Goal: Transaction & Acquisition: Book appointment/travel/reservation

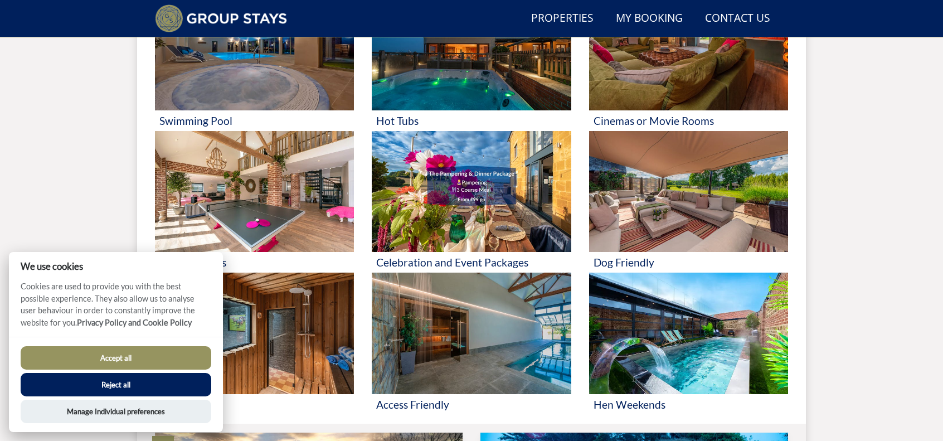
scroll to position [242, 0]
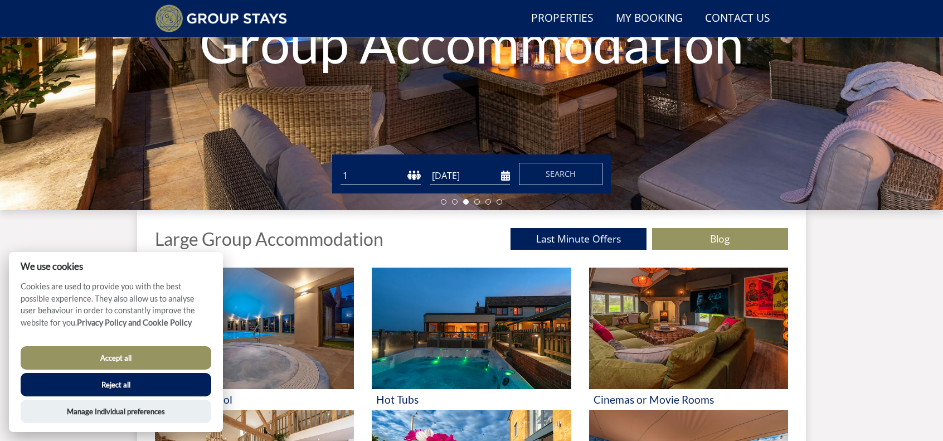
click at [190, 359] on button "Accept all" at bounding box center [116, 357] width 191 height 23
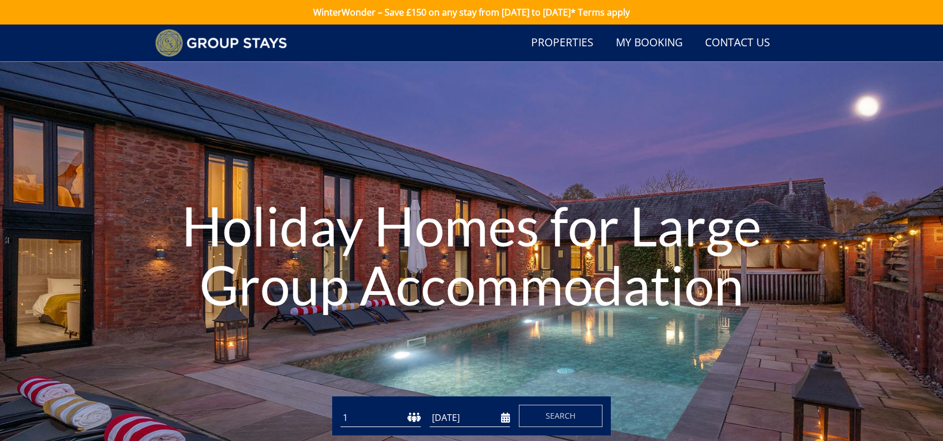
scroll to position [196, 0]
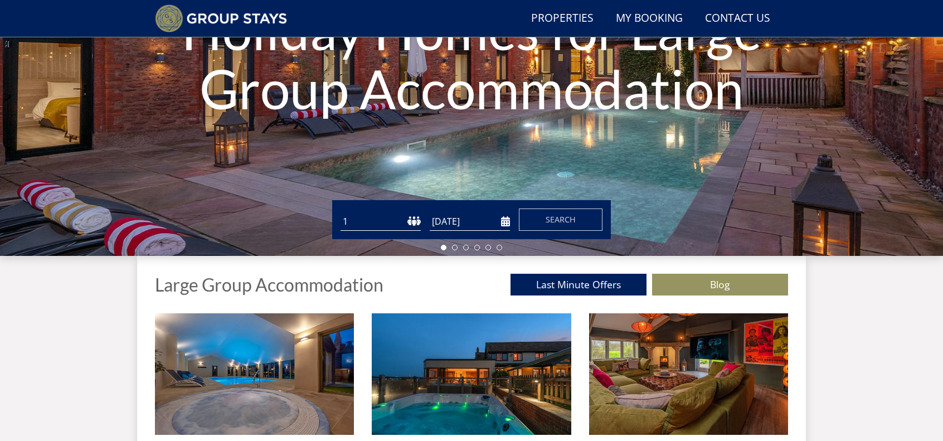
click at [383, 222] on select "1 2 3 4 5 6 7 8 9 10 11 12 13 14 15 16 17 18 19 20 21 22 23 24 25 26 27 28 29 3…" at bounding box center [381, 221] width 80 height 18
select select "10"
click at [341, 212] on select "1 2 3 4 5 6 7 8 9 10 11 12 13 14 15 16 17 18 19 20 21 22 23 24 25 26 27 28 29 3…" at bounding box center [381, 221] width 80 height 18
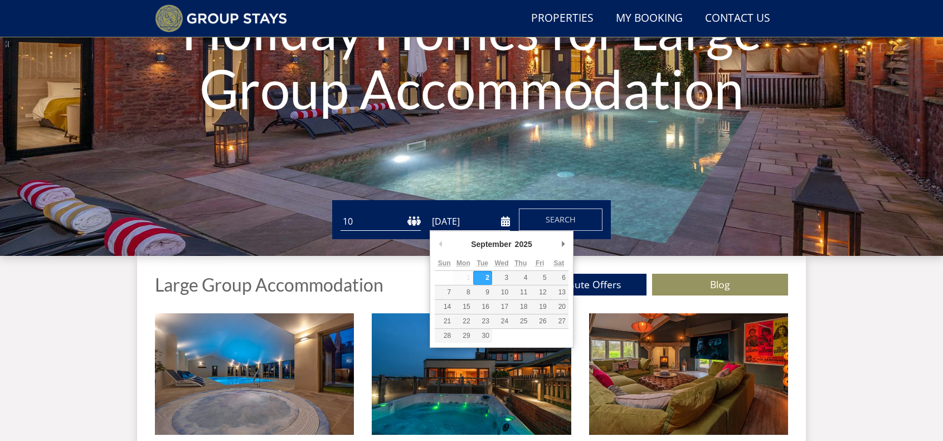
click at [503, 222] on input "[DATE]" at bounding box center [470, 221] width 80 height 18
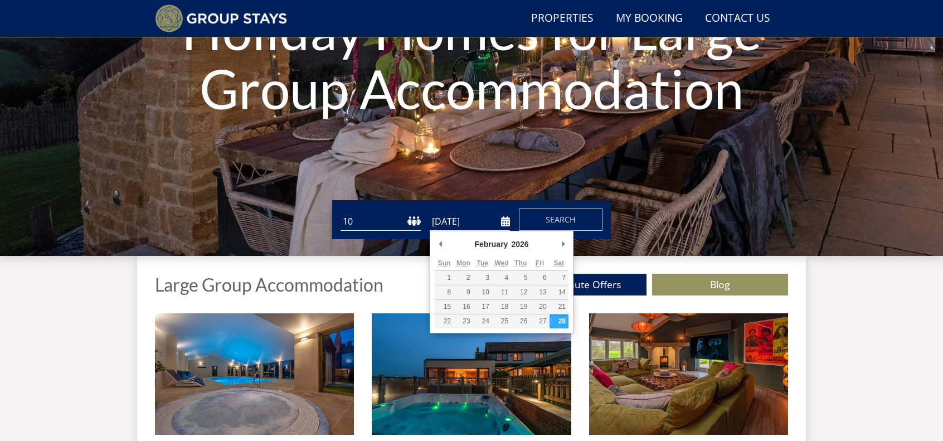
click at [505, 221] on input "[DATE]" at bounding box center [470, 221] width 80 height 18
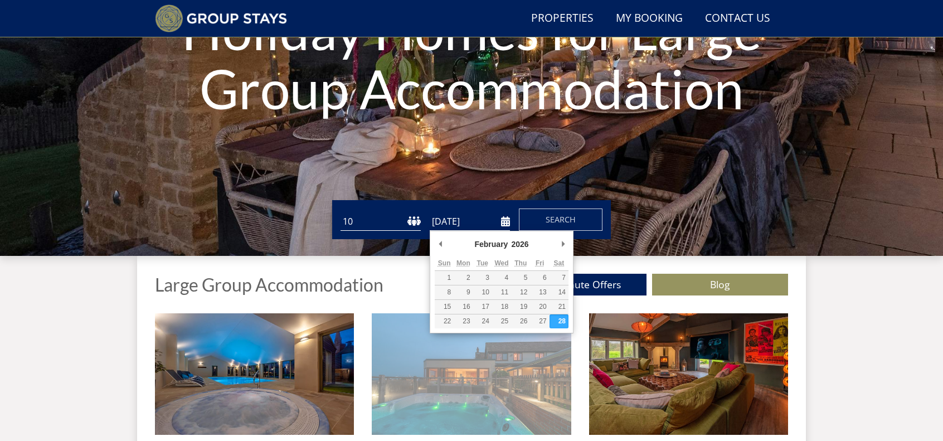
type input "[DATE]"
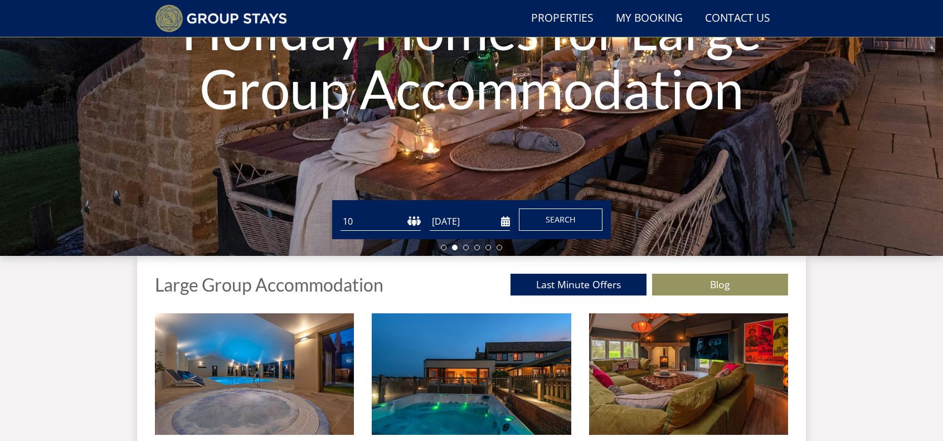
click at [548, 224] on span "Search" at bounding box center [561, 219] width 30 height 11
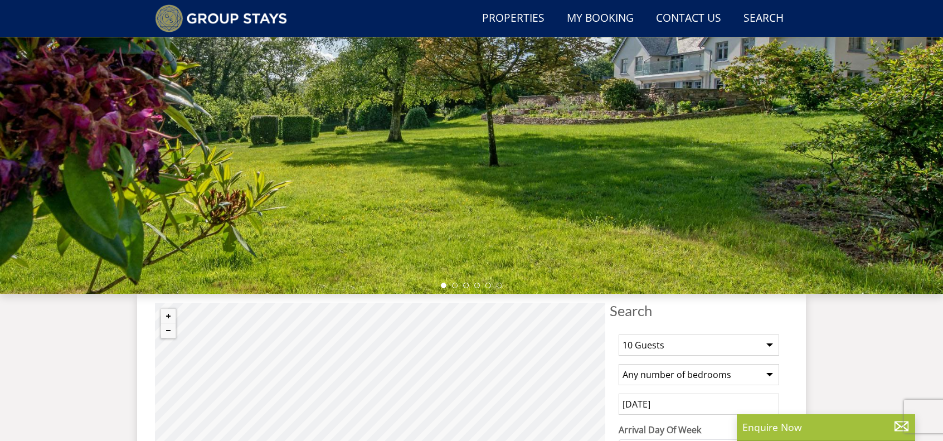
scroll to position [214, 0]
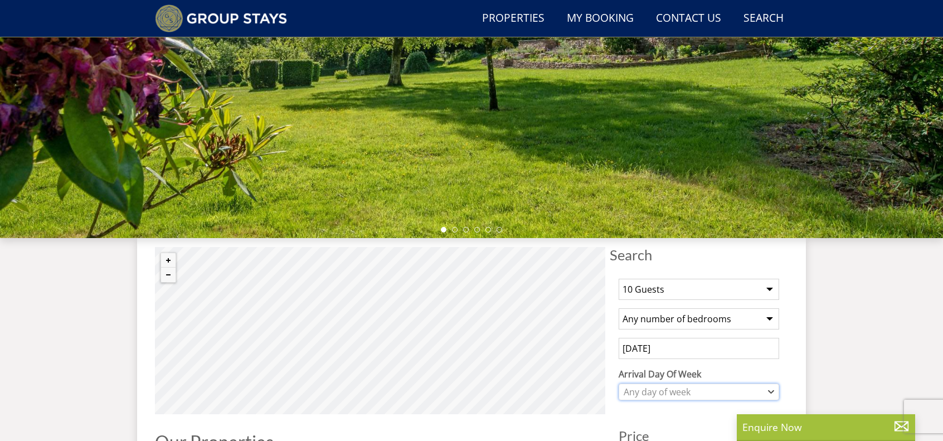
click at [773, 389] on icon "Combobox" at bounding box center [771, 392] width 6 height 7
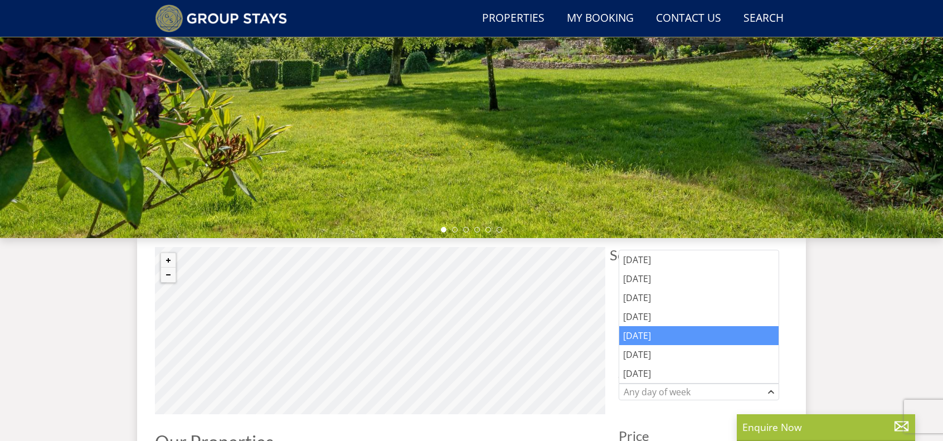
click at [631, 338] on div "[DATE]" at bounding box center [698, 335] width 159 height 19
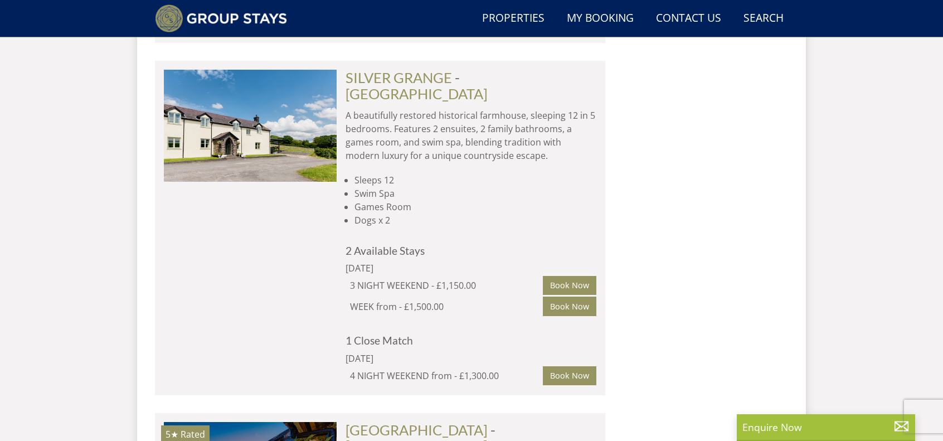
scroll to position [2891, 0]
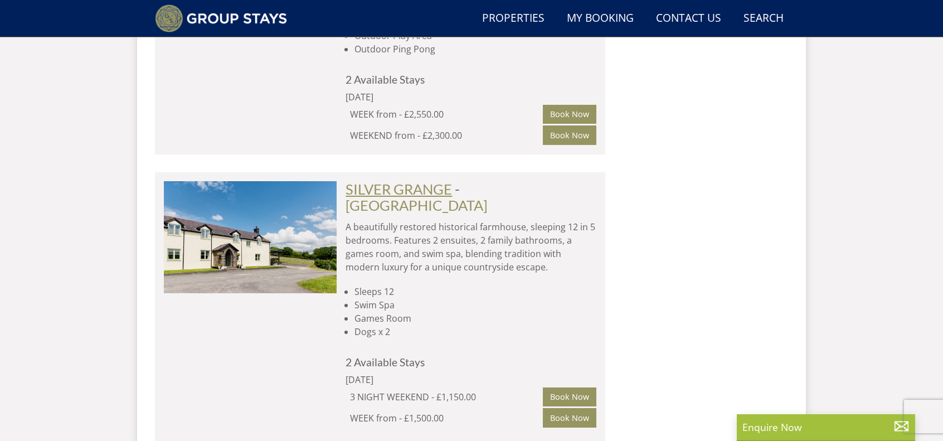
click at [410, 181] on link "SILVER GRANGE" at bounding box center [399, 189] width 106 height 17
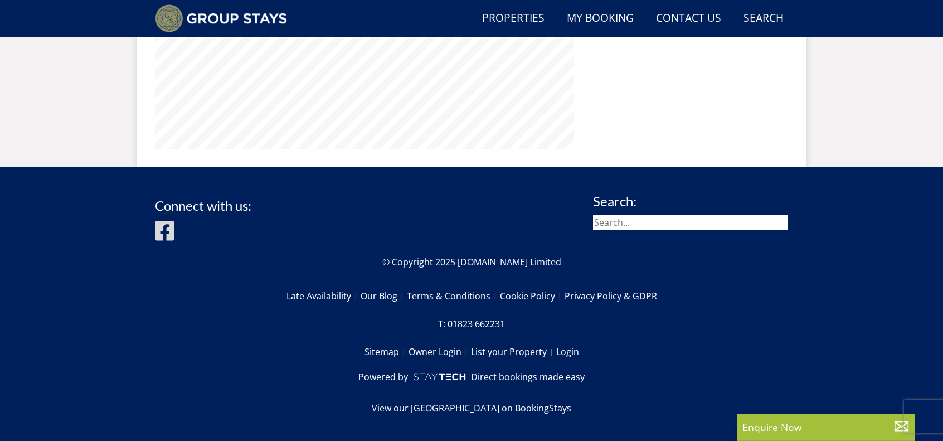
scroll to position [617, 0]
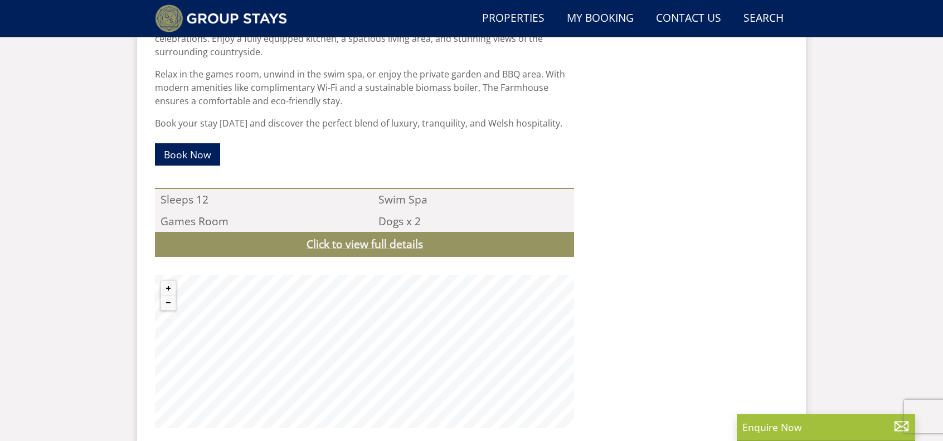
click at [394, 244] on link "Click to view full details" at bounding box center [364, 244] width 419 height 25
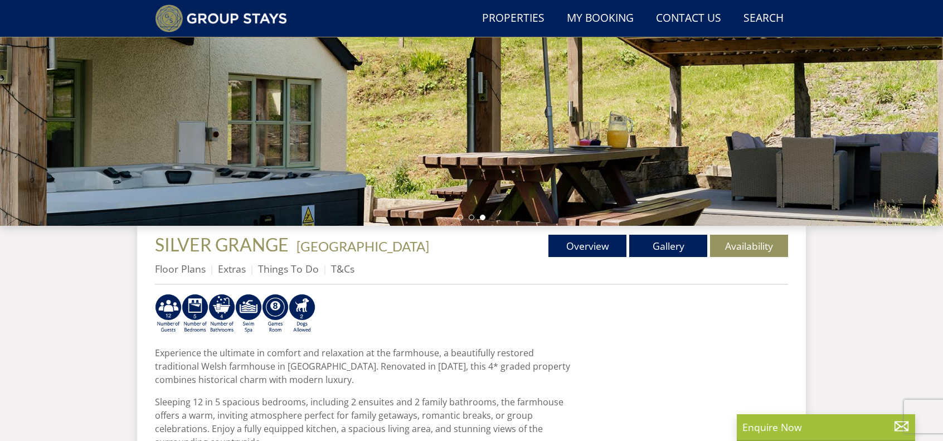
scroll to position [59, 0]
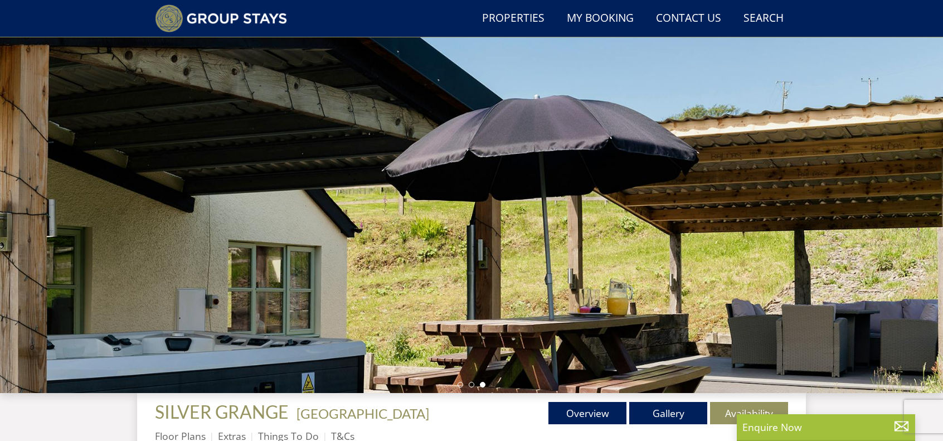
click at [456, 209] on div at bounding box center [471, 198] width 943 height 390
click at [599, 412] on link "Overview" at bounding box center [588, 413] width 78 height 22
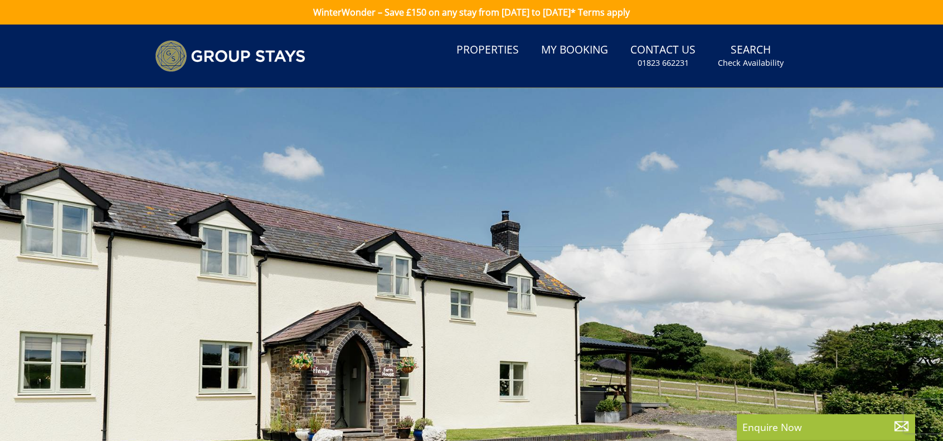
scroll to position [158, 0]
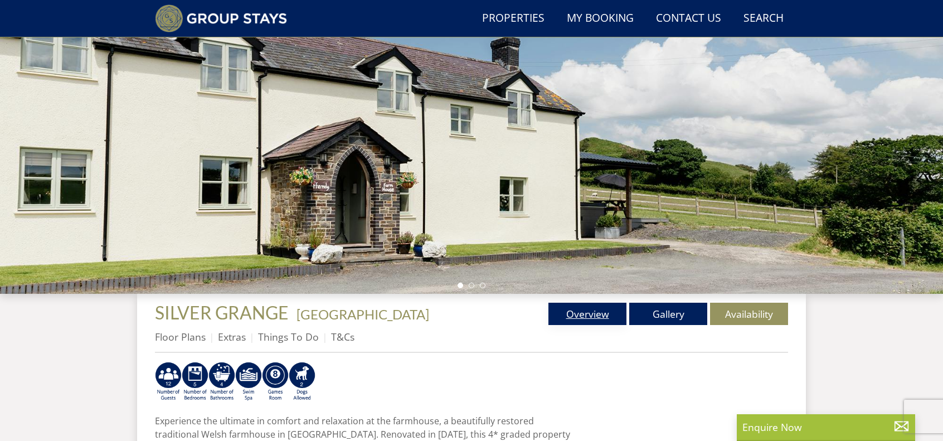
click at [592, 309] on link "Overview" at bounding box center [588, 314] width 78 height 22
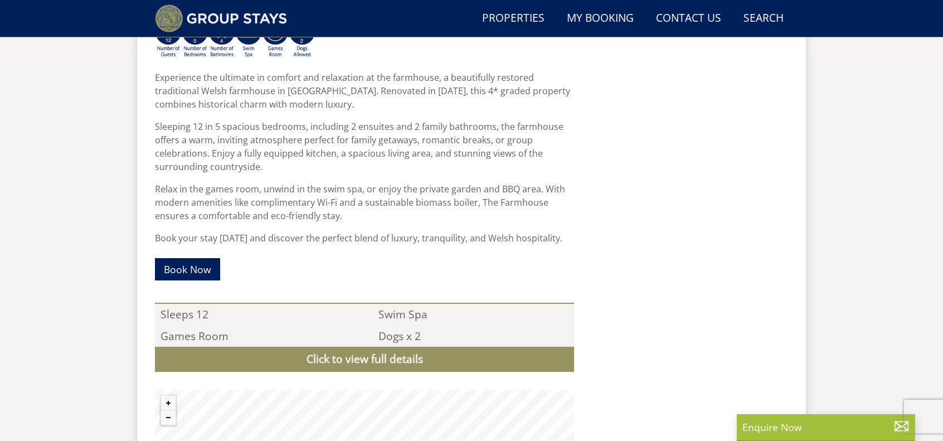
scroll to position [279, 0]
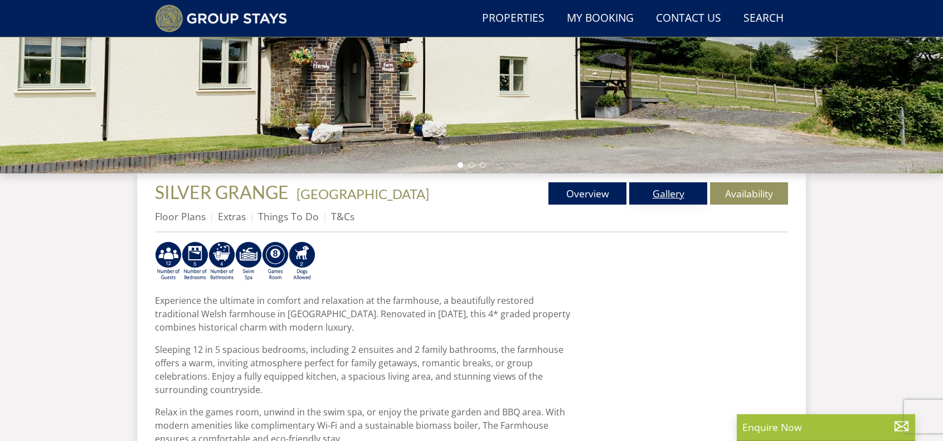
click at [674, 192] on link "Gallery" at bounding box center [669, 193] width 78 height 22
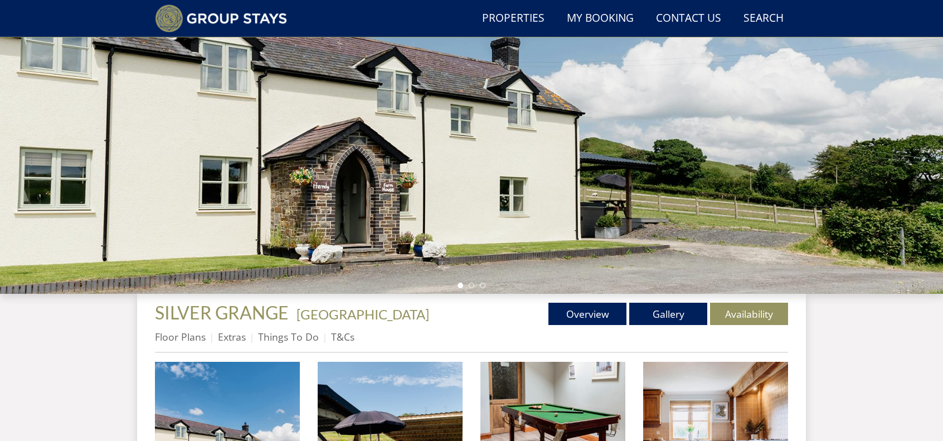
scroll to position [381, 0]
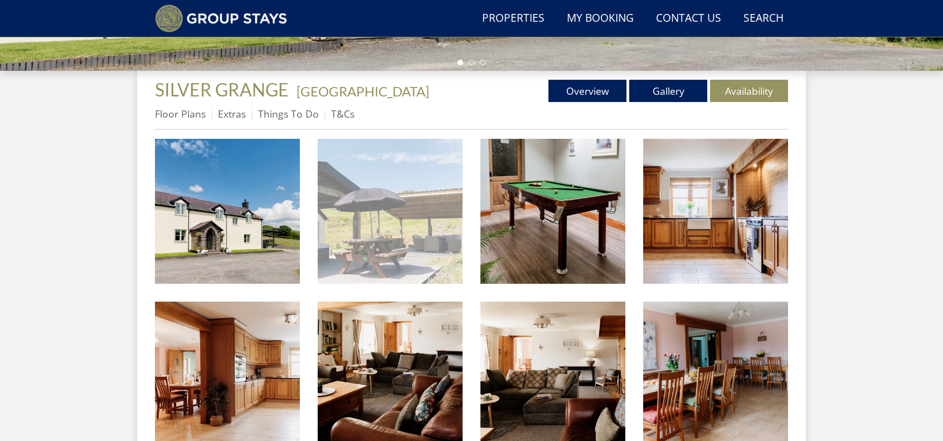
click at [394, 227] on img at bounding box center [390, 211] width 145 height 145
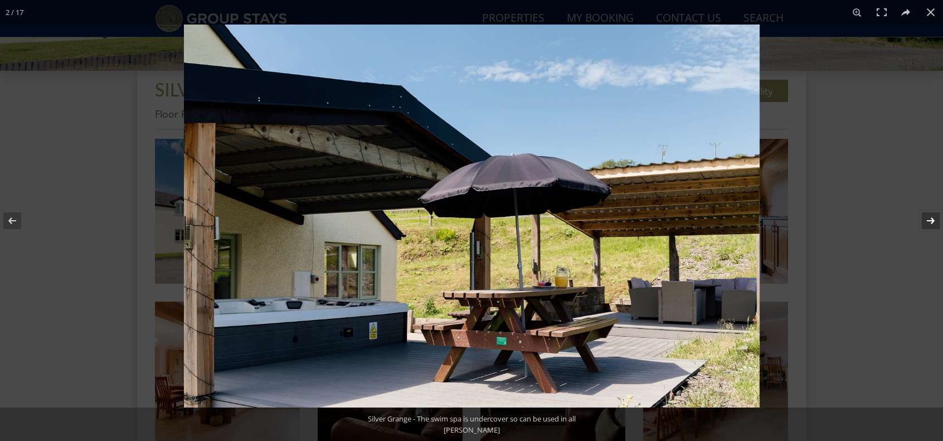
click at [929, 217] on button at bounding box center [923, 221] width 39 height 56
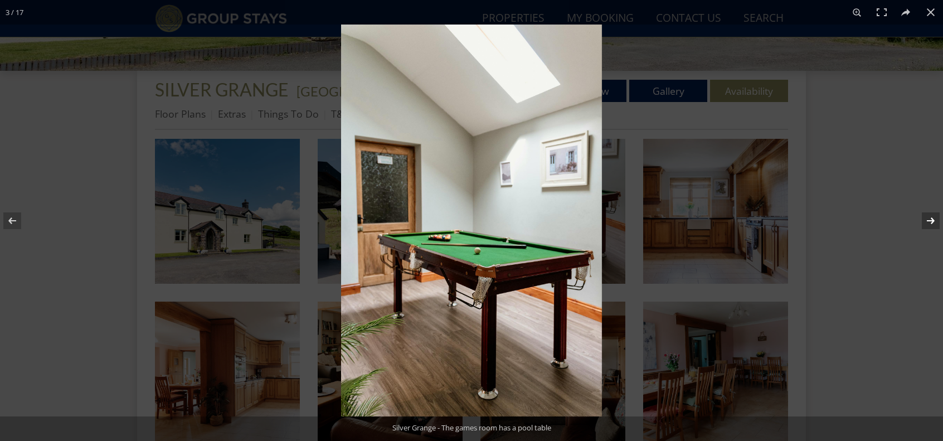
click at [929, 217] on button at bounding box center [923, 221] width 39 height 56
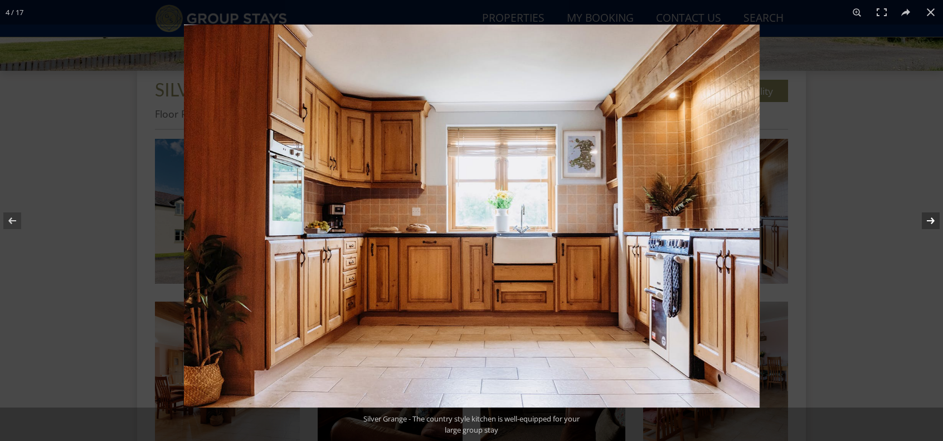
click at [929, 217] on button at bounding box center [923, 221] width 39 height 56
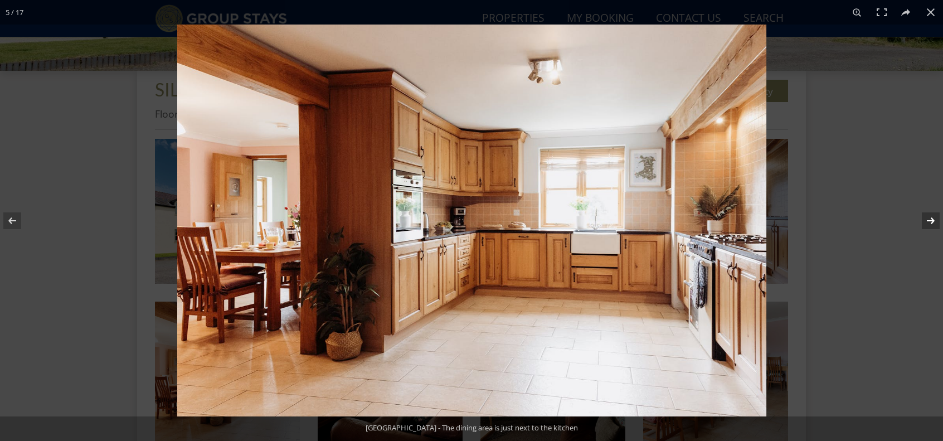
click at [929, 217] on button at bounding box center [923, 221] width 39 height 56
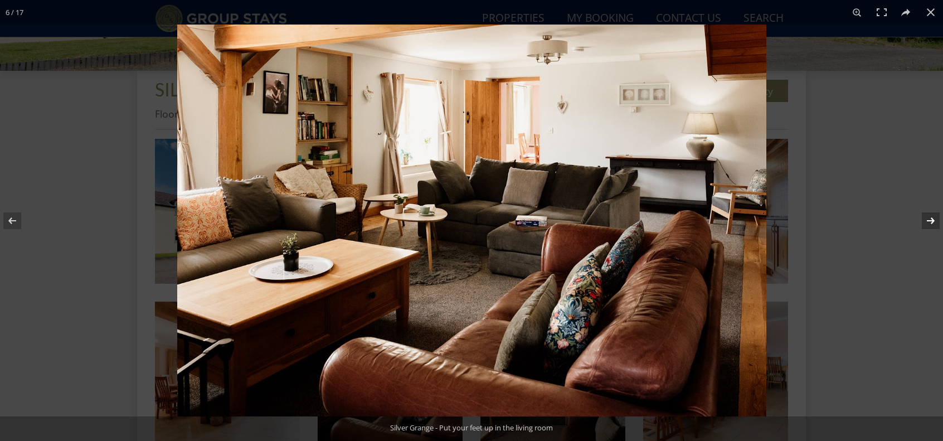
click at [929, 217] on button at bounding box center [923, 221] width 39 height 56
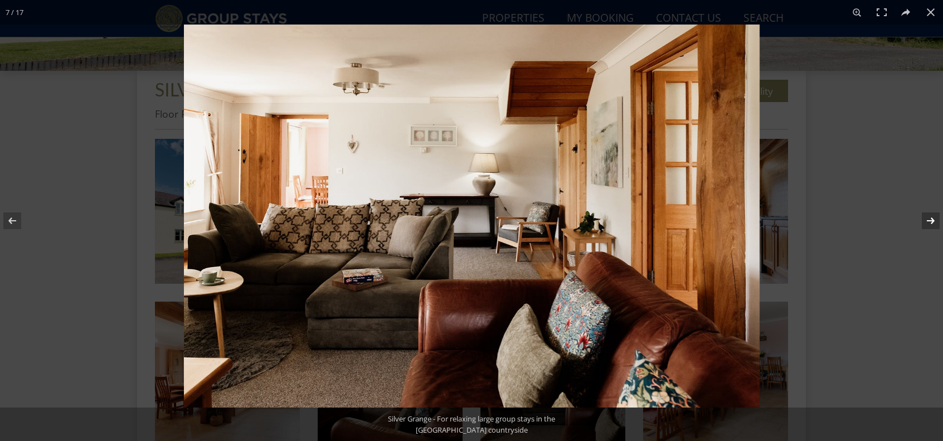
click at [929, 217] on button at bounding box center [923, 221] width 39 height 56
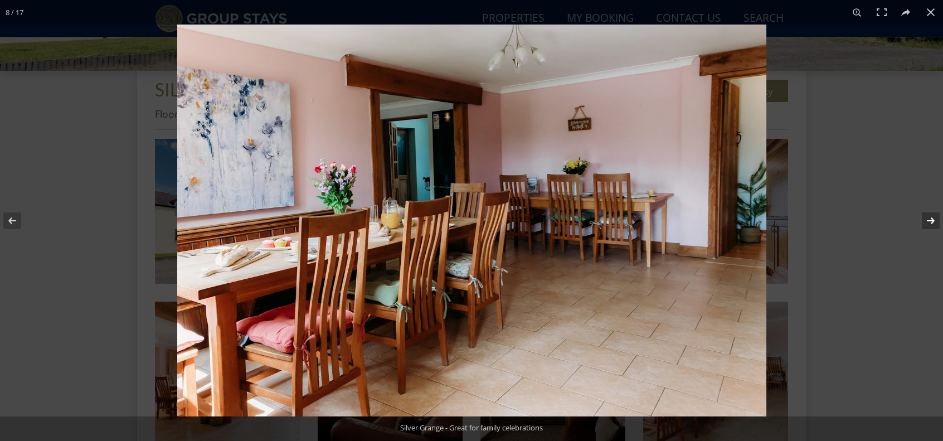
click at [929, 217] on button at bounding box center [923, 221] width 39 height 56
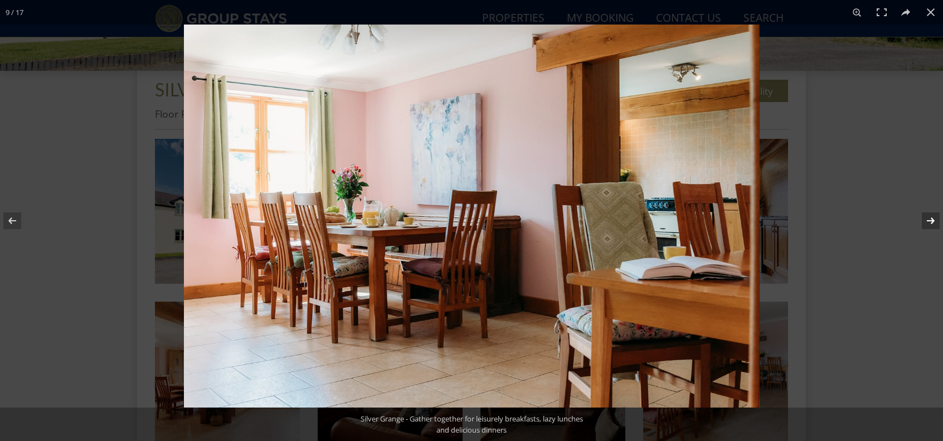
click at [929, 217] on button at bounding box center [923, 221] width 39 height 56
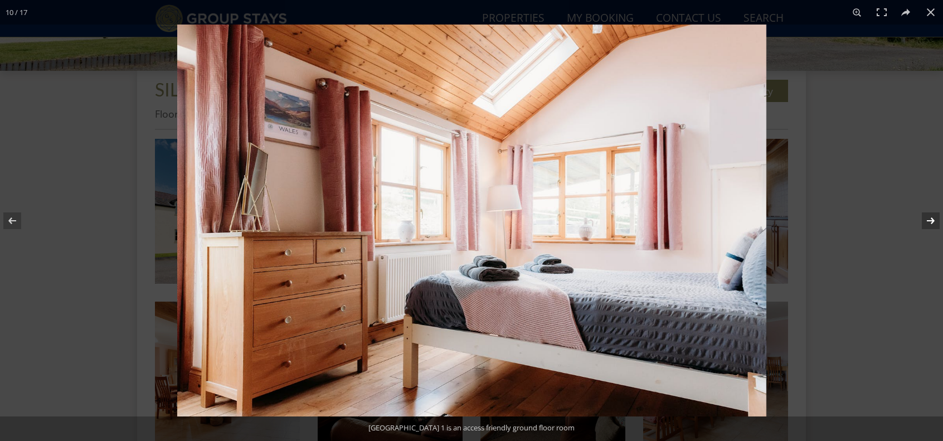
click at [929, 217] on button at bounding box center [923, 221] width 39 height 56
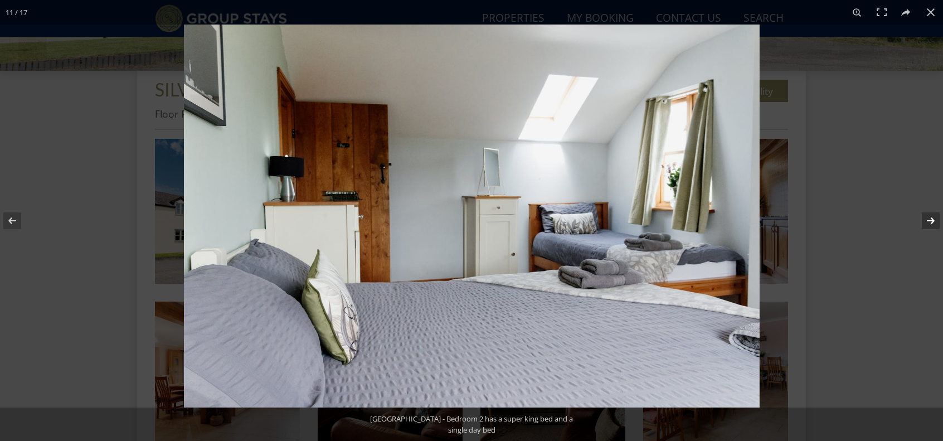
click at [929, 217] on button at bounding box center [923, 221] width 39 height 56
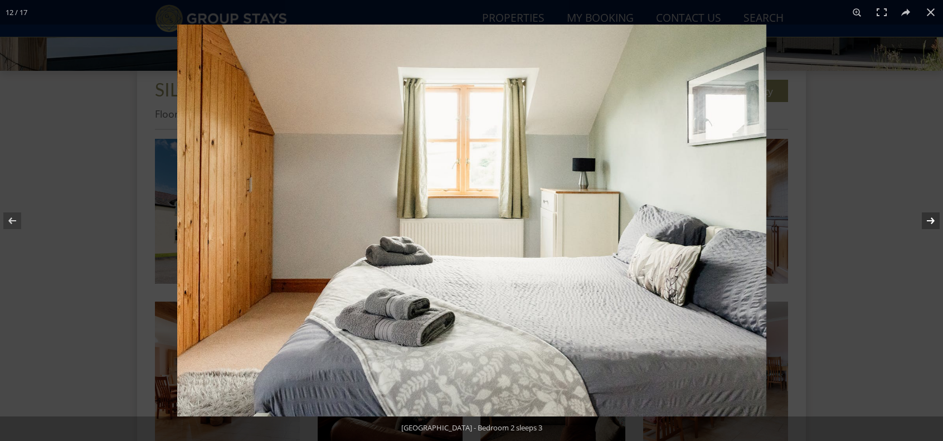
click at [929, 217] on button at bounding box center [923, 221] width 39 height 56
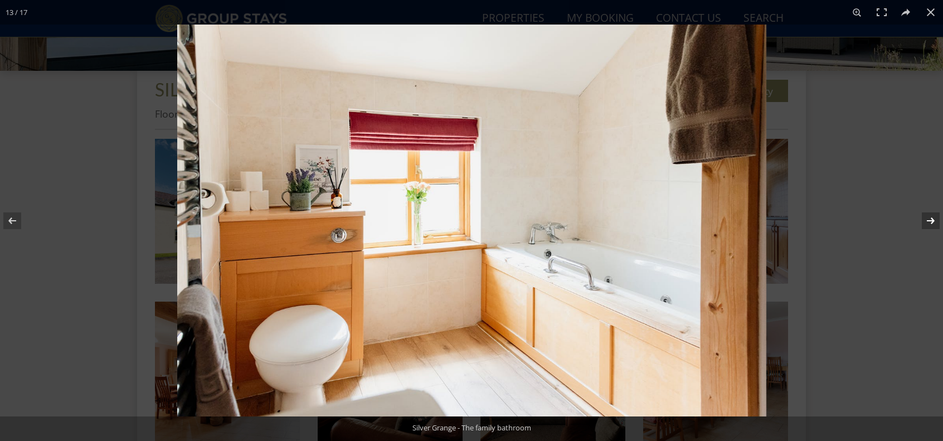
click at [929, 217] on button at bounding box center [923, 221] width 39 height 56
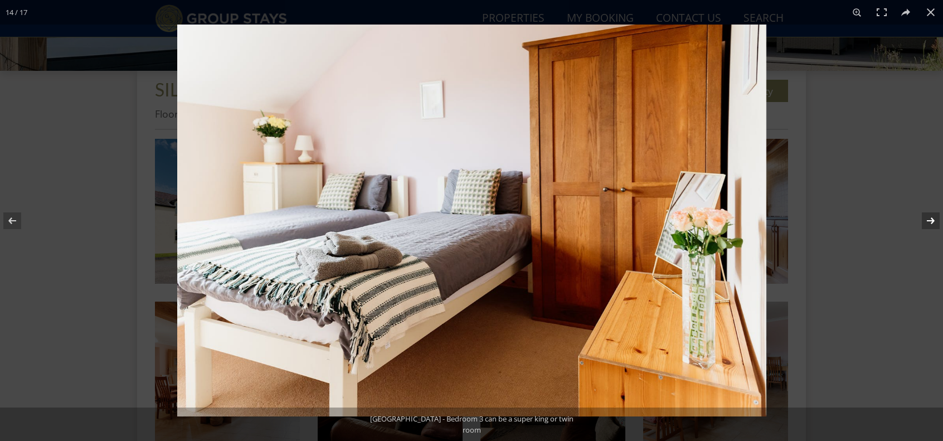
click at [929, 217] on button at bounding box center [923, 221] width 39 height 56
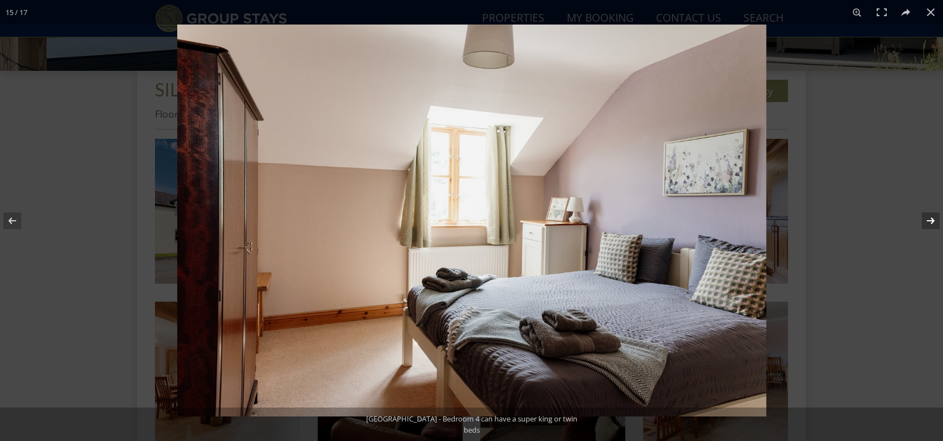
click at [929, 217] on button at bounding box center [923, 221] width 39 height 56
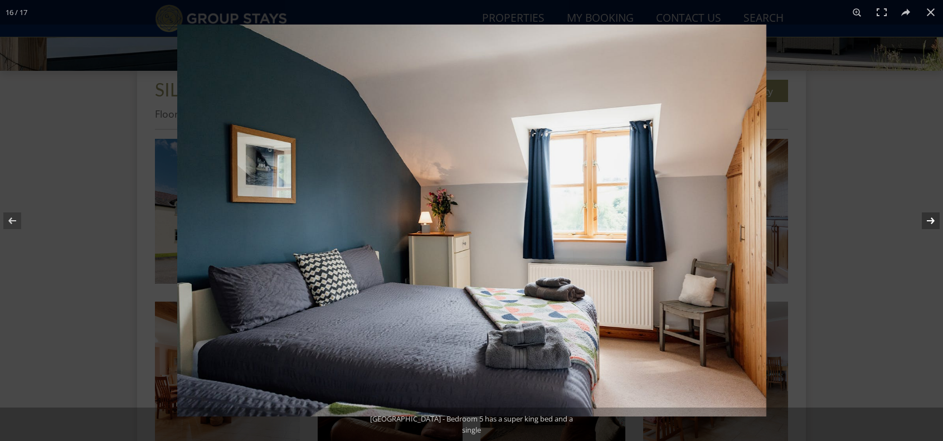
click at [929, 217] on button at bounding box center [923, 221] width 39 height 56
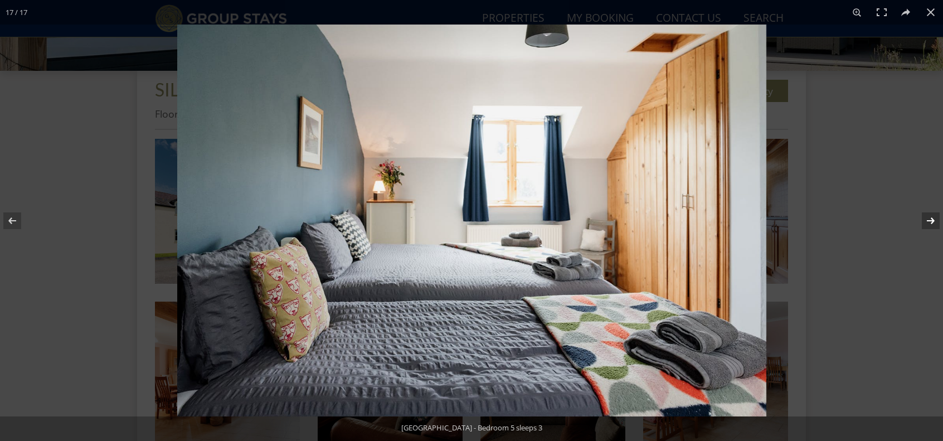
click at [929, 217] on button at bounding box center [923, 221] width 39 height 56
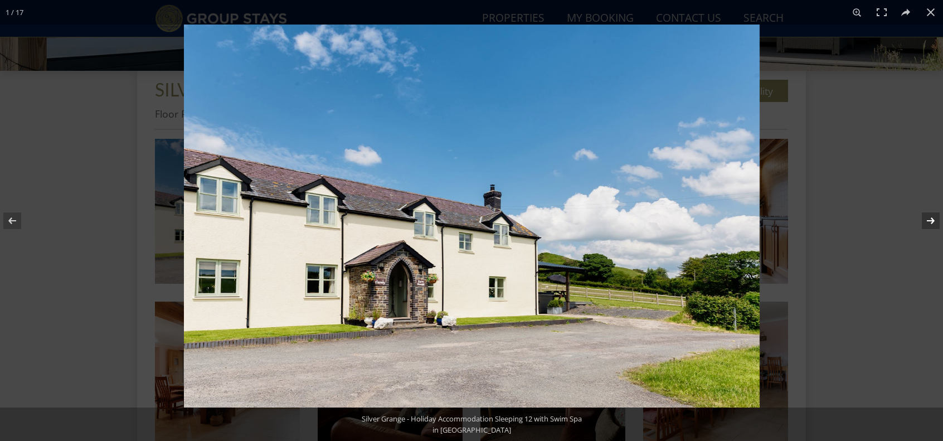
click at [929, 217] on button at bounding box center [923, 221] width 39 height 56
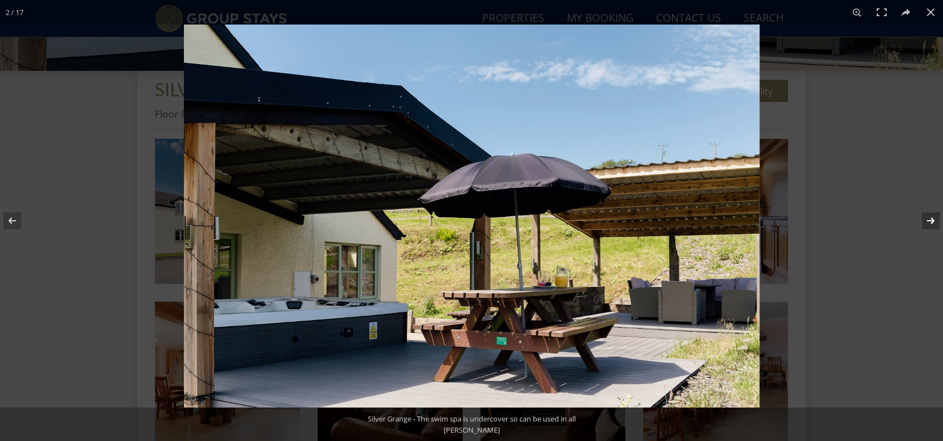
click at [929, 217] on button at bounding box center [923, 221] width 39 height 56
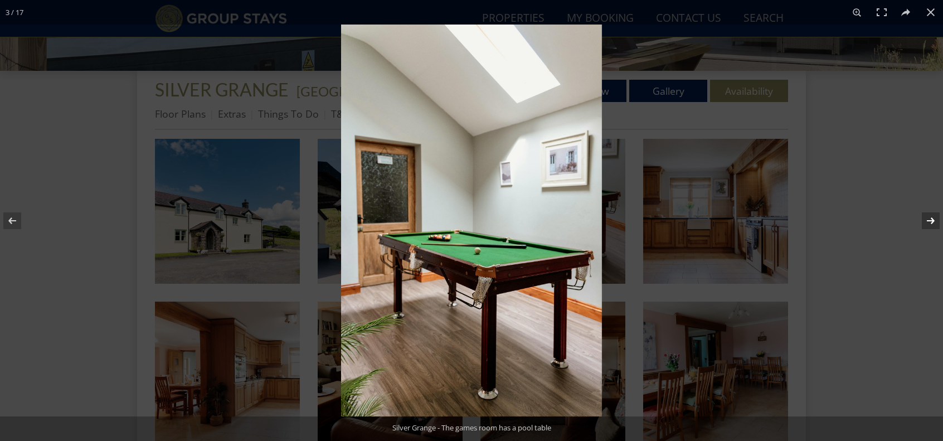
click at [929, 217] on button at bounding box center [923, 221] width 39 height 56
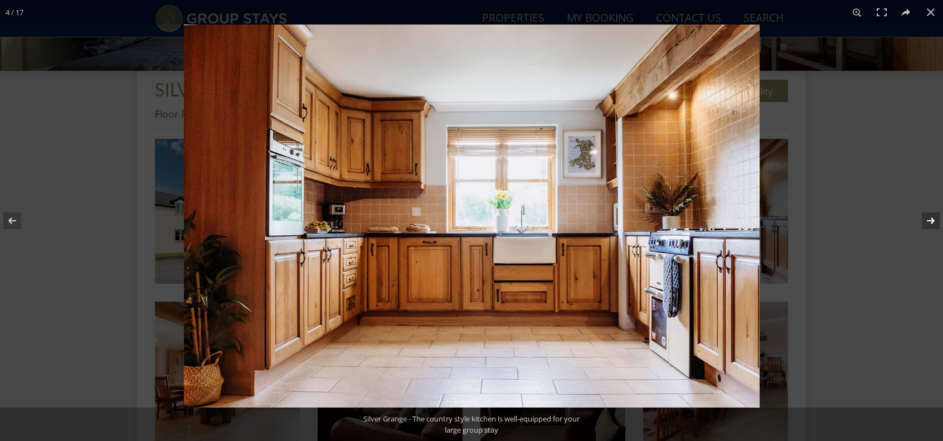
click at [929, 217] on button at bounding box center [923, 221] width 39 height 56
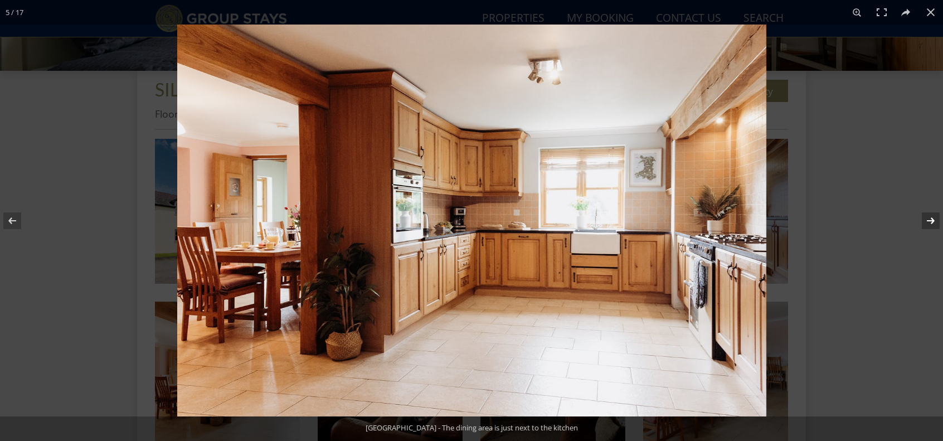
click at [929, 217] on button at bounding box center [923, 221] width 39 height 56
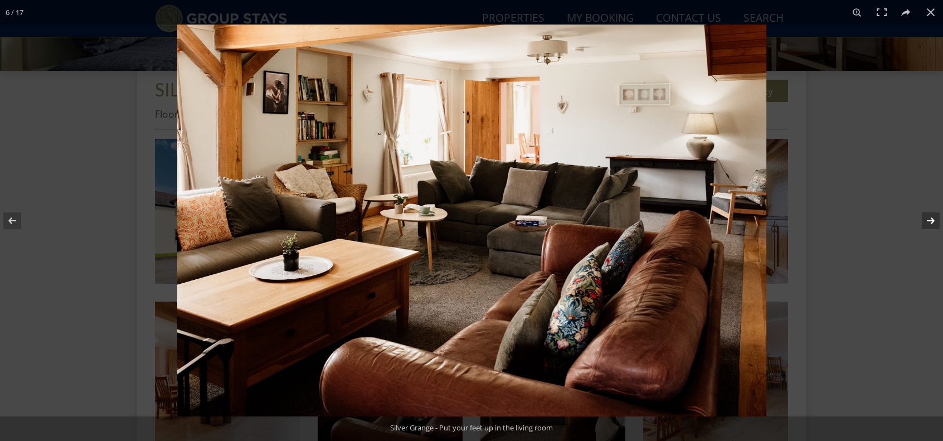
click at [929, 217] on button at bounding box center [923, 221] width 39 height 56
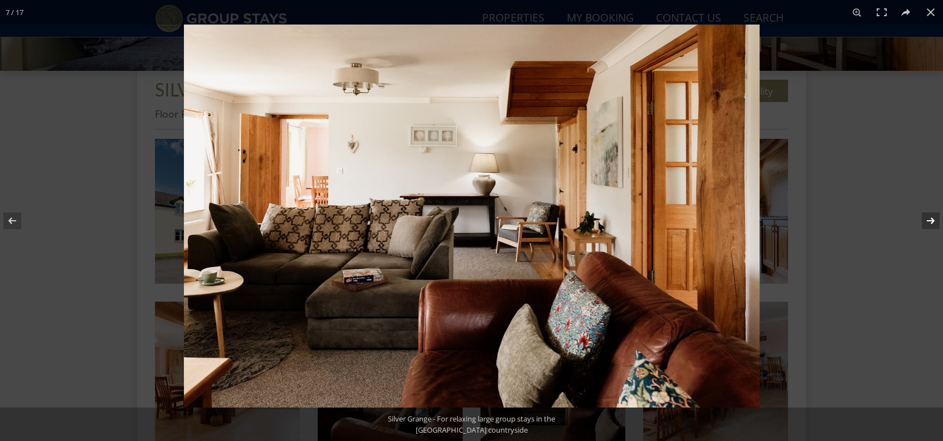
click at [929, 217] on button at bounding box center [923, 221] width 39 height 56
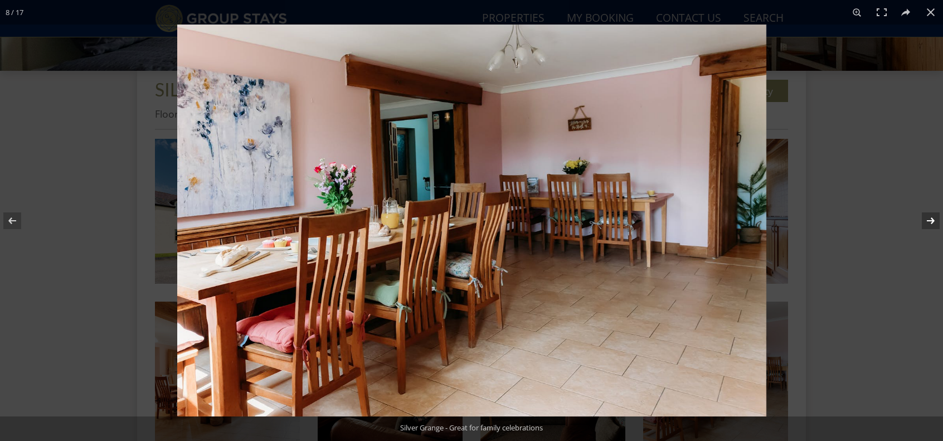
click at [929, 217] on button at bounding box center [923, 221] width 39 height 56
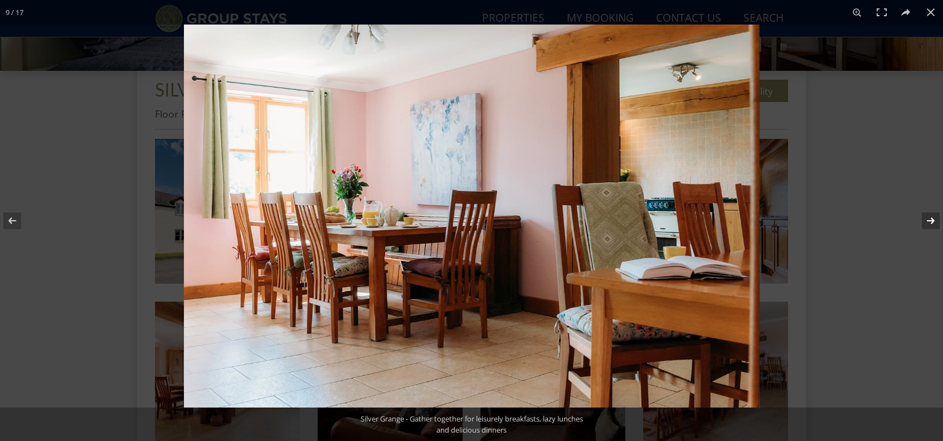
click at [929, 217] on button at bounding box center [923, 221] width 39 height 56
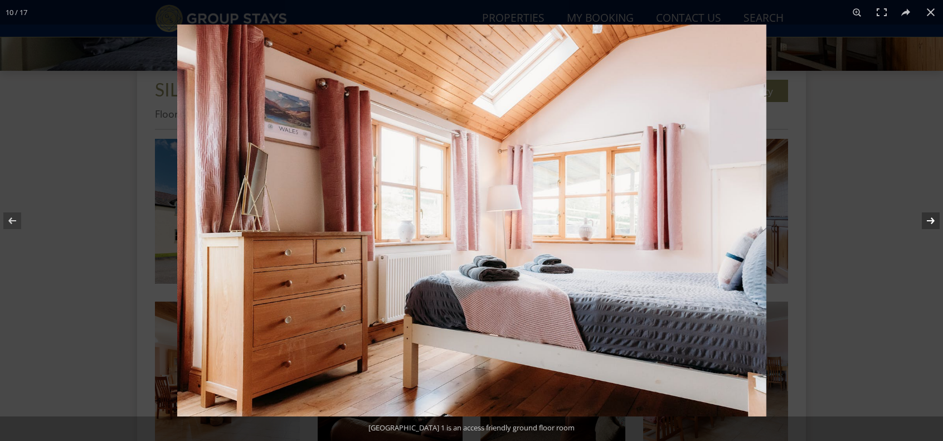
click at [929, 217] on button at bounding box center [923, 221] width 39 height 56
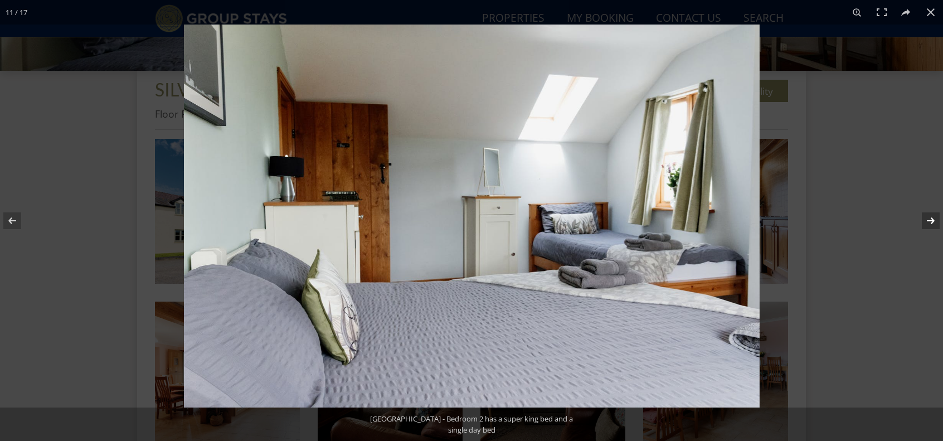
click at [929, 217] on button at bounding box center [923, 221] width 39 height 56
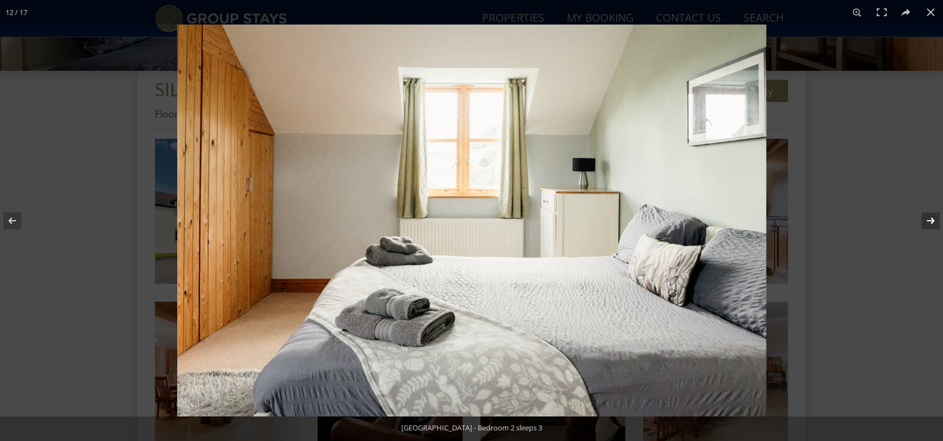
click at [929, 217] on button at bounding box center [923, 221] width 39 height 56
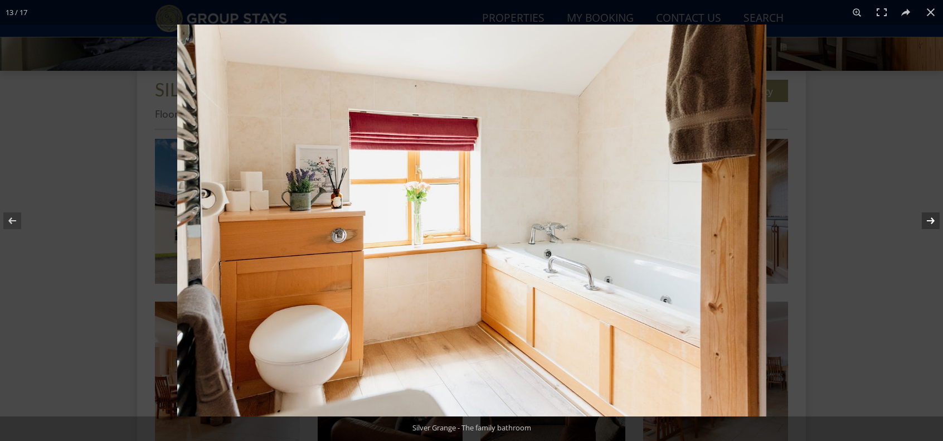
click at [929, 217] on button at bounding box center [923, 221] width 39 height 56
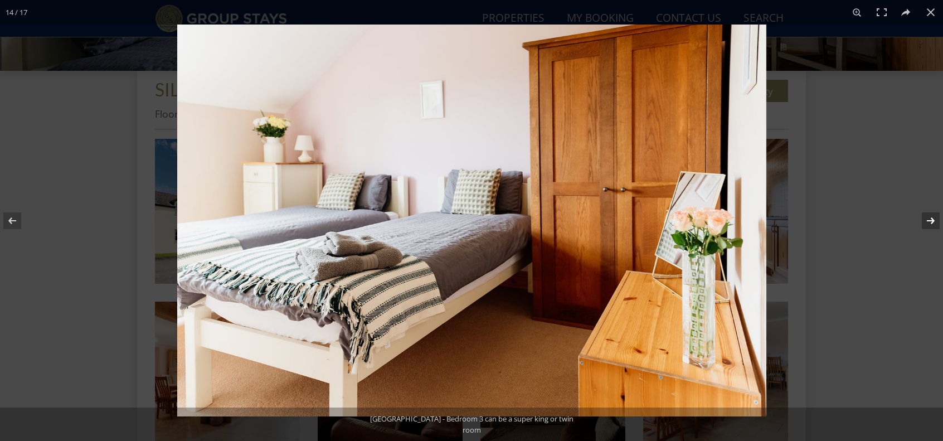
click at [929, 217] on button at bounding box center [923, 221] width 39 height 56
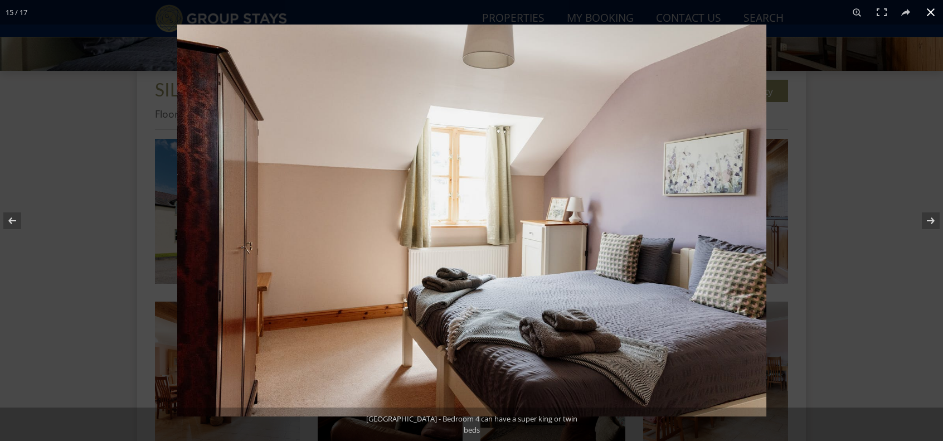
click at [930, 8] on button at bounding box center [931, 12] width 25 height 25
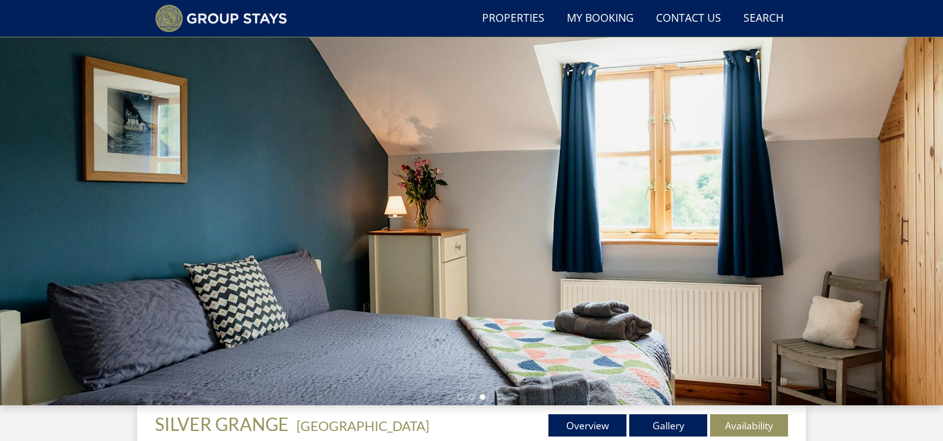
scroll to position [270, 0]
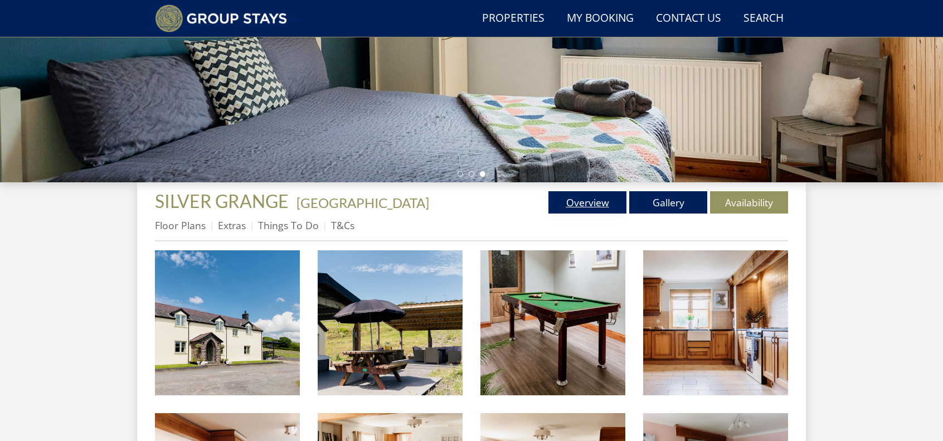
click at [575, 201] on link "Overview" at bounding box center [588, 202] width 78 height 22
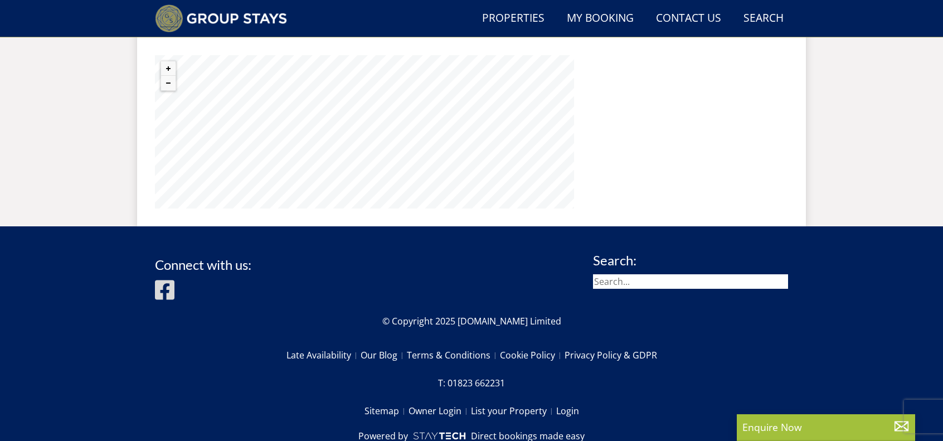
scroll to position [558, 0]
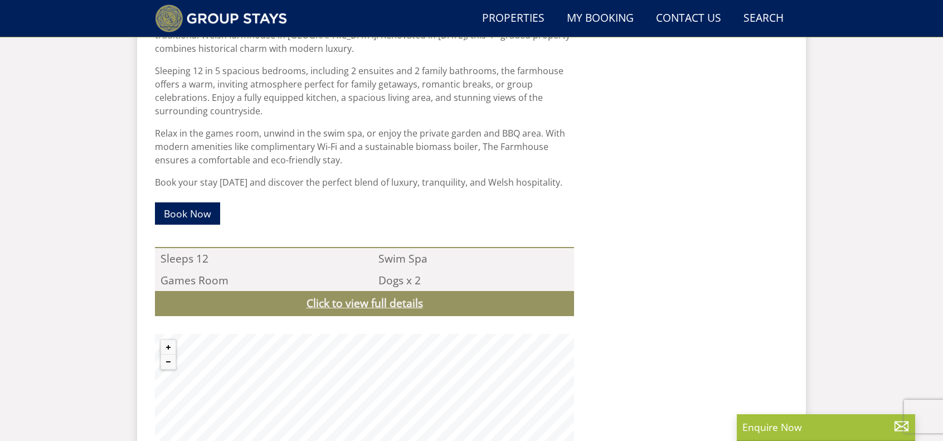
click at [346, 304] on link "Click to view full details" at bounding box center [364, 303] width 419 height 25
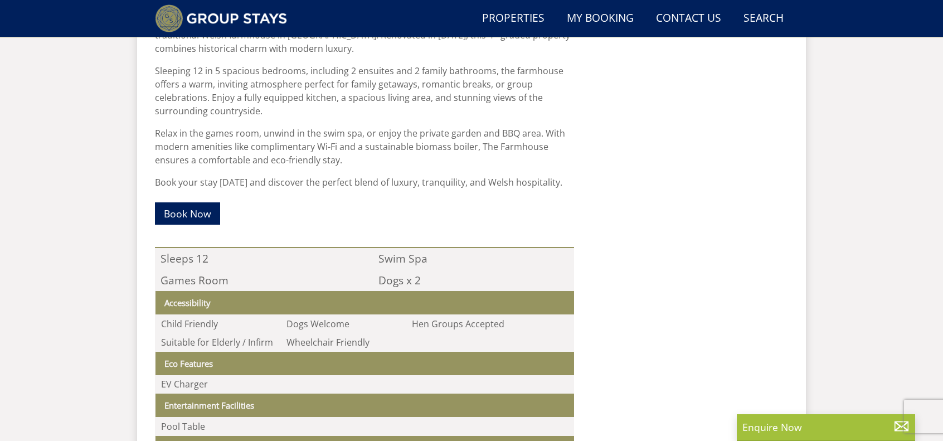
scroll to position [781, 0]
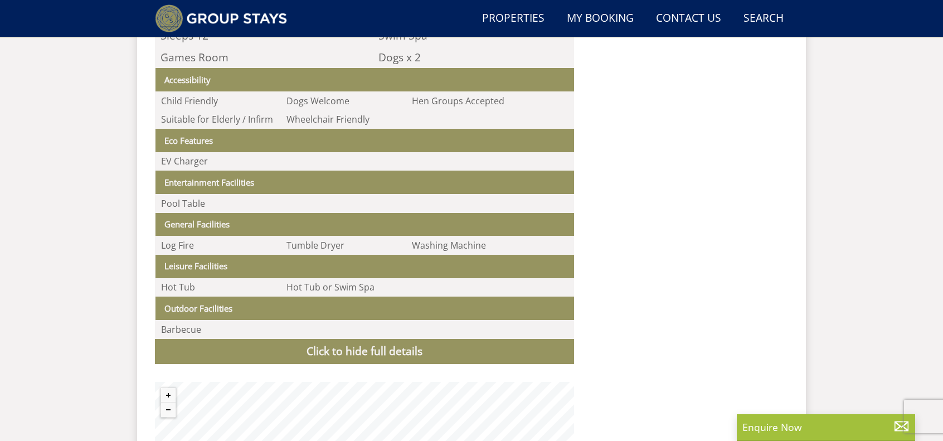
scroll to position [270, 0]
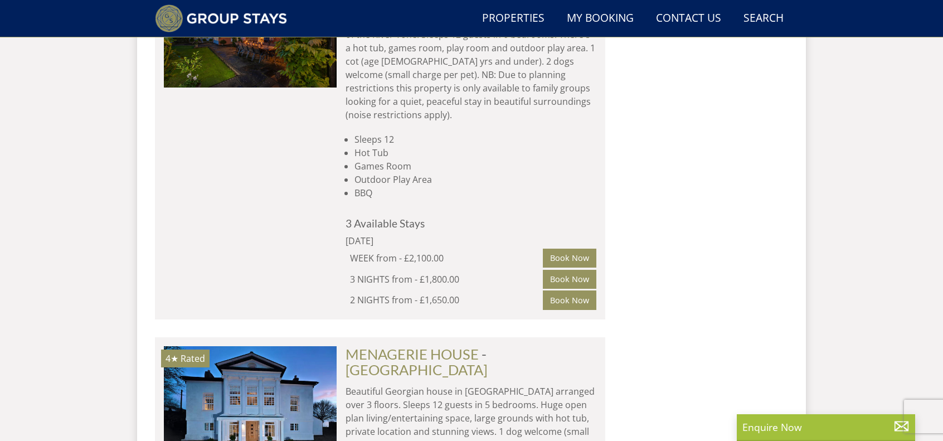
scroll to position [3392, 0]
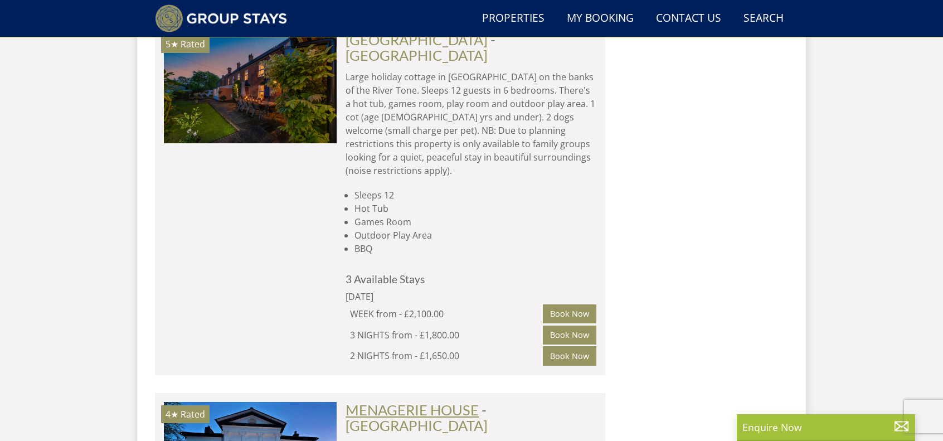
click at [374, 401] on link "MENAGERIE HOUSE" at bounding box center [412, 409] width 133 height 17
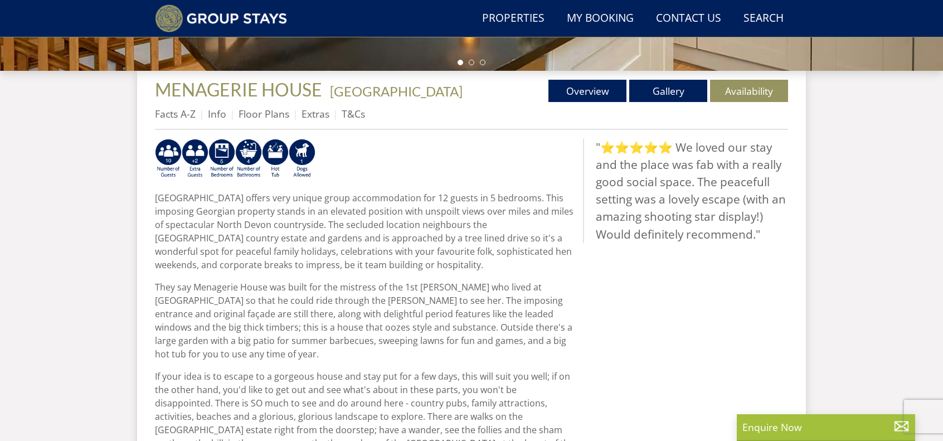
scroll to position [214, 0]
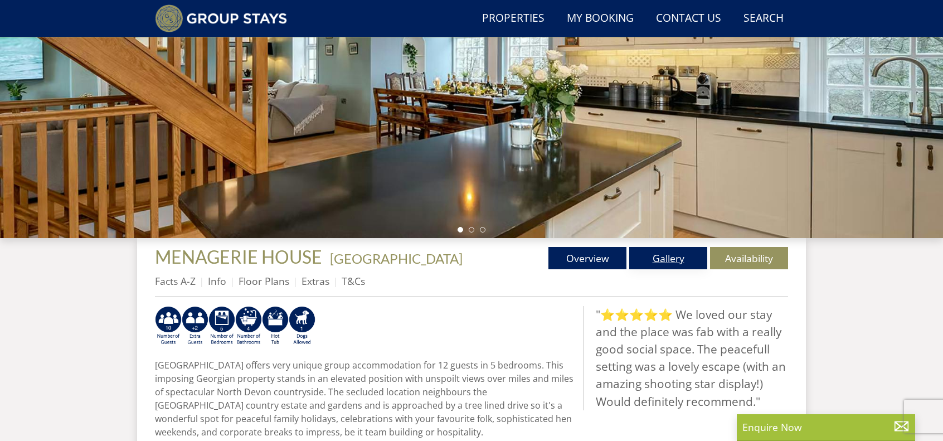
click at [662, 250] on link "Gallery" at bounding box center [669, 258] width 78 height 22
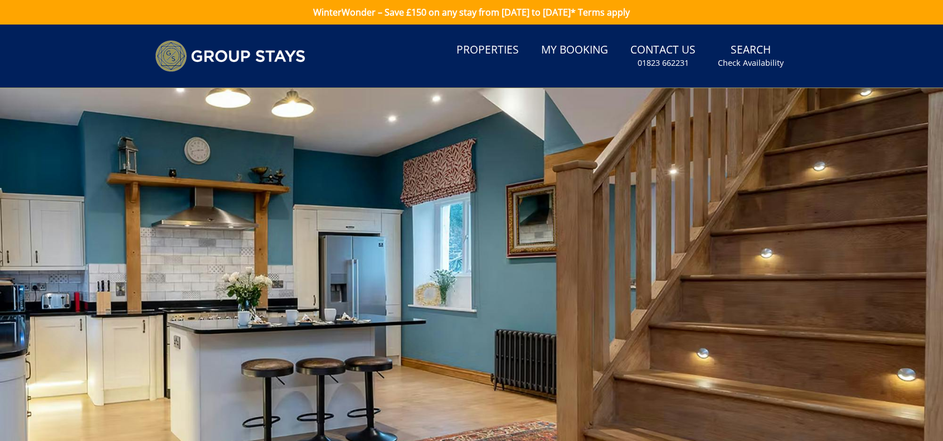
click at [489, 268] on div at bounding box center [471, 283] width 943 height 390
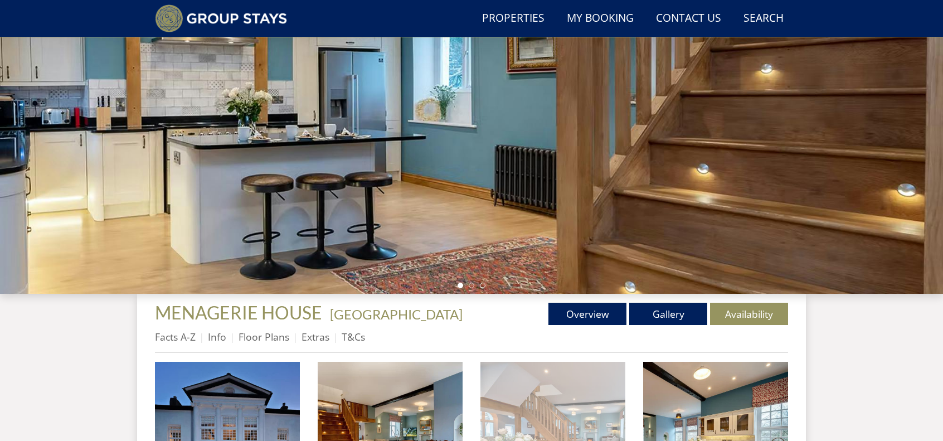
scroll to position [381, 0]
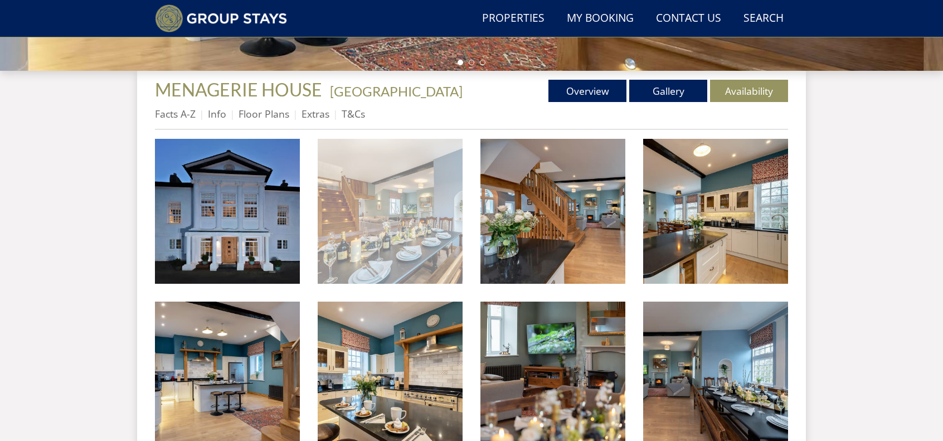
click at [406, 214] on img at bounding box center [390, 211] width 145 height 145
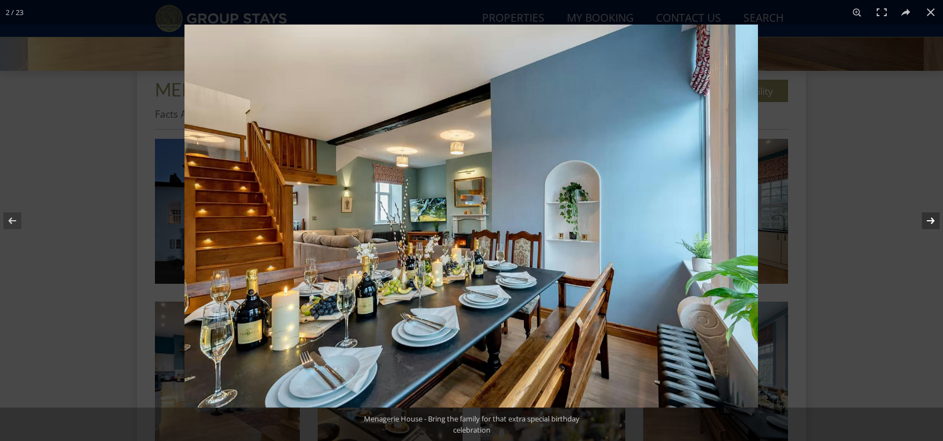
click at [928, 225] on button at bounding box center [923, 221] width 39 height 56
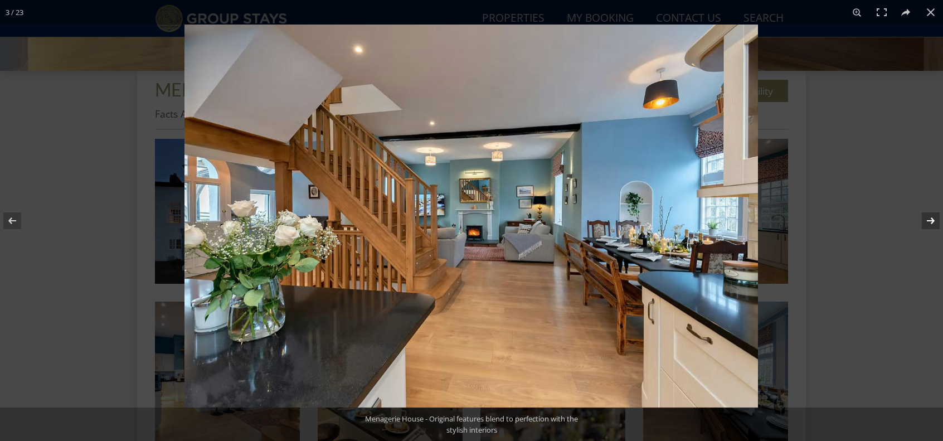
click at [928, 225] on button at bounding box center [923, 221] width 39 height 56
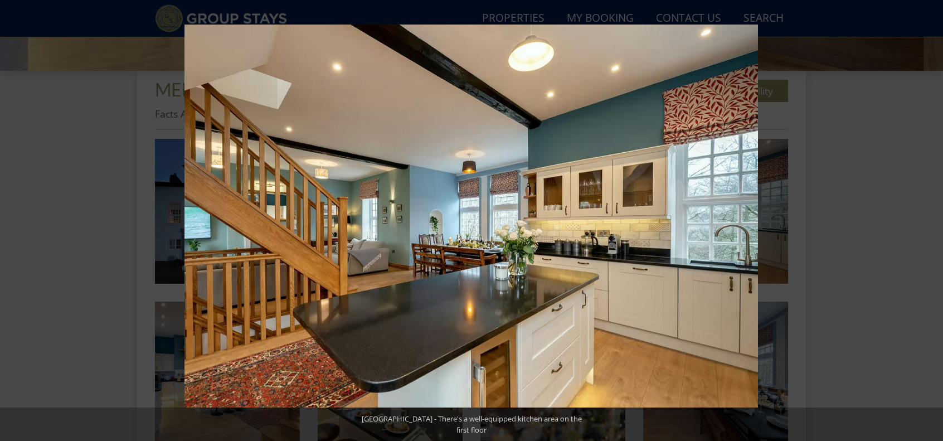
click at [928, 225] on button at bounding box center [923, 221] width 39 height 56
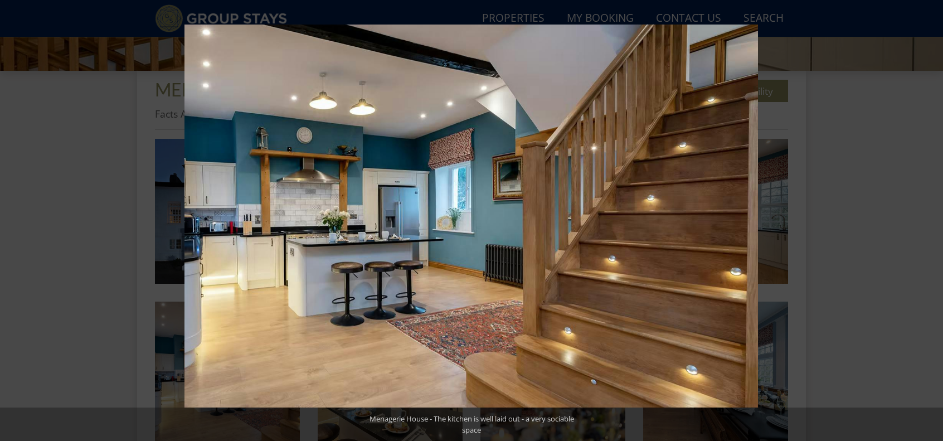
click at [928, 225] on button at bounding box center [923, 221] width 39 height 56
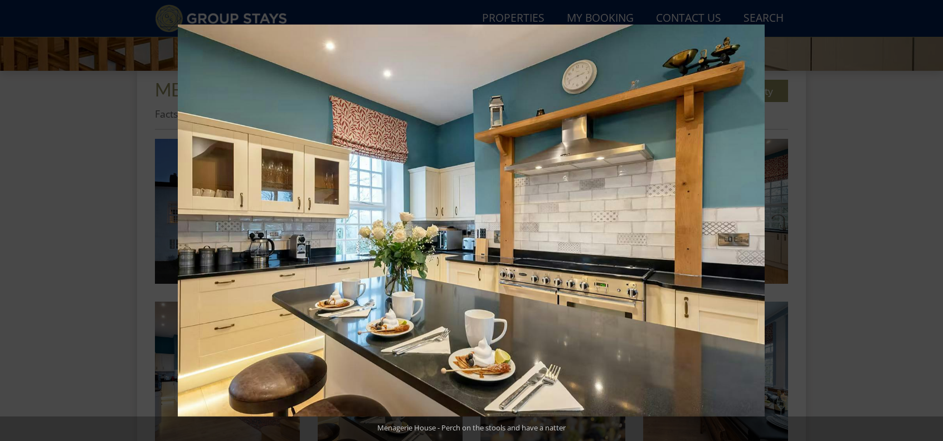
click at [928, 225] on button at bounding box center [923, 221] width 39 height 56
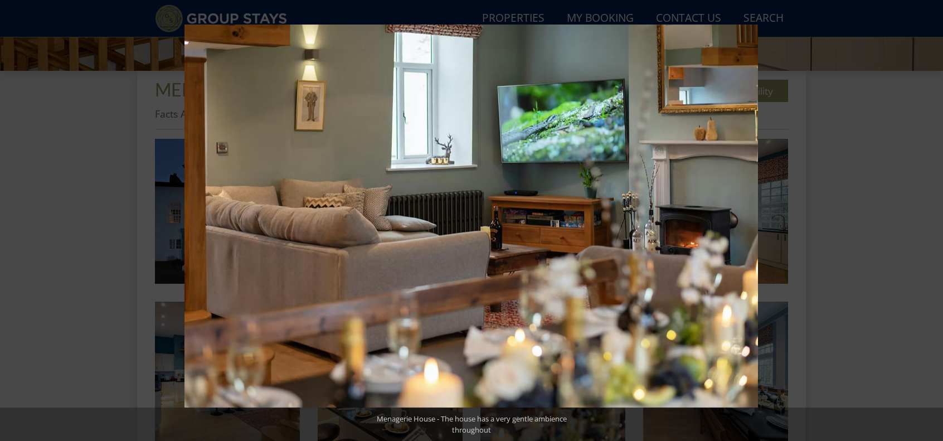
click at [928, 225] on button at bounding box center [923, 221] width 39 height 56
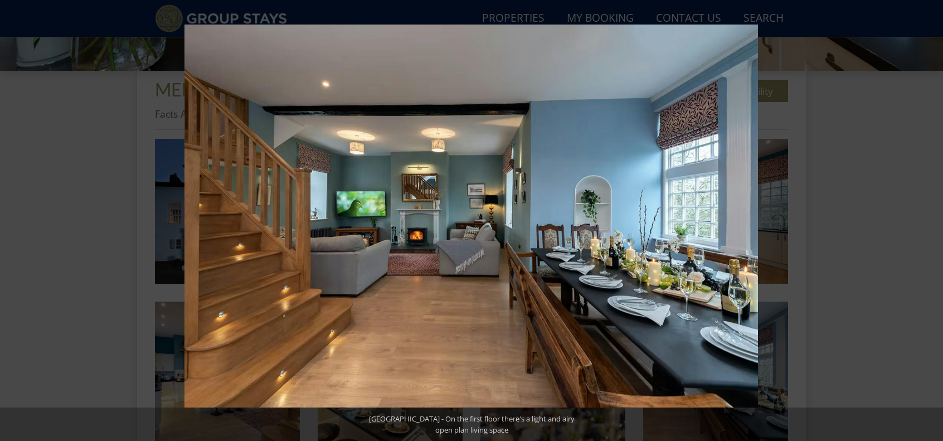
click at [928, 225] on button at bounding box center [923, 221] width 39 height 56
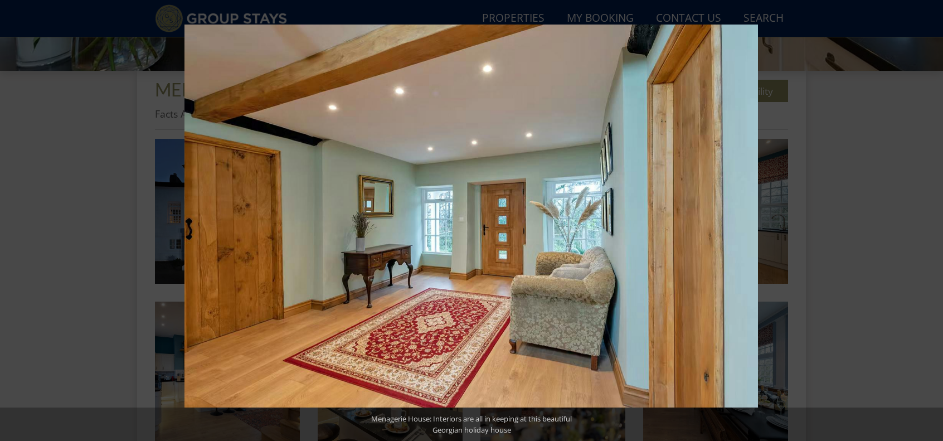
click at [928, 225] on button at bounding box center [923, 221] width 39 height 56
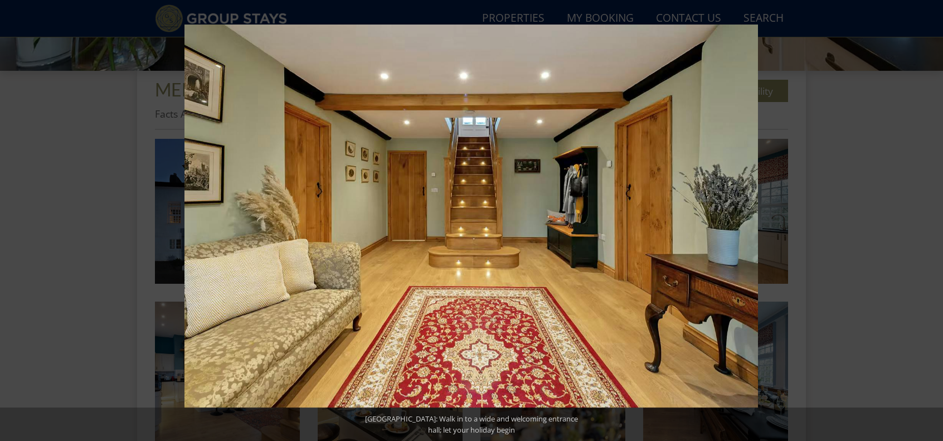
click at [928, 225] on button at bounding box center [923, 221] width 39 height 56
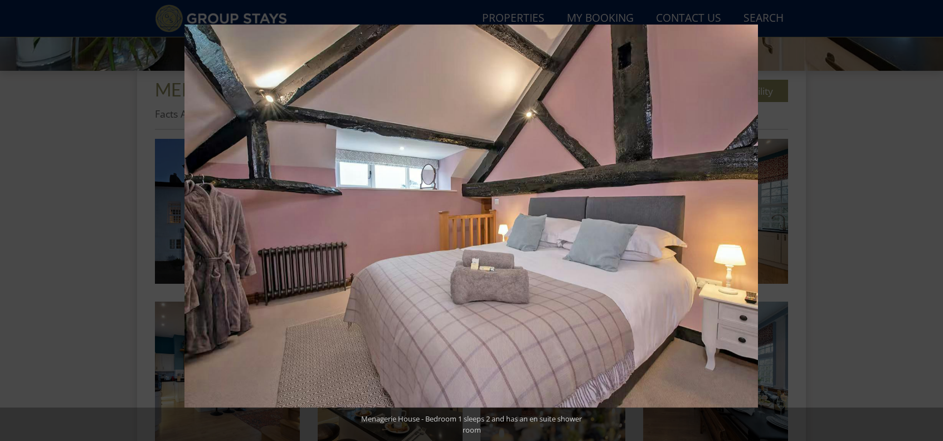
click at [928, 225] on button at bounding box center [923, 221] width 39 height 56
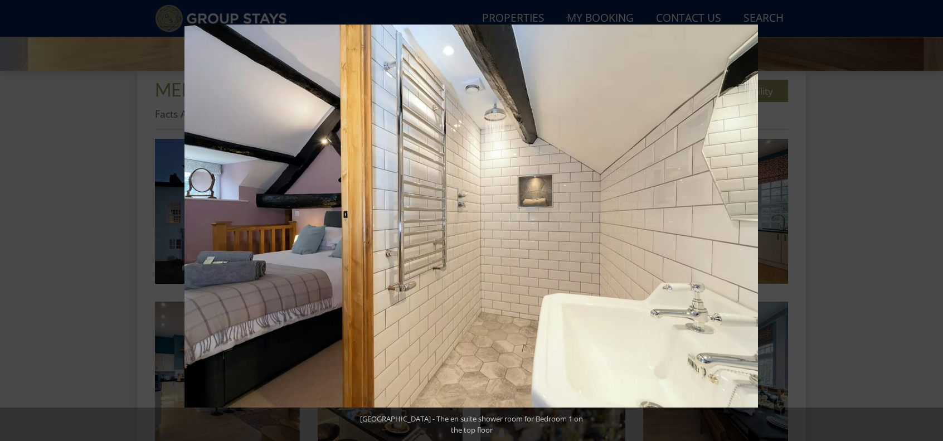
click at [928, 225] on button at bounding box center [923, 221] width 39 height 56
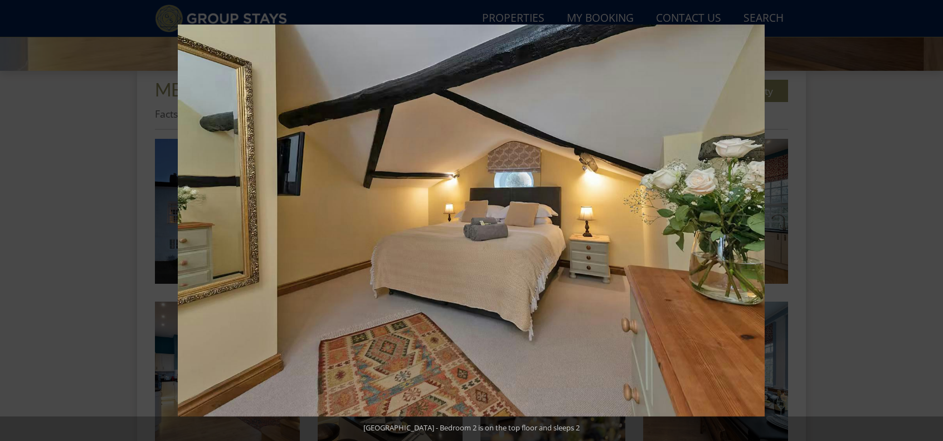
click at [928, 225] on button at bounding box center [923, 221] width 39 height 56
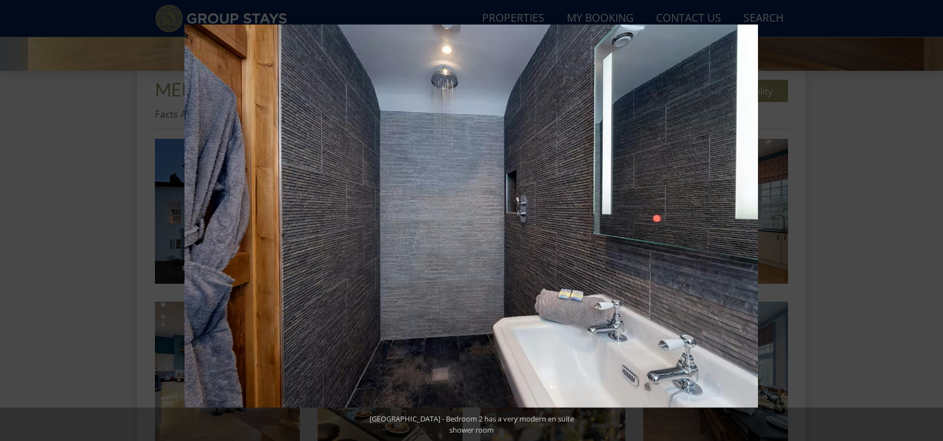
click at [928, 225] on button at bounding box center [923, 221] width 39 height 56
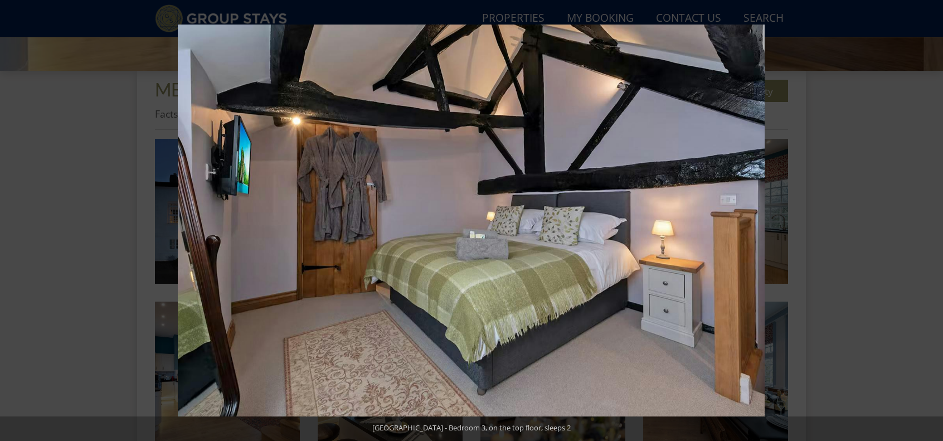
click at [928, 225] on button at bounding box center [923, 221] width 39 height 56
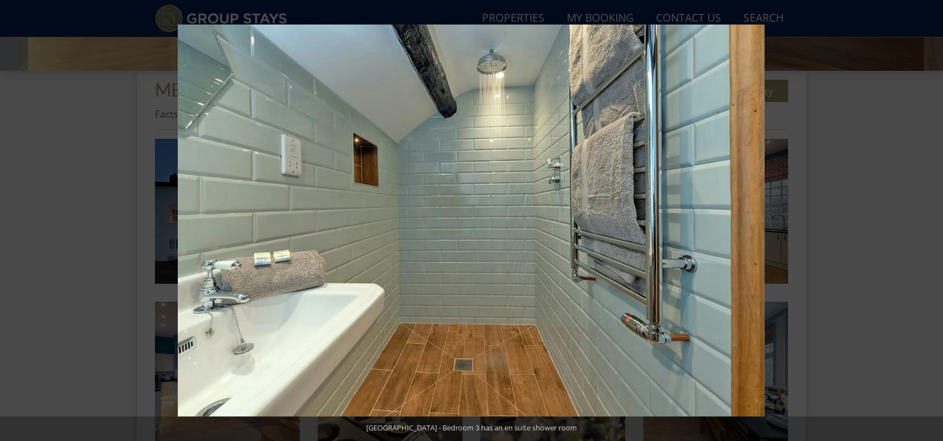
click at [928, 225] on button at bounding box center [923, 221] width 39 height 56
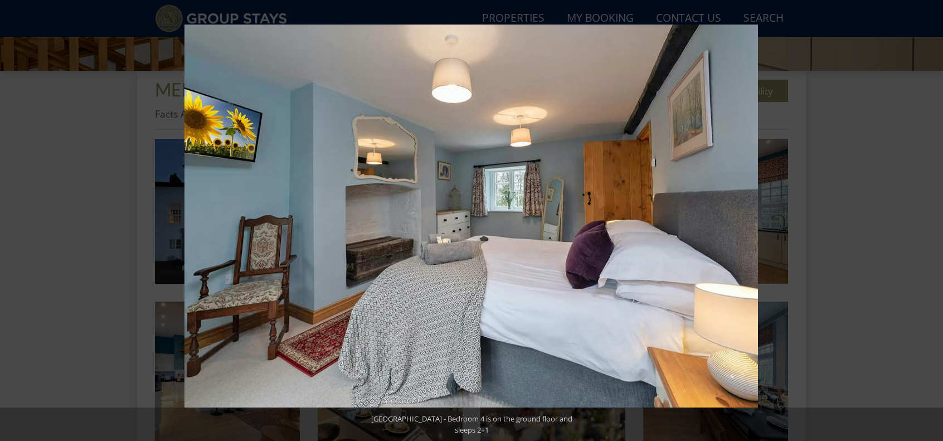
click at [928, 225] on button at bounding box center [923, 221] width 39 height 56
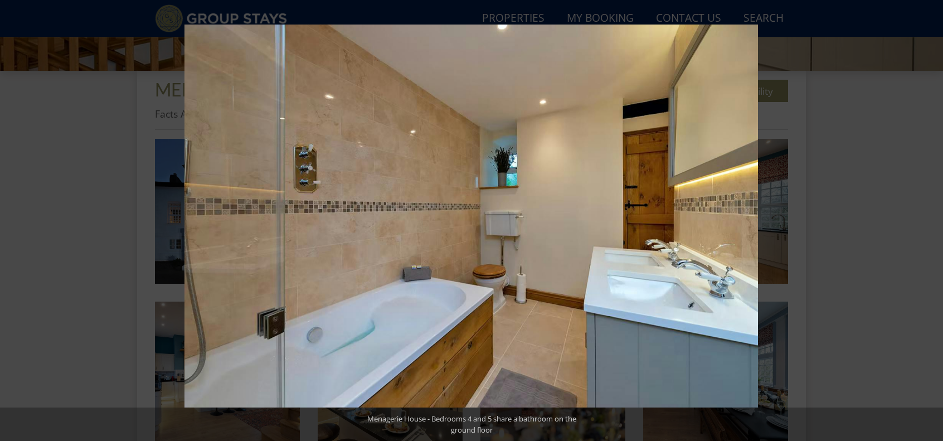
click at [928, 225] on button at bounding box center [923, 221] width 39 height 56
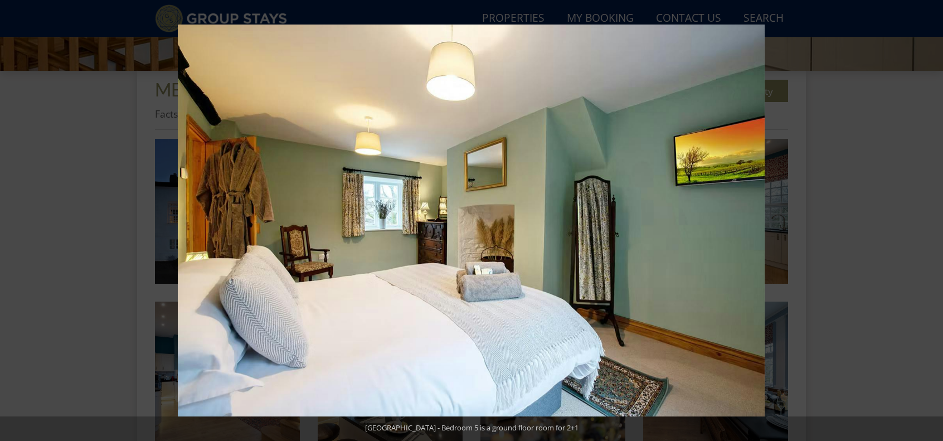
click at [928, 225] on button at bounding box center [923, 221] width 39 height 56
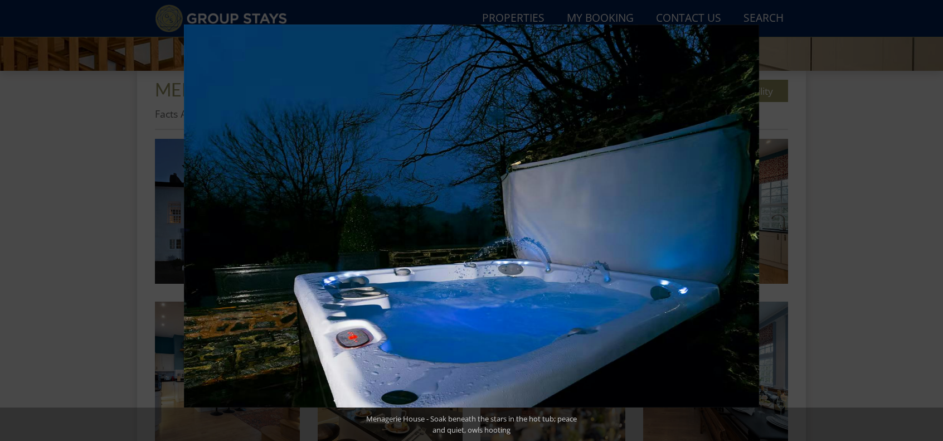
click at [928, 225] on button at bounding box center [923, 221] width 39 height 56
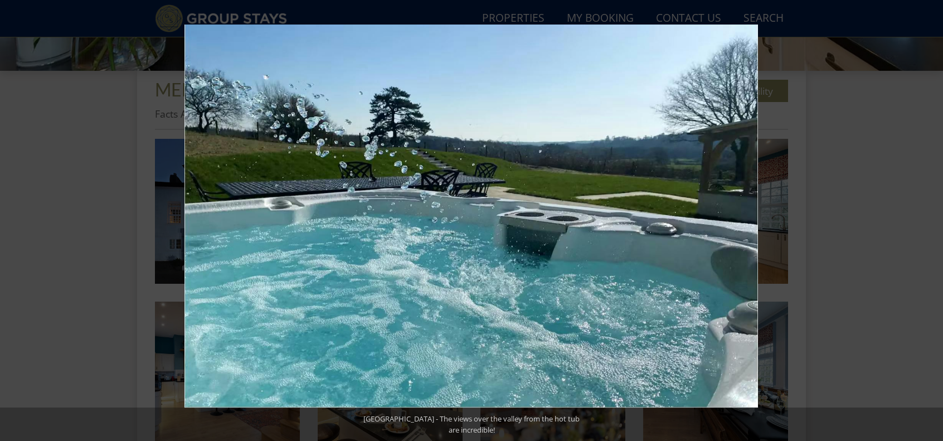
click at [928, 225] on button at bounding box center [923, 221] width 39 height 56
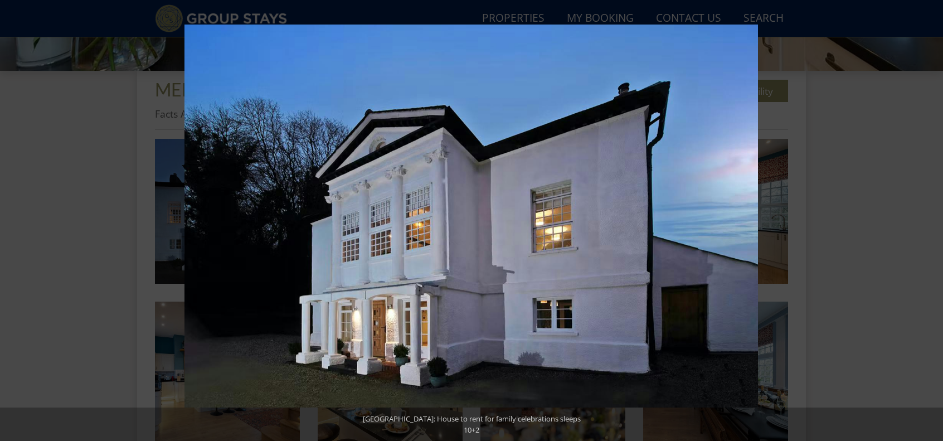
click at [928, 225] on button at bounding box center [923, 221] width 39 height 56
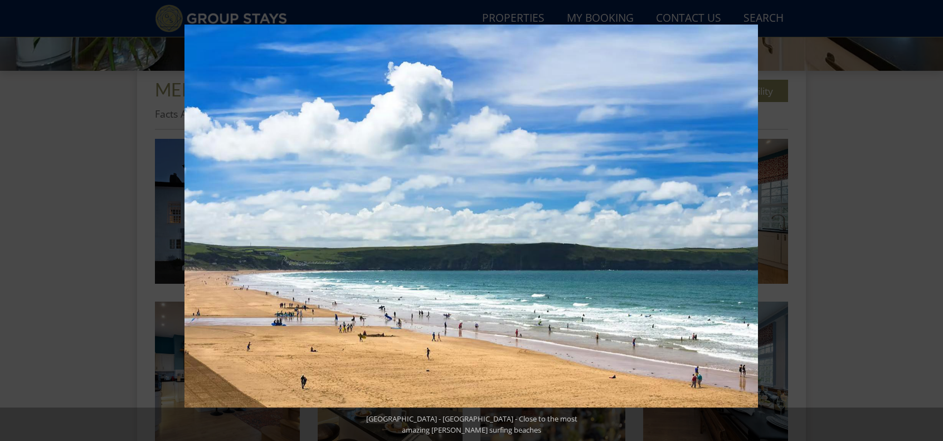
click at [928, 225] on button at bounding box center [923, 221] width 39 height 56
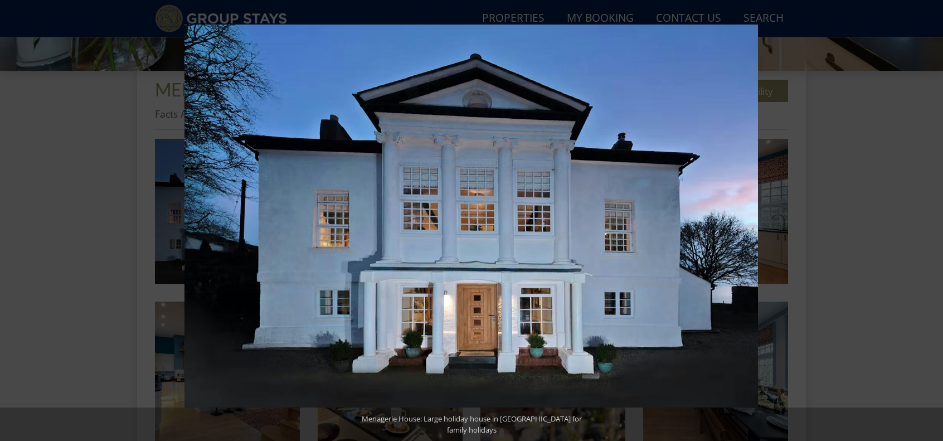
click at [928, 225] on button at bounding box center [923, 221] width 39 height 56
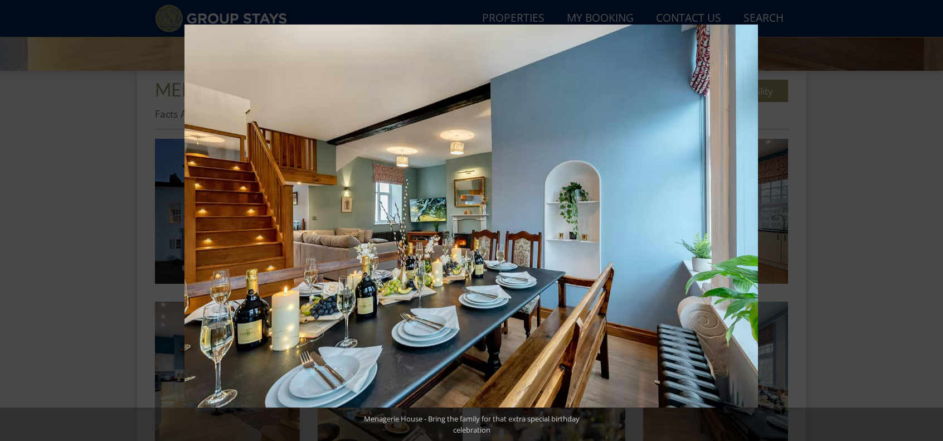
click at [928, 225] on button at bounding box center [923, 221] width 39 height 56
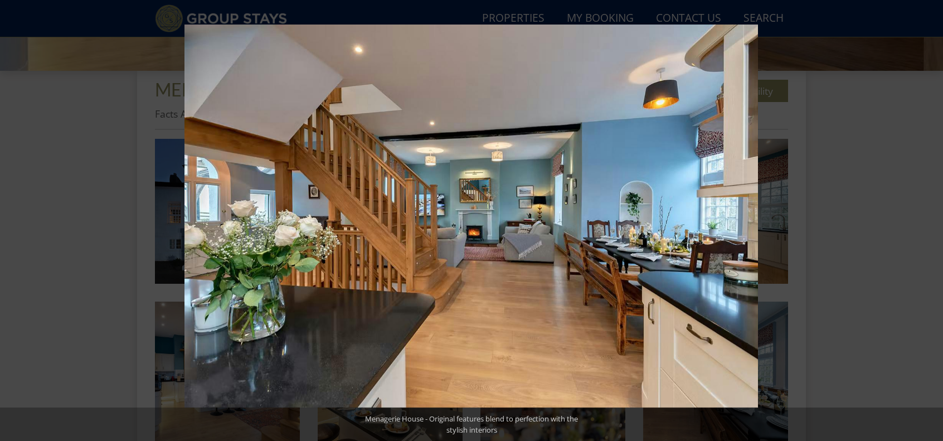
click at [928, 225] on button at bounding box center [923, 221] width 39 height 56
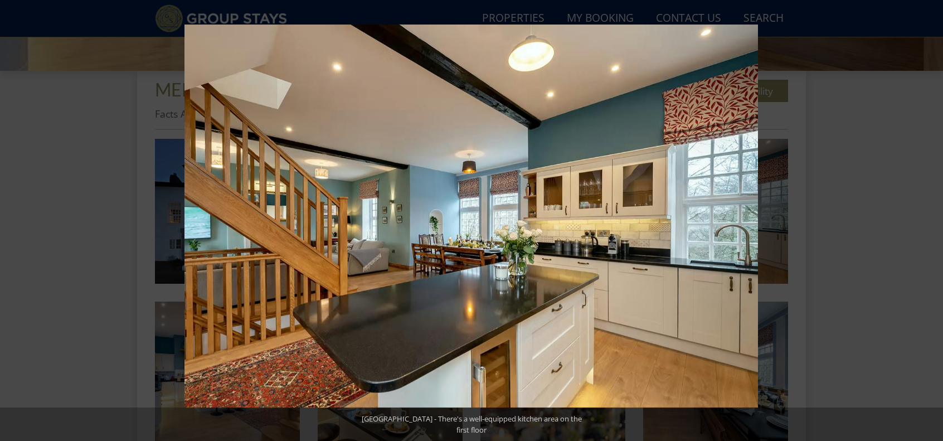
click at [928, 225] on button at bounding box center [923, 221] width 39 height 56
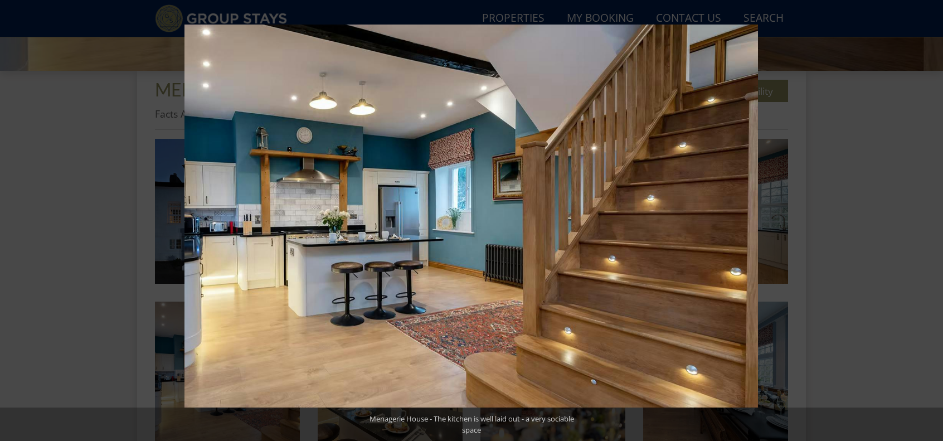
click at [928, 225] on button at bounding box center [923, 221] width 39 height 56
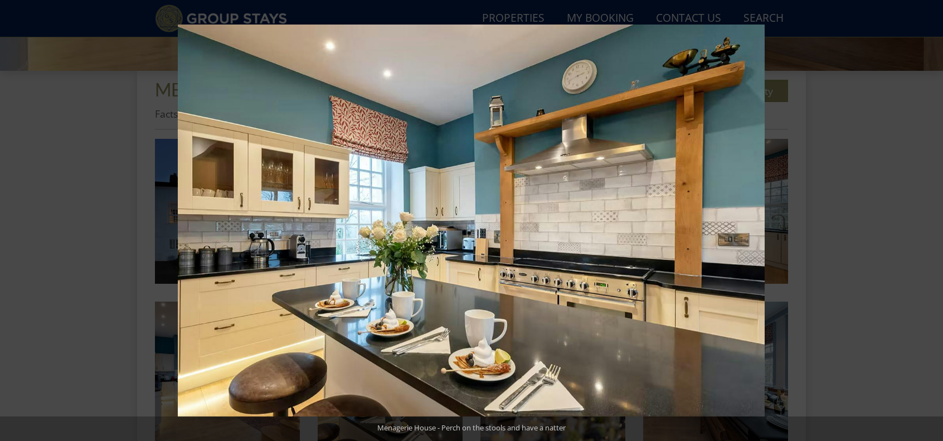
click at [928, 225] on button at bounding box center [923, 221] width 39 height 56
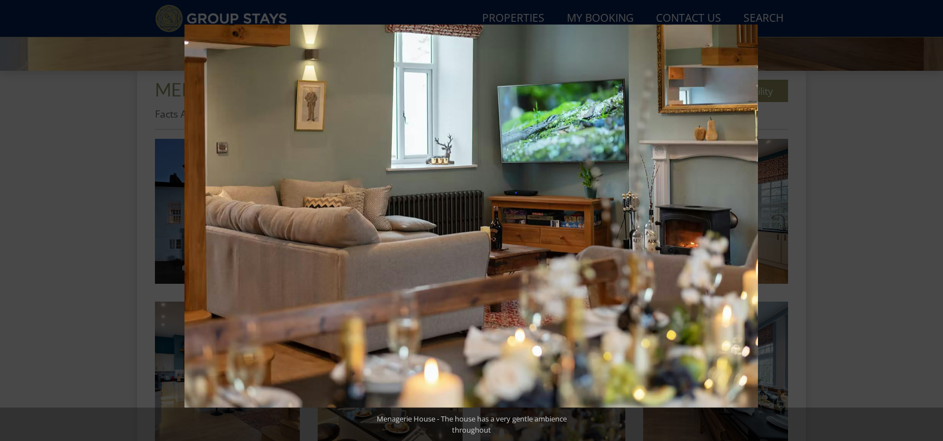
click at [928, 225] on button at bounding box center [923, 221] width 39 height 56
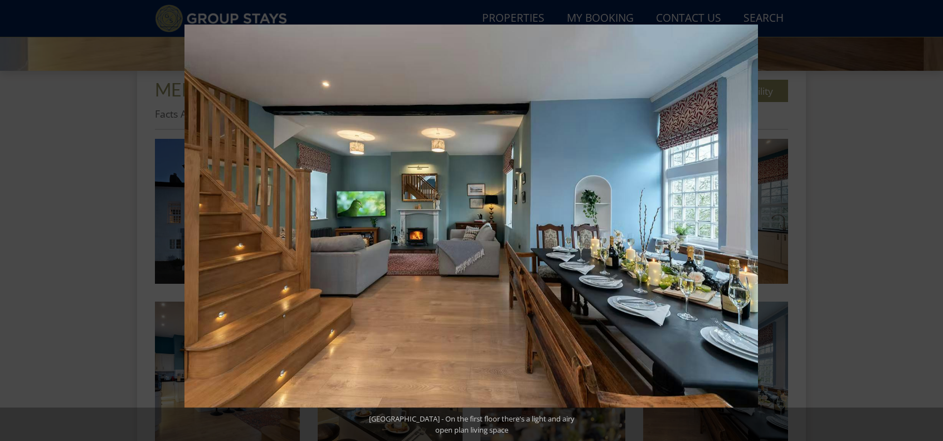
click at [928, 225] on button at bounding box center [923, 221] width 39 height 56
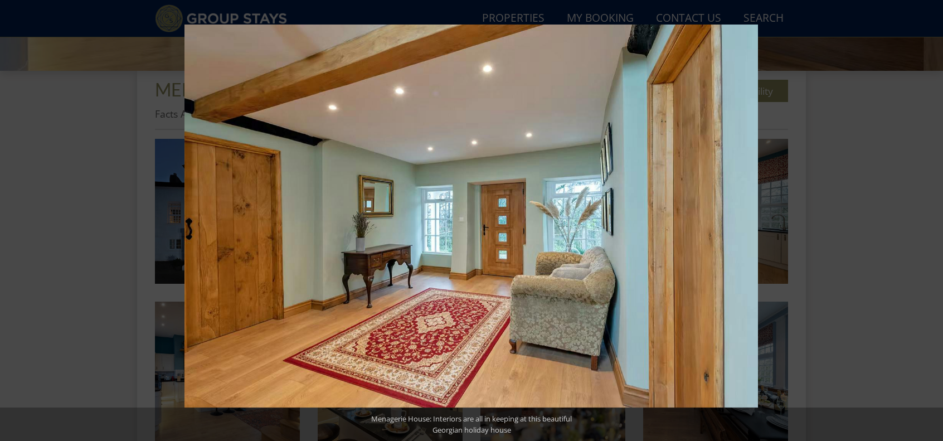
click at [928, 225] on button at bounding box center [923, 221] width 39 height 56
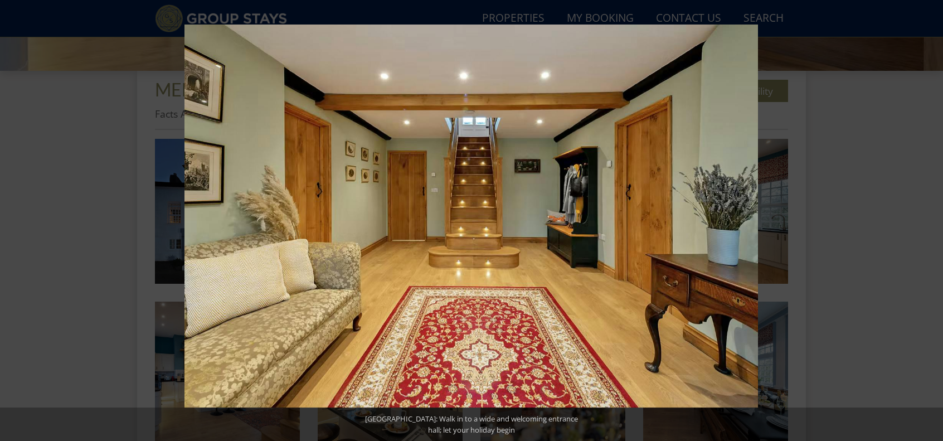
click at [928, 225] on button at bounding box center [923, 221] width 39 height 56
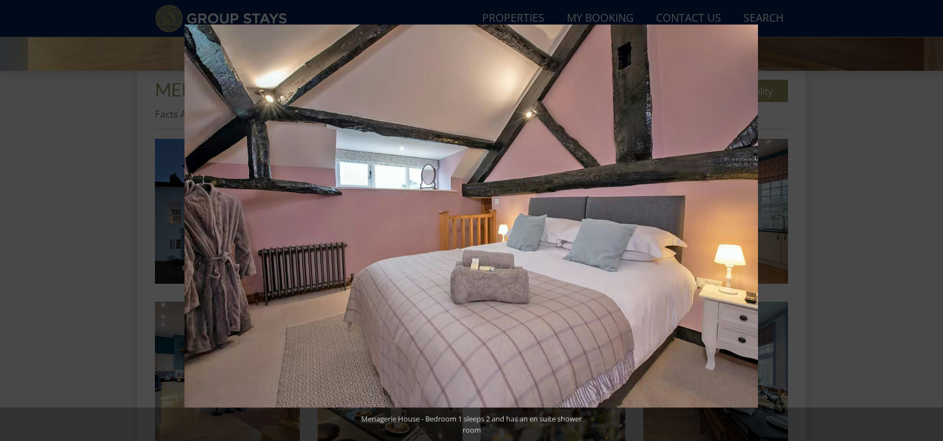
click at [928, 225] on button at bounding box center [923, 221] width 39 height 56
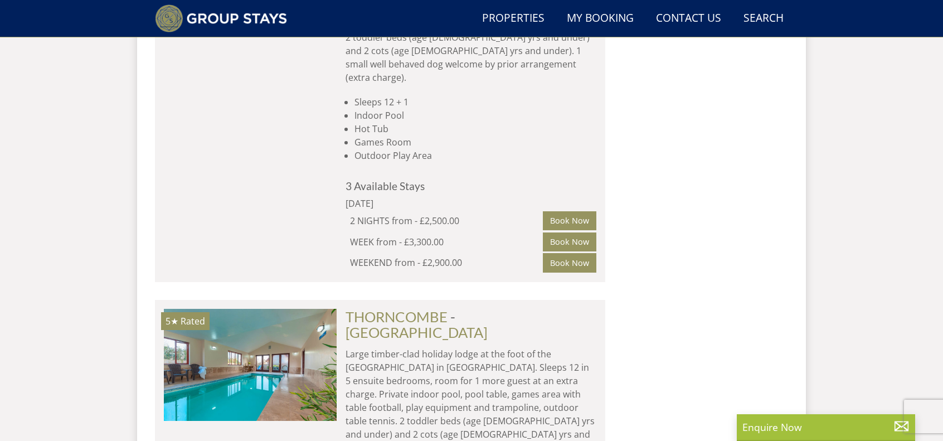
scroll to position [4452, 0]
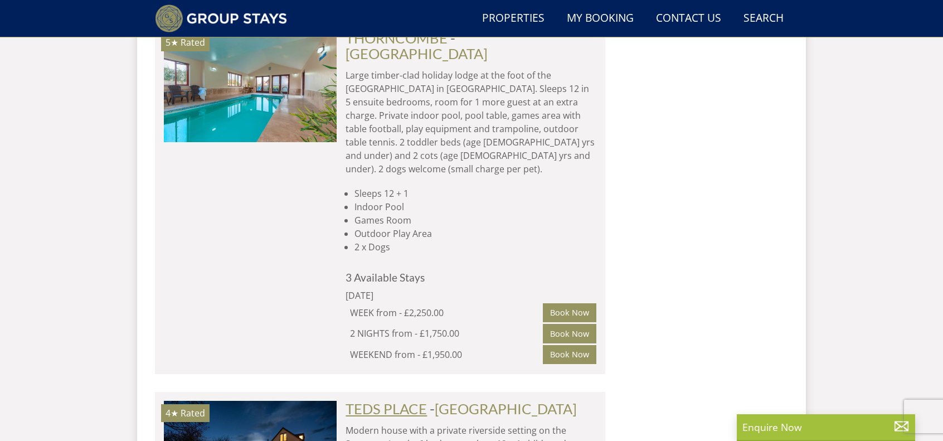
click at [407, 400] on link "TEDS PLACE" at bounding box center [386, 408] width 81 height 17
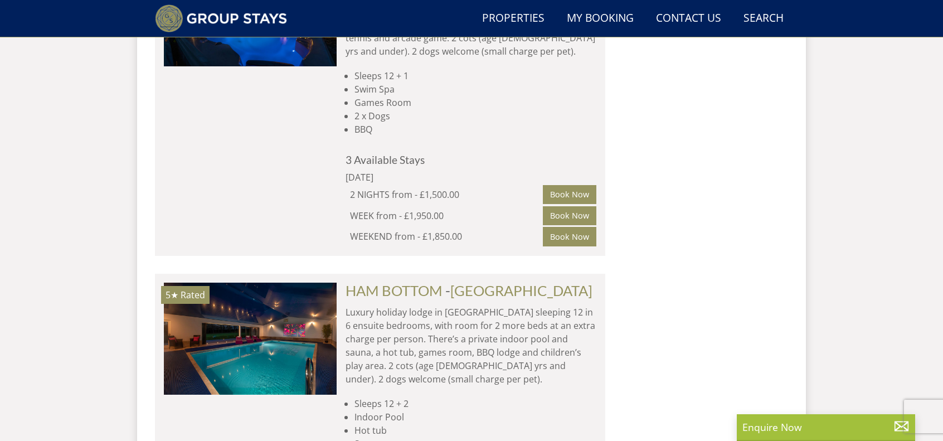
scroll to position [4786, 0]
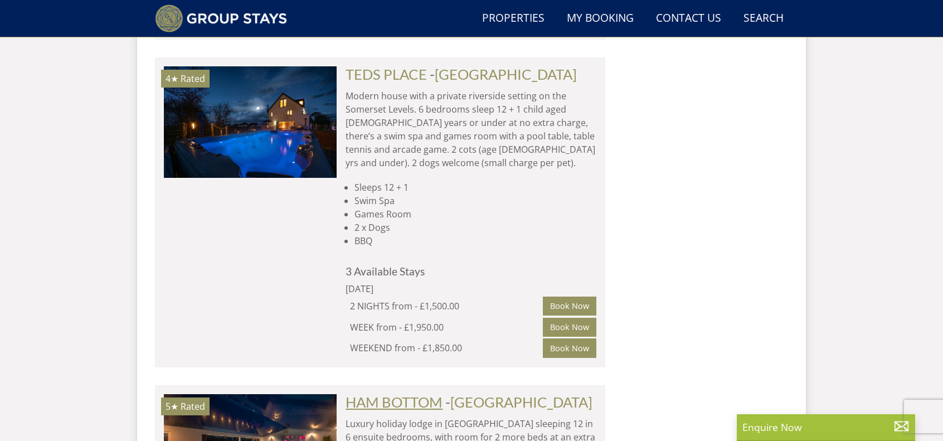
click at [371, 394] on link "HAM BOTTOM" at bounding box center [394, 402] width 97 height 17
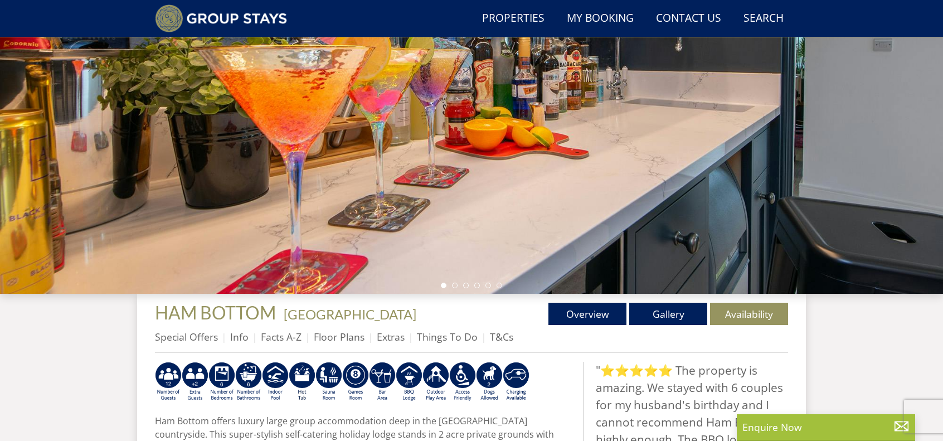
scroll to position [326, 0]
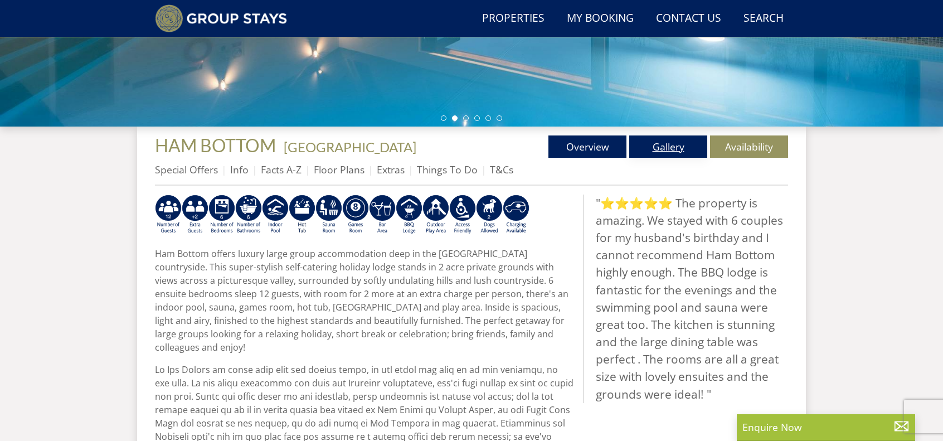
click at [668, 145] on link "Gallery" at bounding box center [669, 146] width 78 height 22
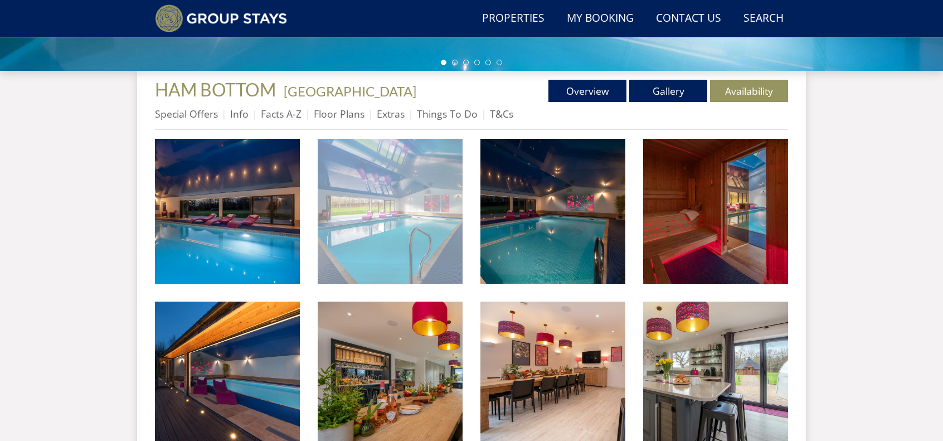
scroll to position [549, 0]
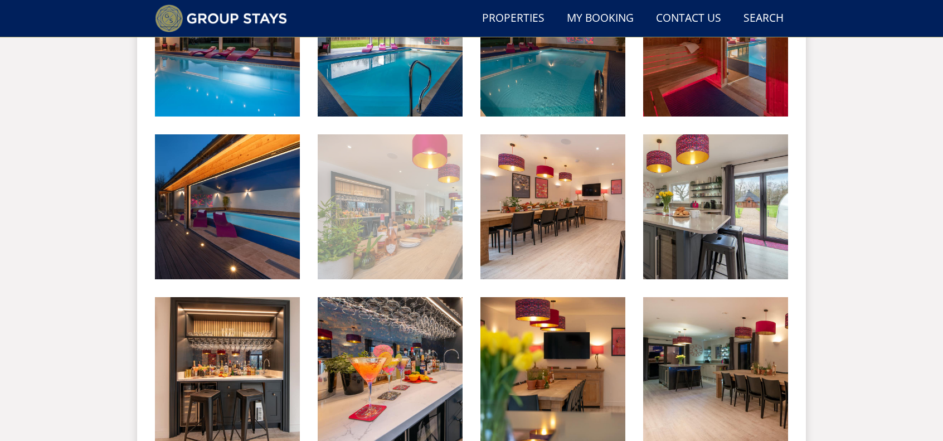
click at [340, 209] on img at bounding box center [390, 206] width 145 height 145
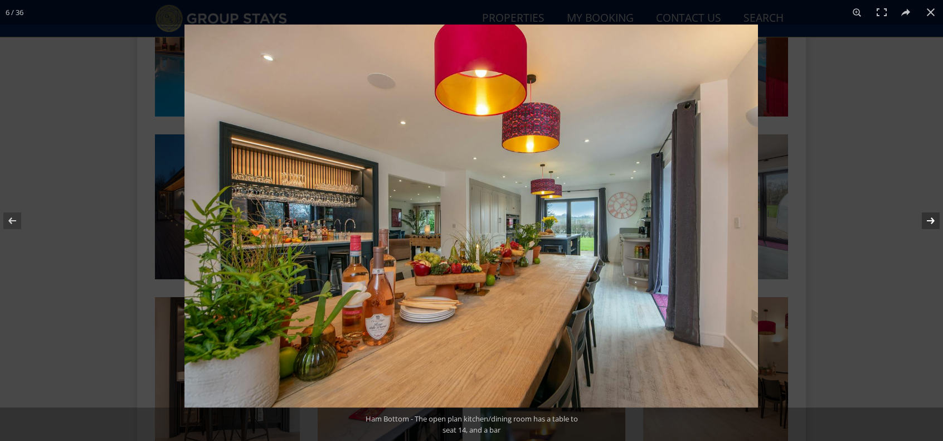
click at [931, 221] on button at bounding box center [923, 221] width 39 height 56
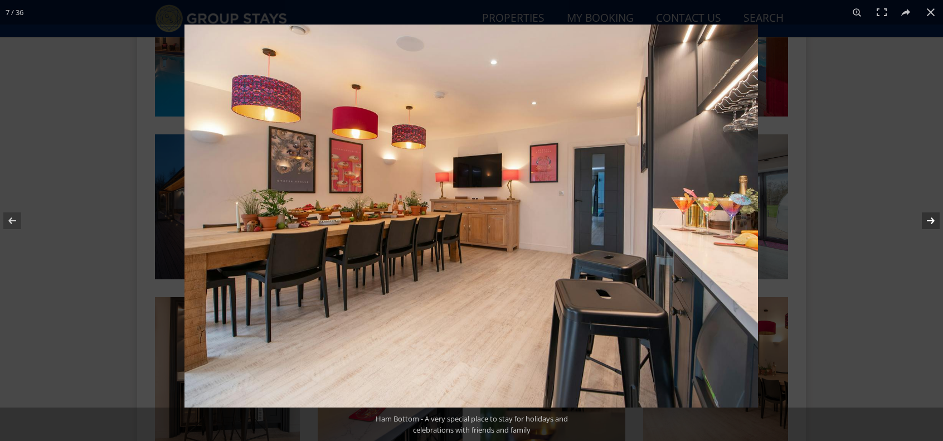
click at [931, 221] on button at bounding box center [923, 221] width 39 height 56
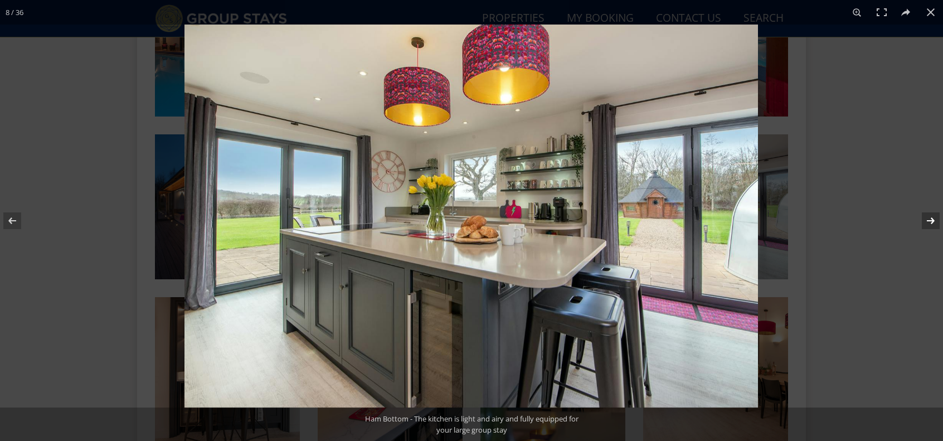
click at [931, 221] on button at bounding box center [923, 221] width 39 height 56
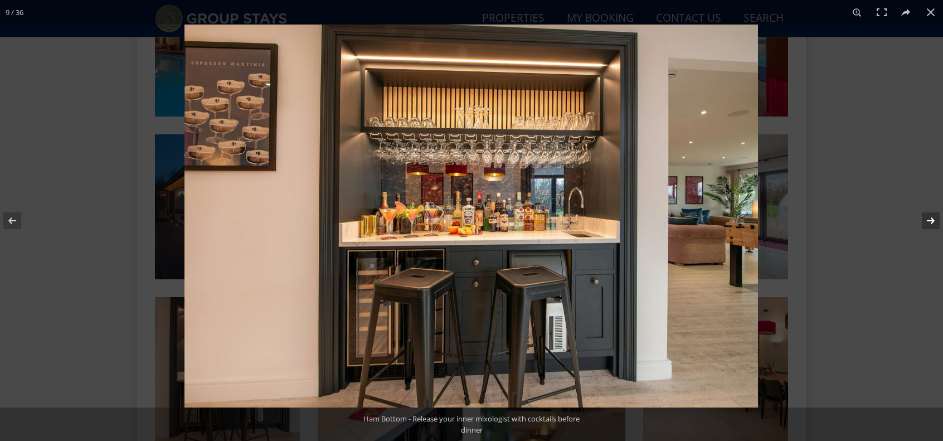
click at [931, 221] on button at bounding box center [923, 221] width 39 height 56
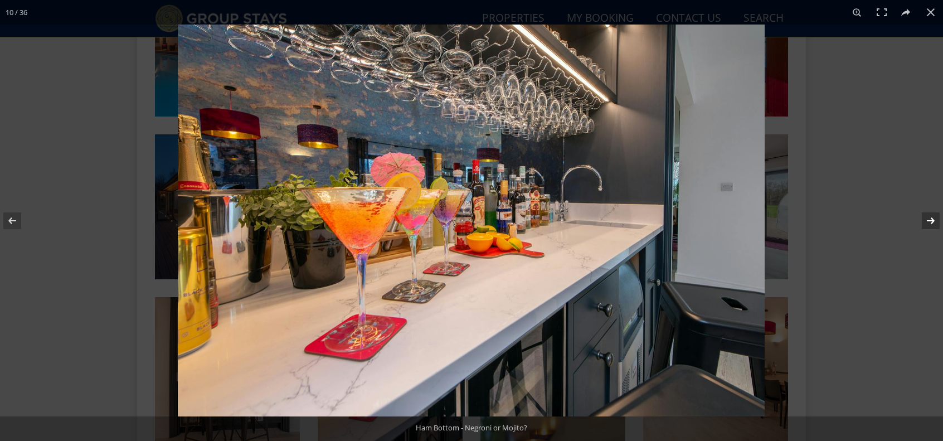
click at [931, 221] on button at bounding box center [923, 221] width 39 height 56
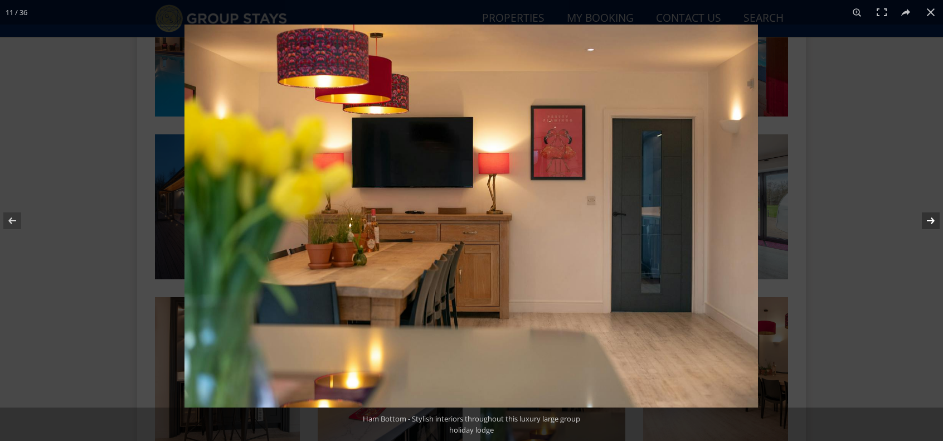
click at [931, 221] on button at bounding box center [923, 221] width 39 height 56
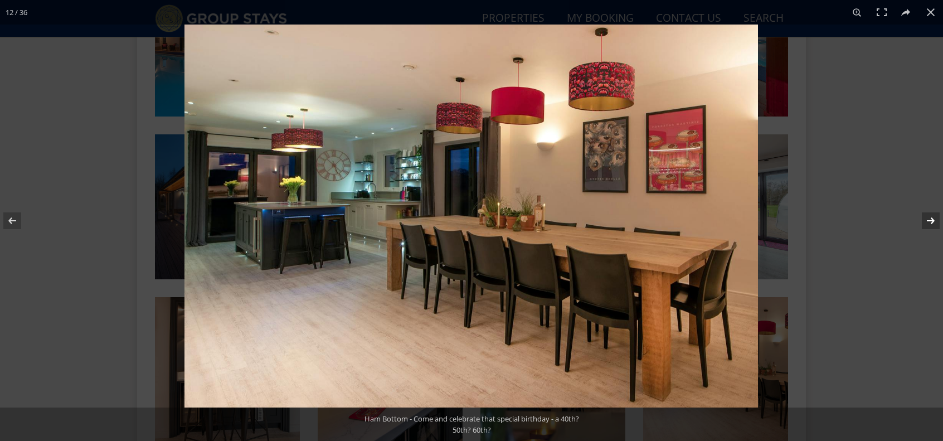
click at [931, 221] on button at bounding box center [923, 221] width 39 height 56
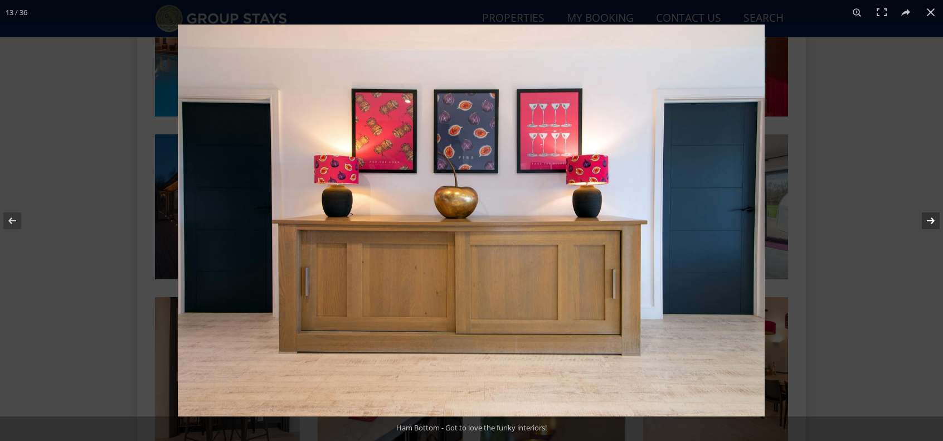
click at [931, 221] on button at bounding box center [923, 221] width 39 height 56
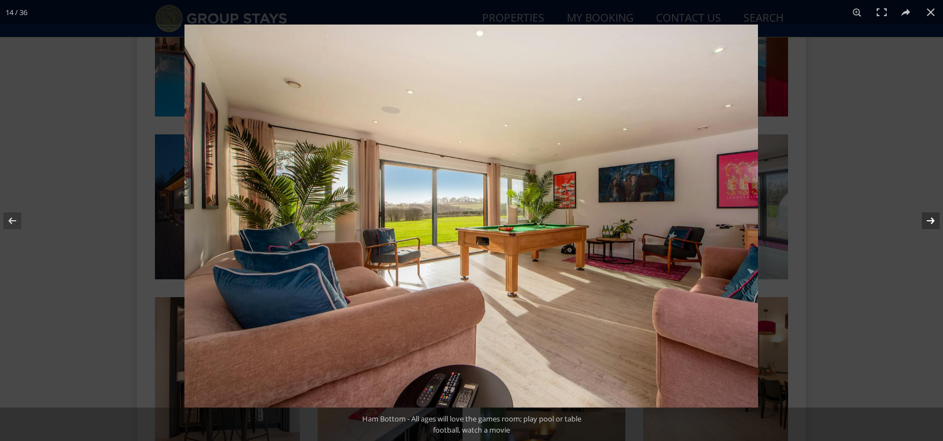
click at [931, 221] on button at bounding box center [923, 221] width 39 height 56
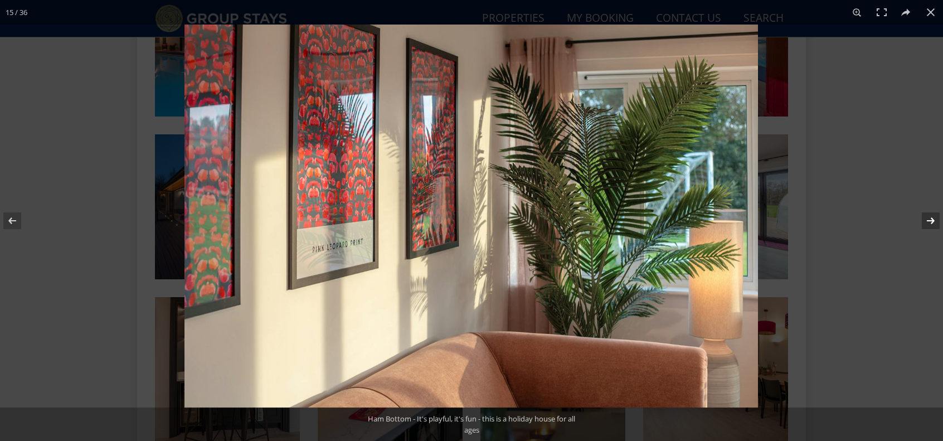
click at [931, 221] on button at bounding box center [923, 221] width 39 height 56
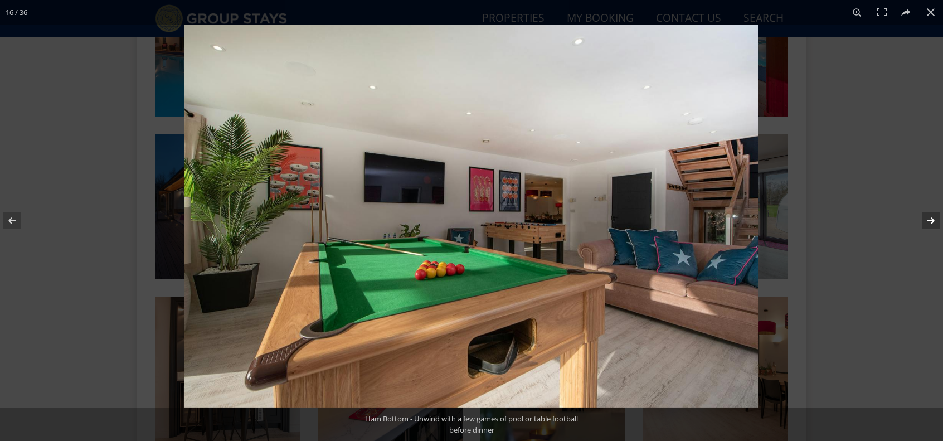
click at [931, 221] on button at bounding box center [923, 221] width 39 height 56
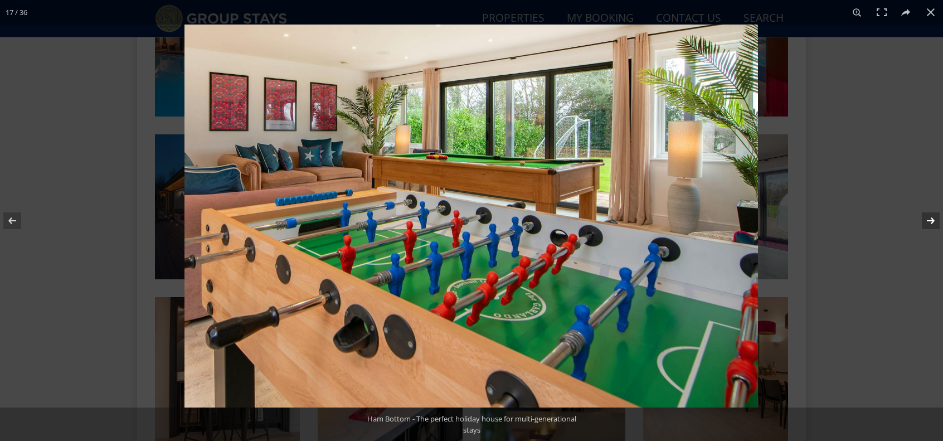
click at [931, 221] on button at bounding box center [923, 221] width 39 height 56
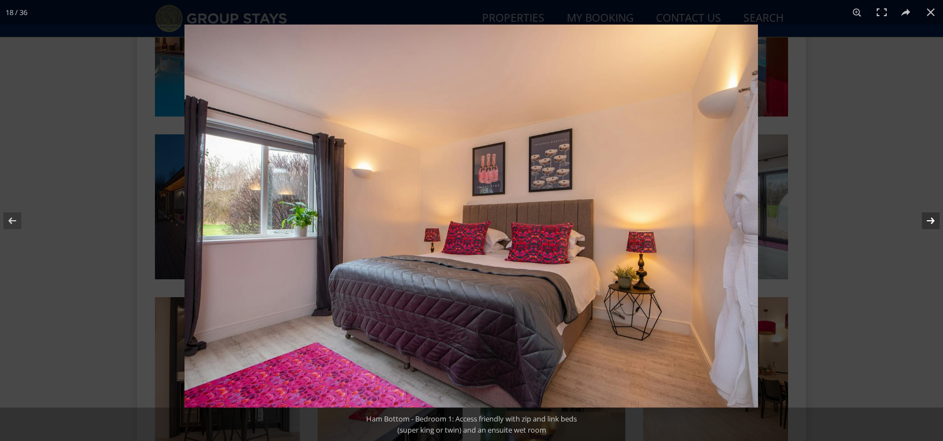
click at [931, 221] on button at bounding box center [923, 221] width 39 height 56
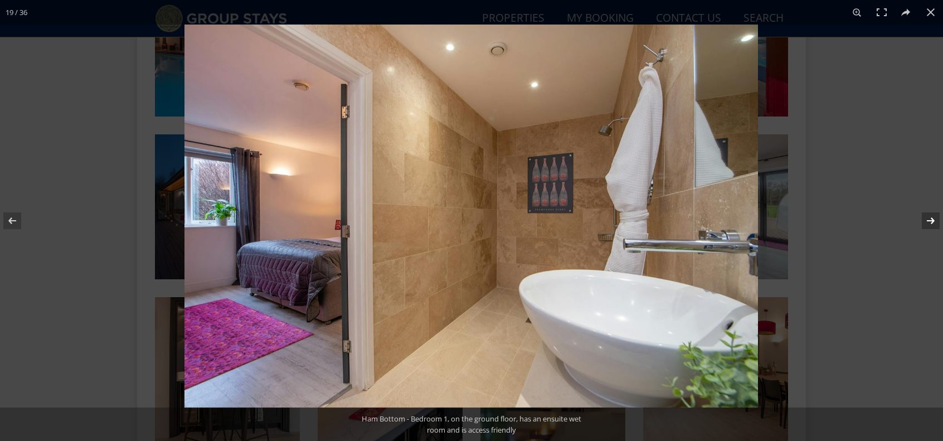
click at [931, 221] on button at bounding box center [923, 221] width 39 height 56
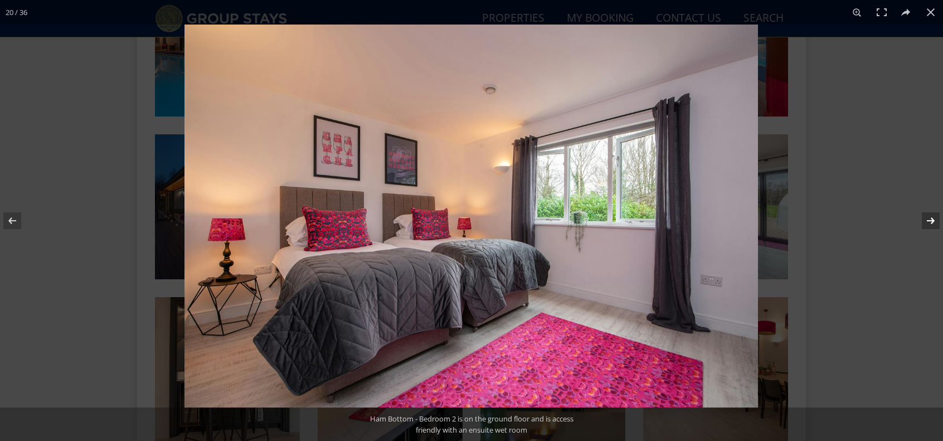
click at [931, 221] on button at bounding box center [923, 221] width 39 height 56
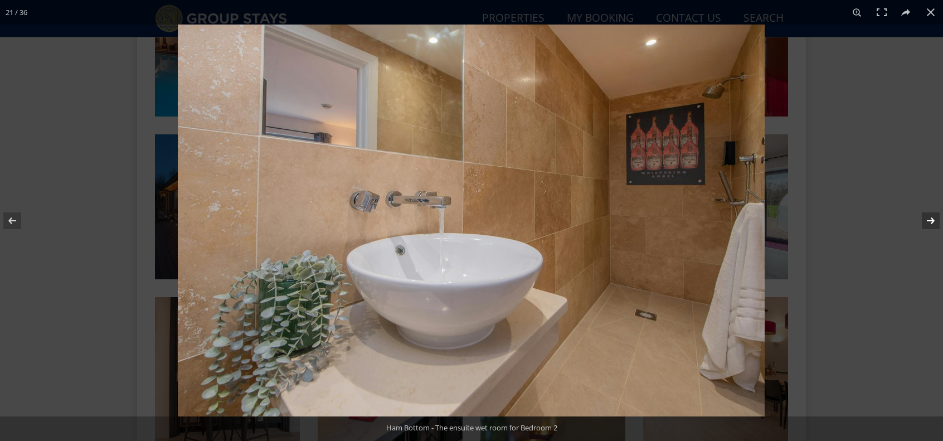
click at [931, 221] on button at bounding box center [923, 221] width 39 height 56
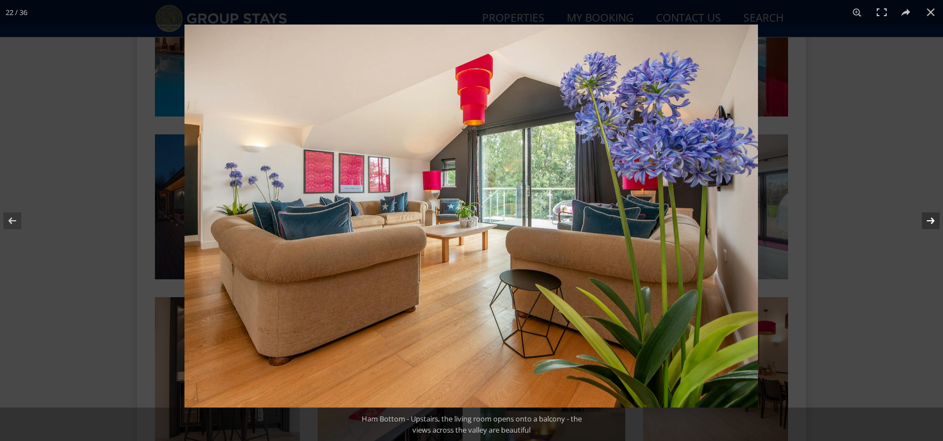
click at [931, 221] on button at bounding box center [923, 221] width 39 height 56
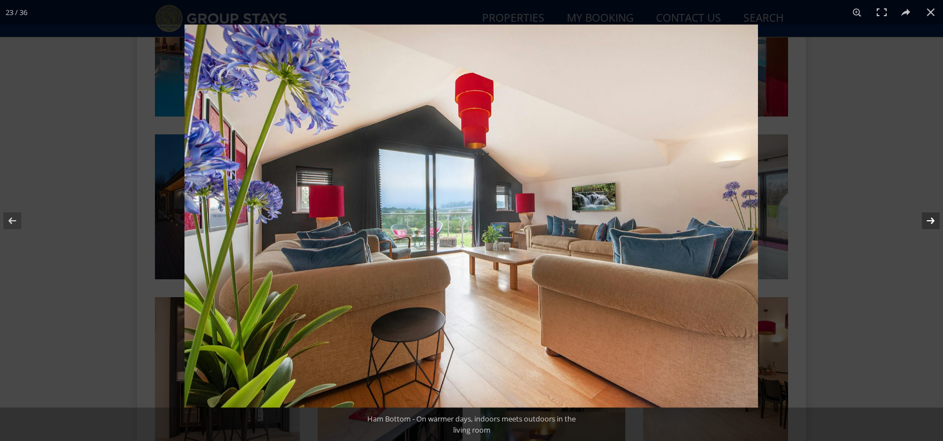
click at [931, 221] on button at bounding box center [923, 221] width 39 height 56
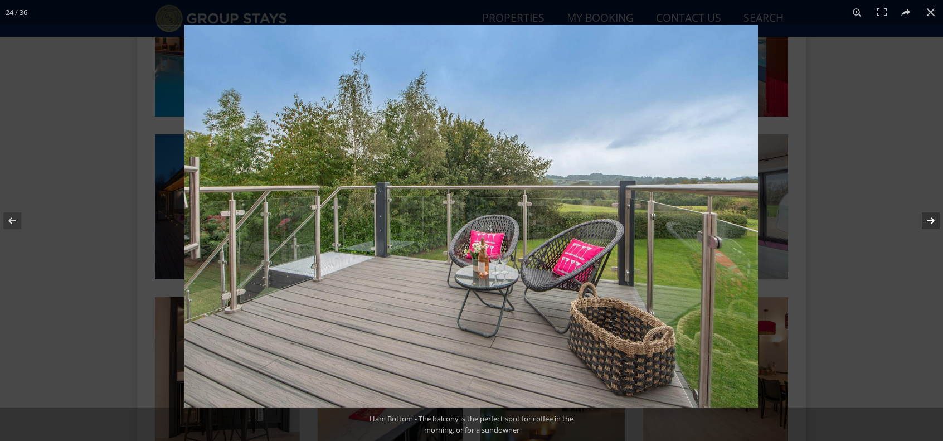
click at [931, 221] on button at bounding box center [923, 221] width 39 height 56
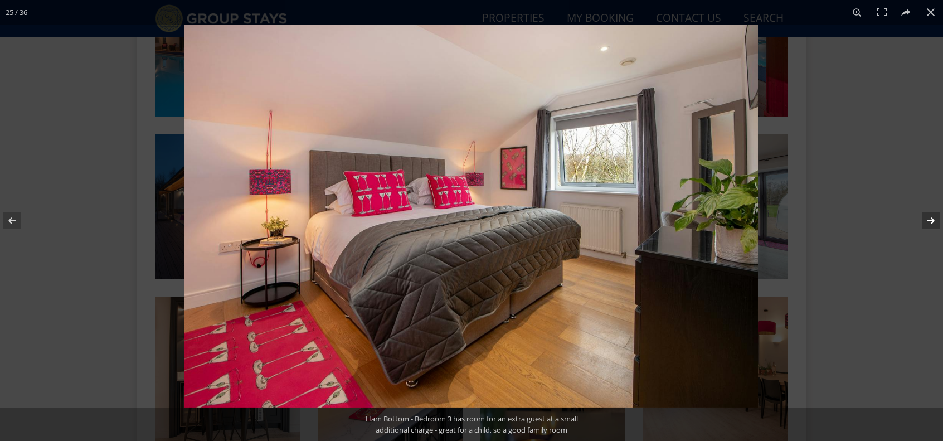
click at [931, 221] on button at bounding box center [923, 221] width 39 height 56
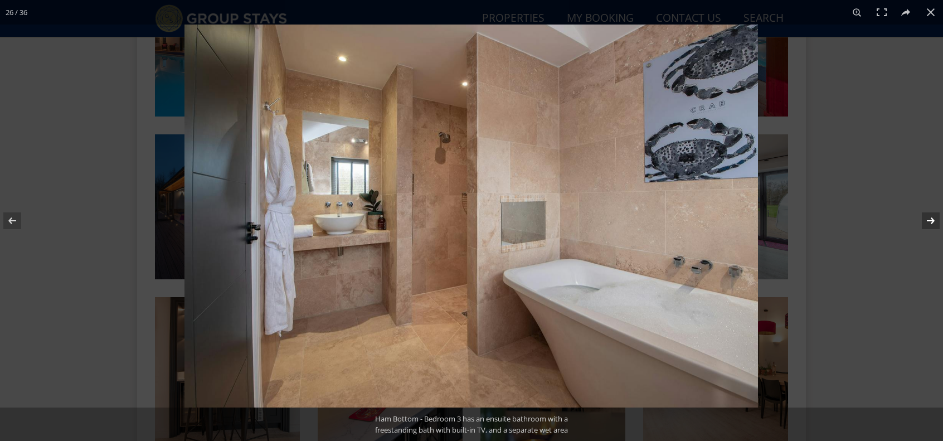
click at [931, 221] on button at bounding box center [923, 221] width 39 height 56
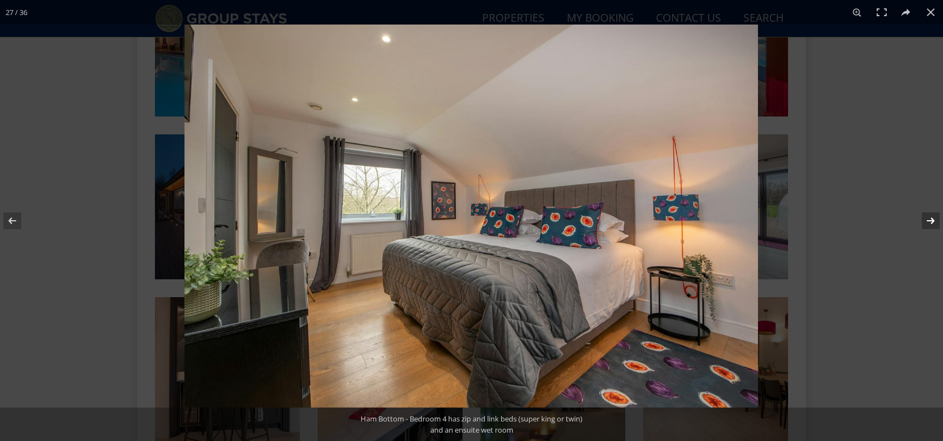
click at [931, 221] on button at bounding box center [923, 221] width 39 height 56
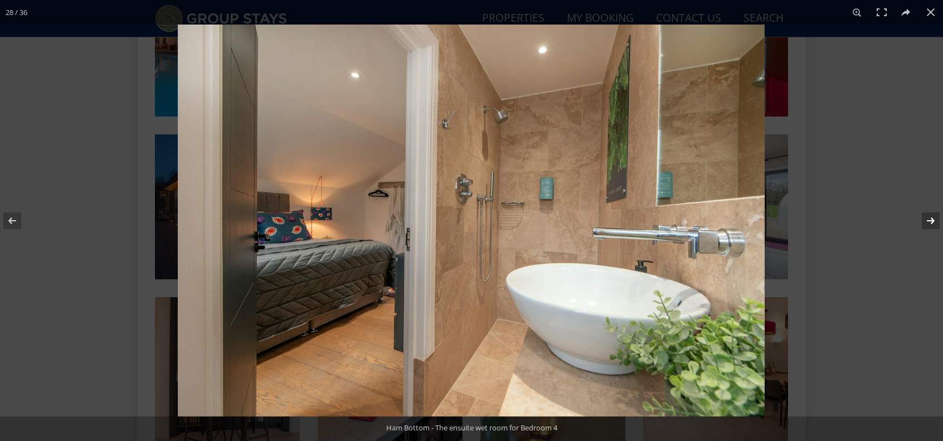
click at [931, 221] on button at bounding box center [923, 221] width 39 height 56
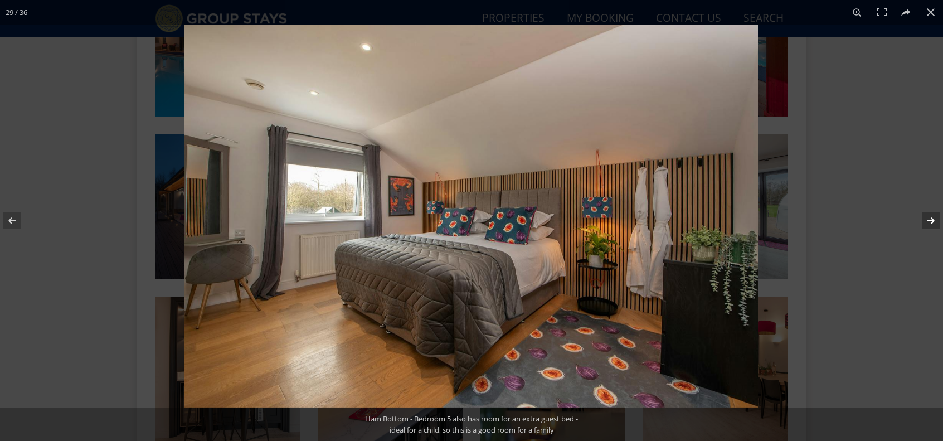
click at [931, 221] on button at bounding box center [923, 221] width 39 height 56
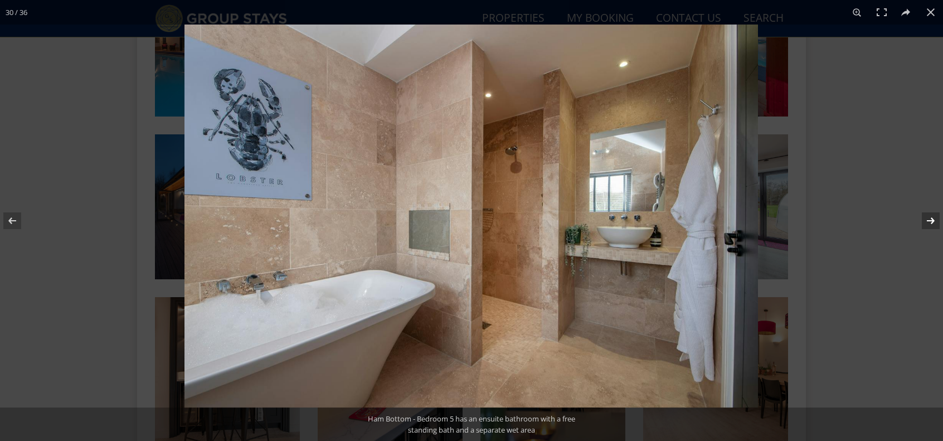
click at [931, 221] on button at bounding box center [923, 221] width 39 height 56
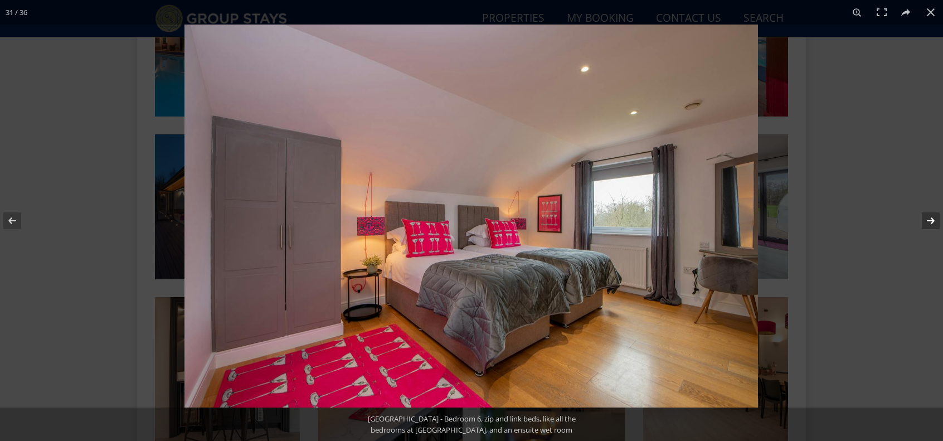
click at [931, 221] on button at bounding box center [923, 221] width 39 height 56
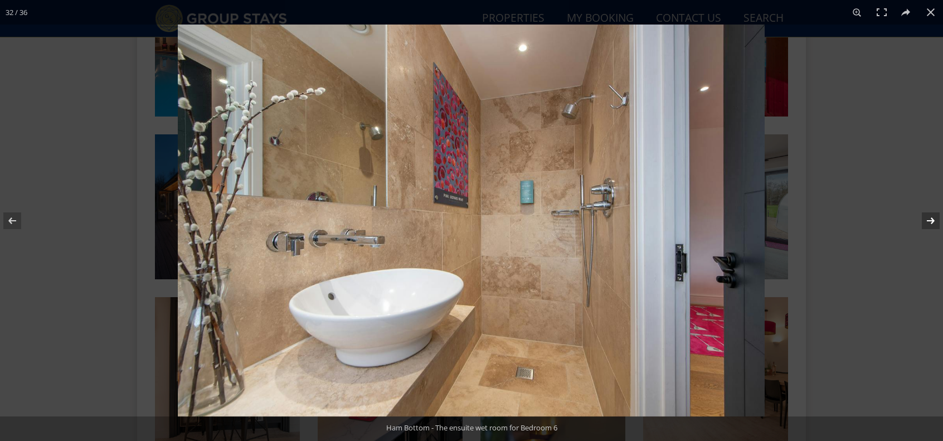
click at [931, 221] on button at bounding box center [923, 221] width 39 height 56
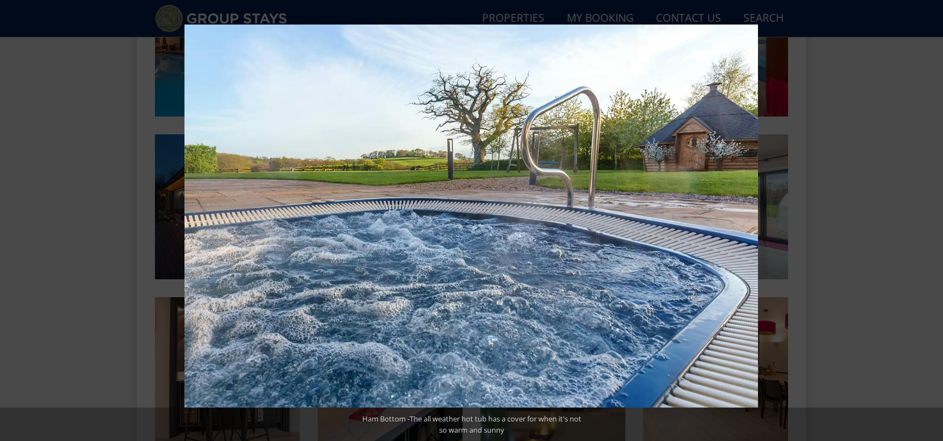
click at [931, 221] on button at bounding box center [923, 221] width 39 height 56
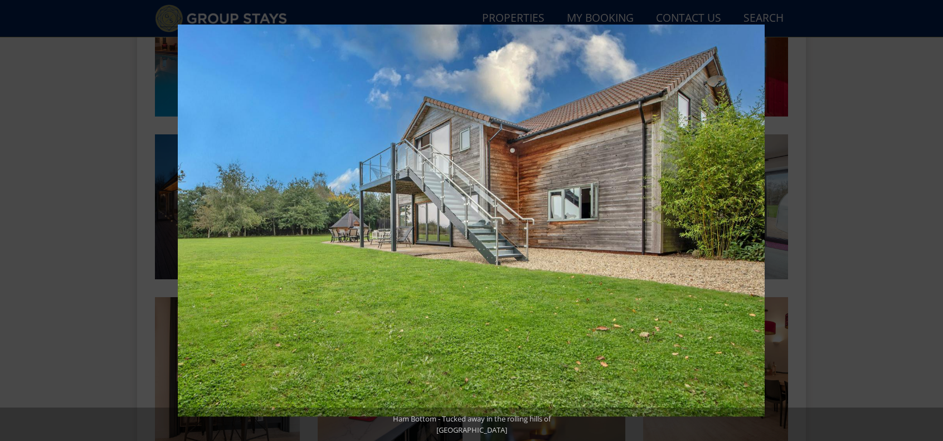
click at [931, 221] on button at bounding box center [923, 221] width 39 height 56
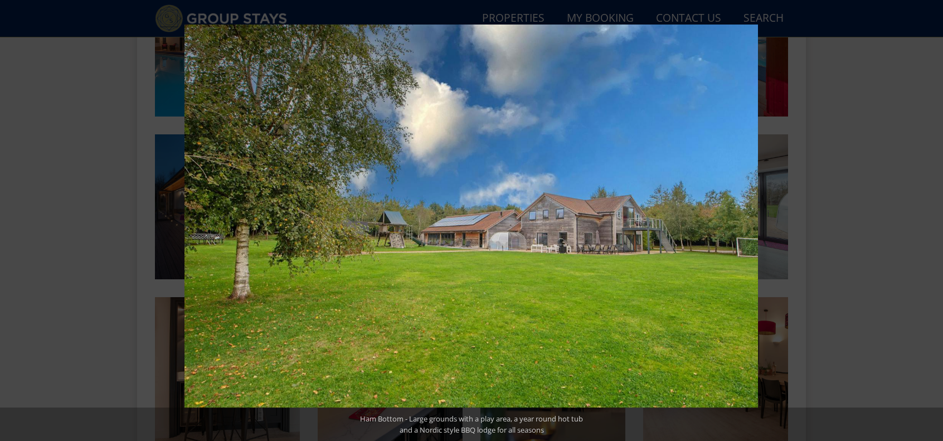
click at [931, 221] on button at bounding box center [923, 221] width 39 height 56
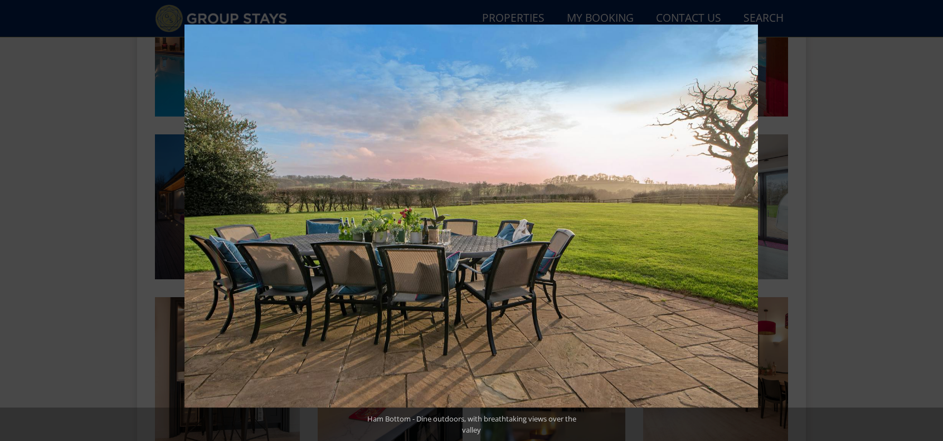
click at [931, 221] on button at bounding box center [923, 221] width 39 height 56
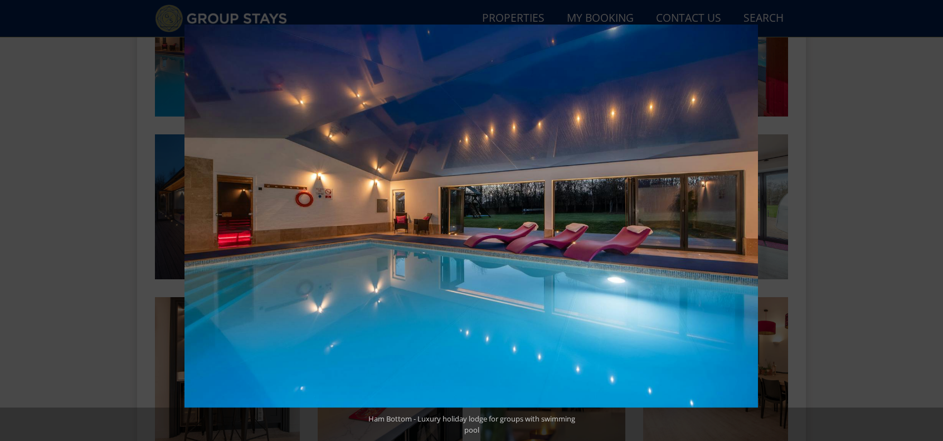
click at [931, 221] on button at bounding box center [923, 221] width 39 height 56
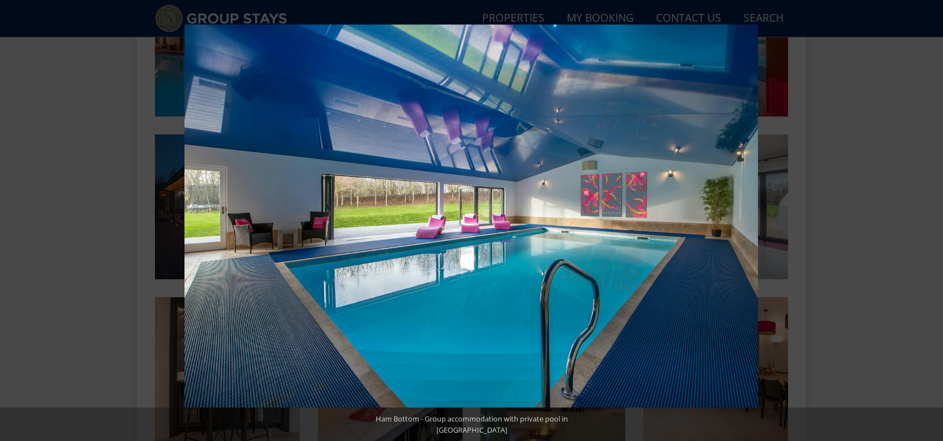
click at [931, 221] on button at bounding box center [923, 221] width 39 height 56
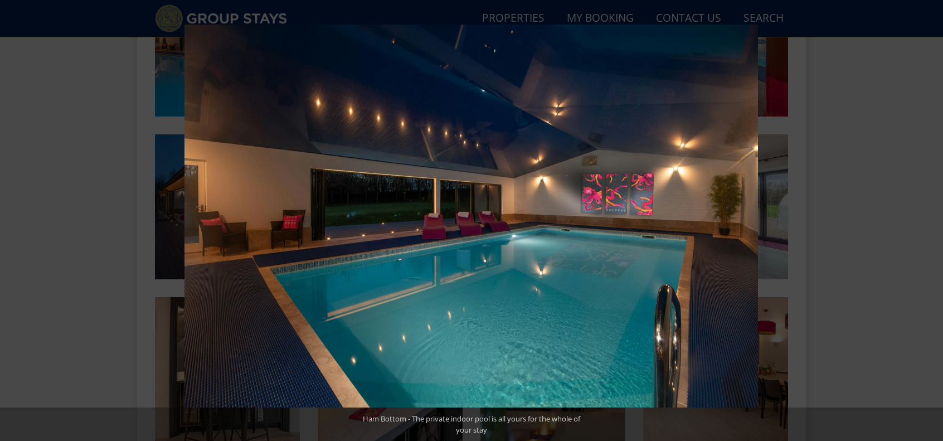
click at [931, 221] on button at bounding box center [923, 221] width 39 height 56
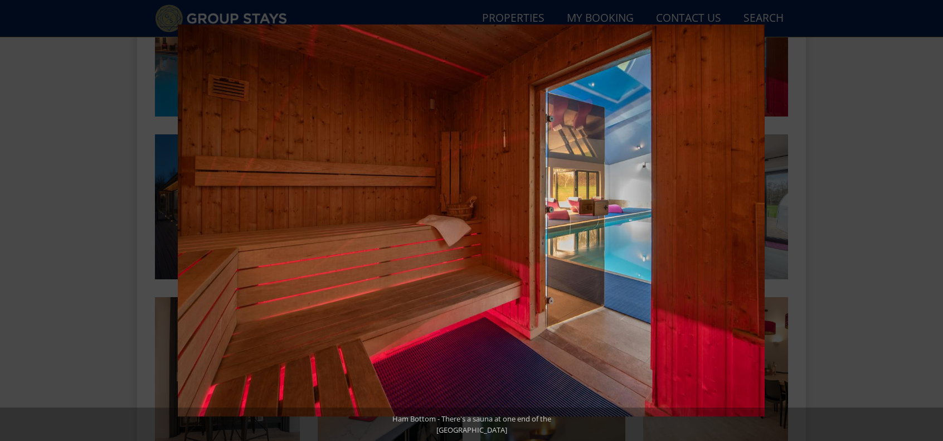
click at [931, 221] on button at bounding box center [923, 221] width 39 height 56
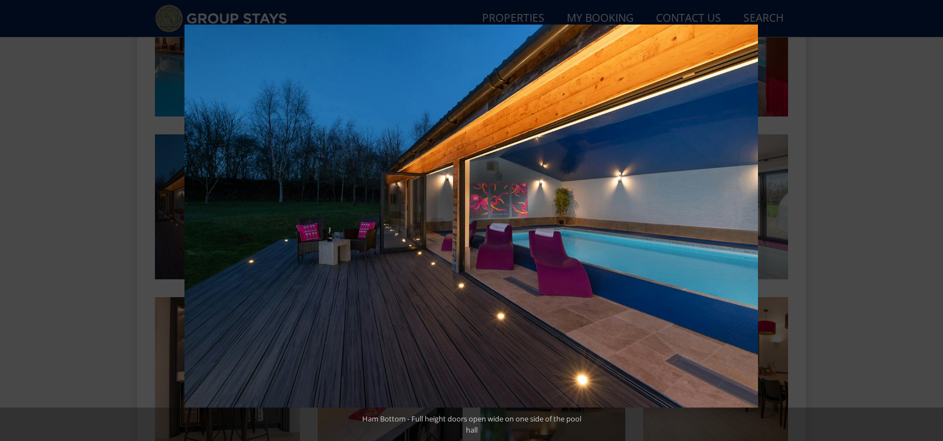
click at [931, 221] on button at bounding box center [923, 221] width 39 height 56
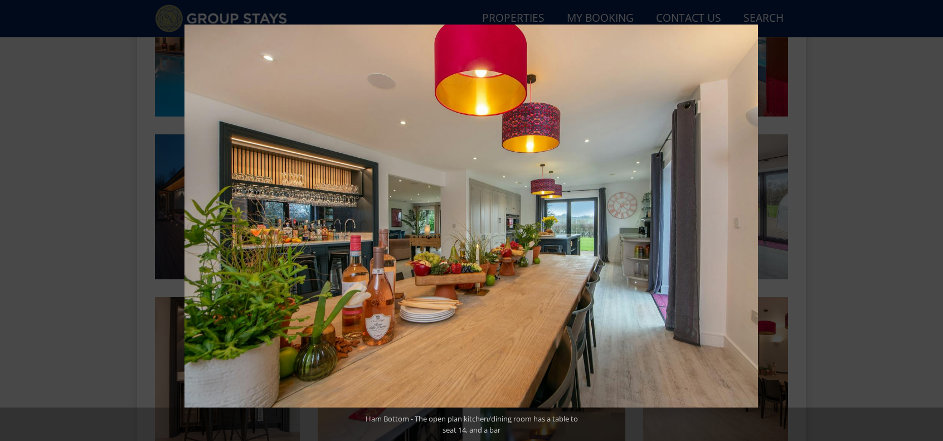
click at [931, 221] on button at bounding box center [923, 221] width 39 height 56
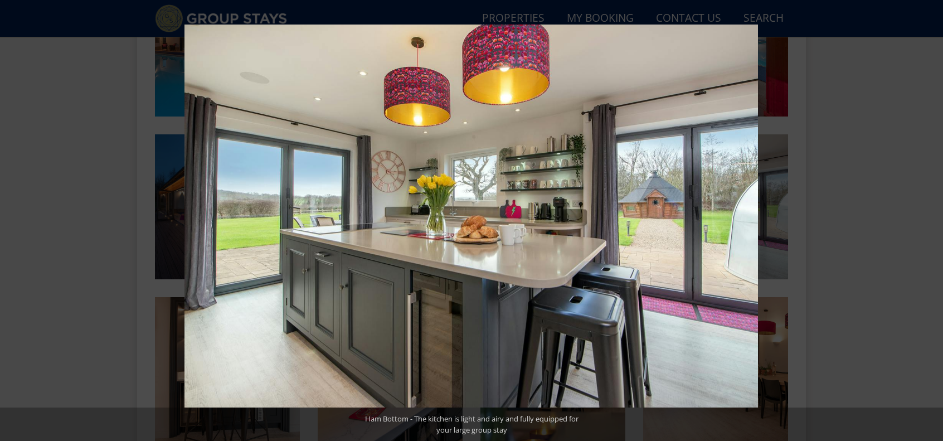
click at [931, 221] on button at bounding box center [923, 221] width 39 height 56
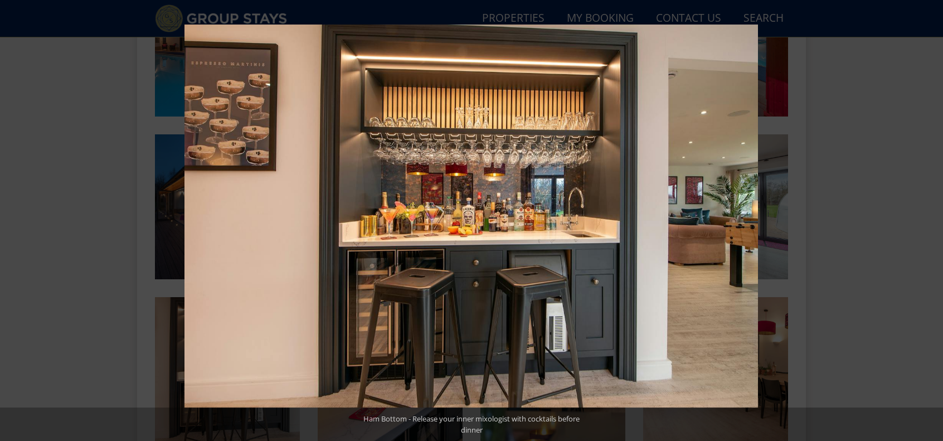
click at [931, 221] on button at bounding box center [923, 221] width 39 height 56
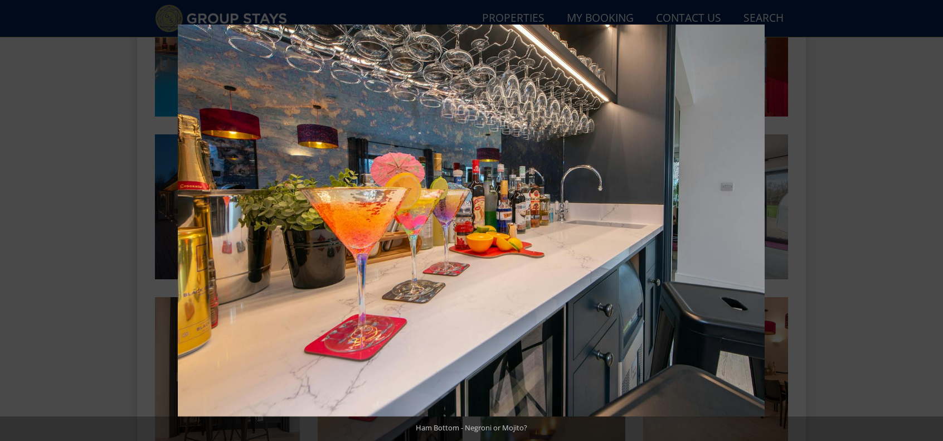
click at [931, 221] on button at bounding box center [923, 221] width 39 height 56
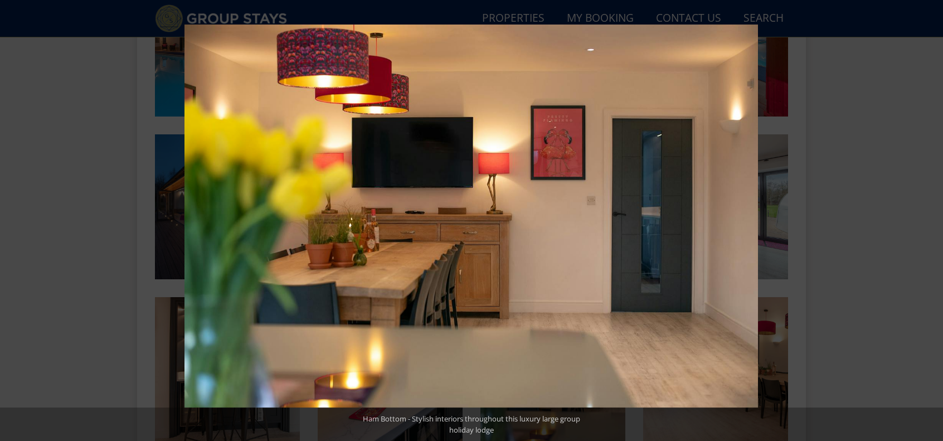
click at [931, 221] on button at bounding box center [923, 221] width 39 height 56
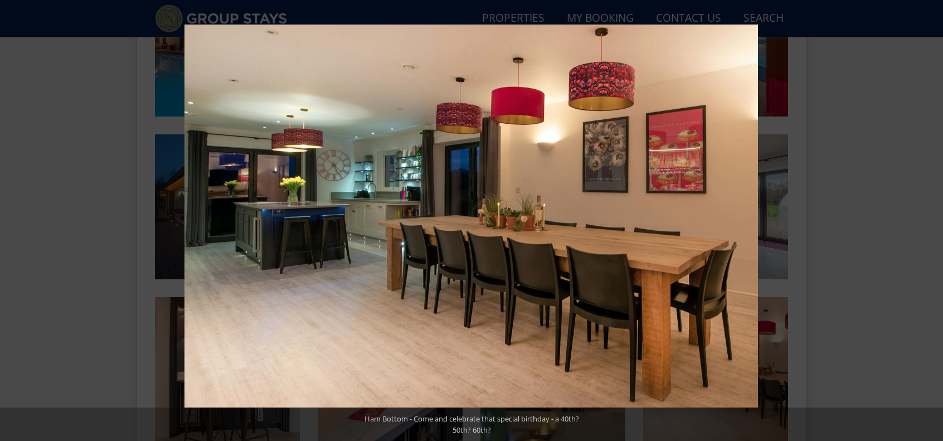
click at [931, 221] on button at bounding box center [923, 221] width 39 height 56
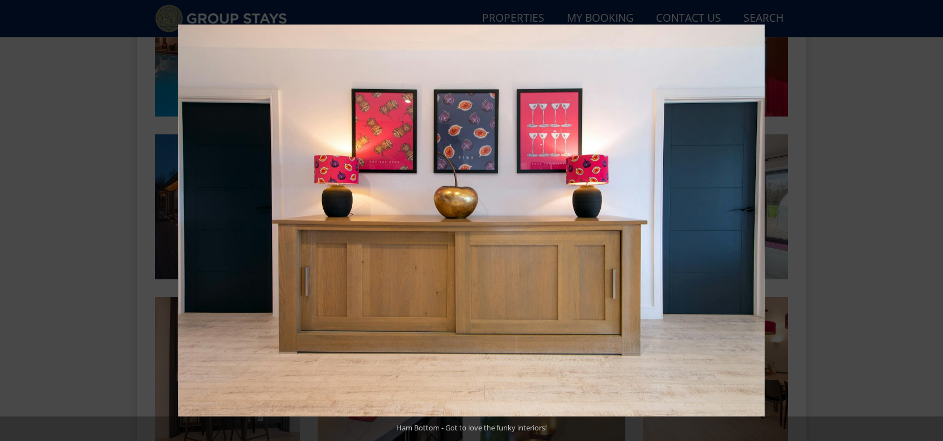
click at [931, 221] on button at bounding box center [923, 221] width 39 height 56
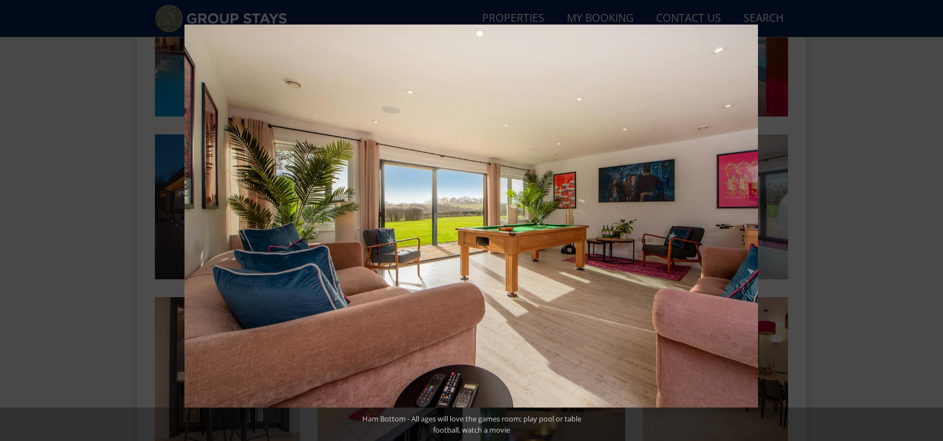
click at [931, 221] on button at bounding box center [923, 221] width 39 height 56
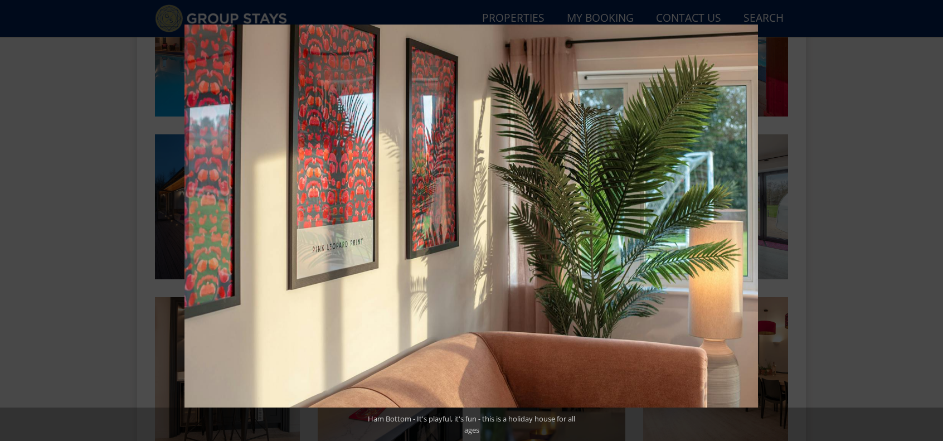
click at [931, 221] on button at bounding box center [923, 221] width 39 height 56
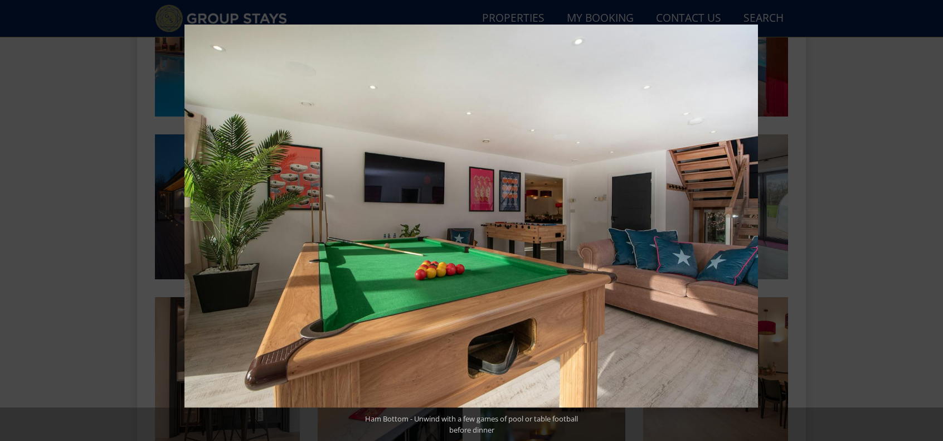
click at [931, 221] on button at bounding box center [923, 221] width 39 height 56
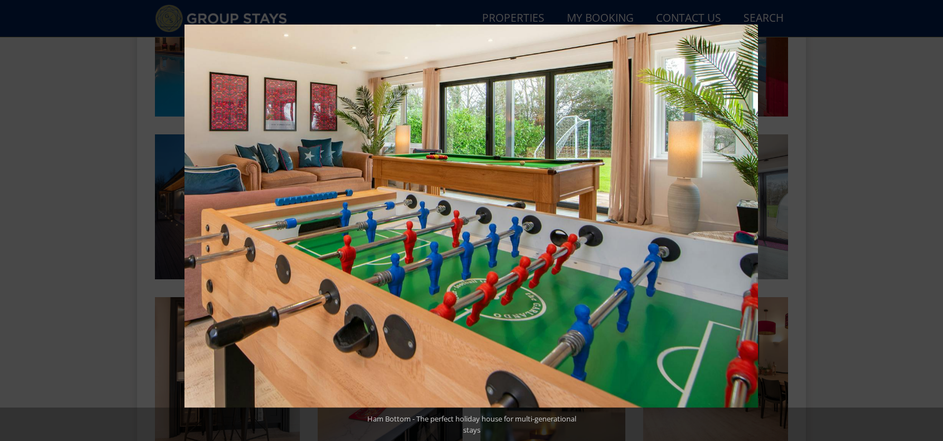
click at [931, 221] on button at bounding box center [923, 221] width 39 height 56
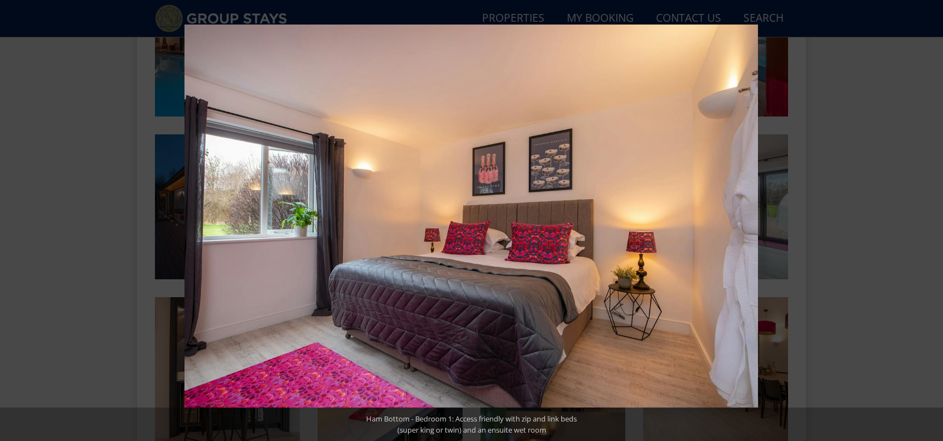
click at [931, 221] on button at bounding box center [923, 221] width 39 height 56
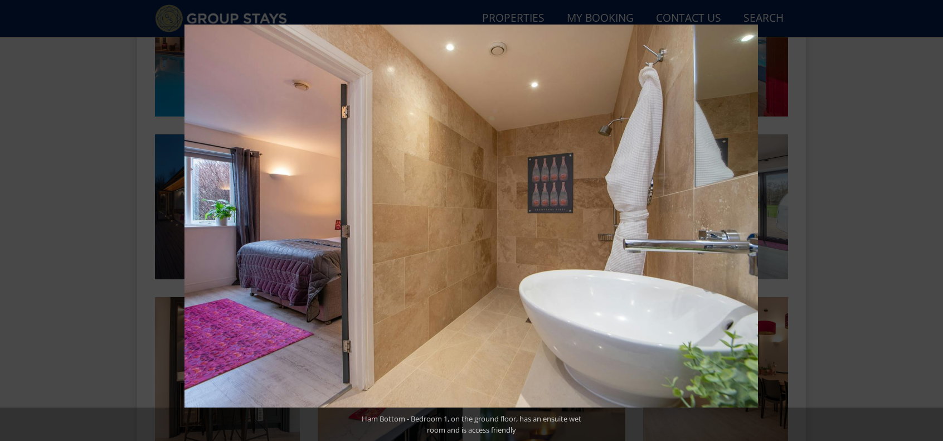
click at [931, 221] on button at bounding box center [923, 221] width 39 height 56
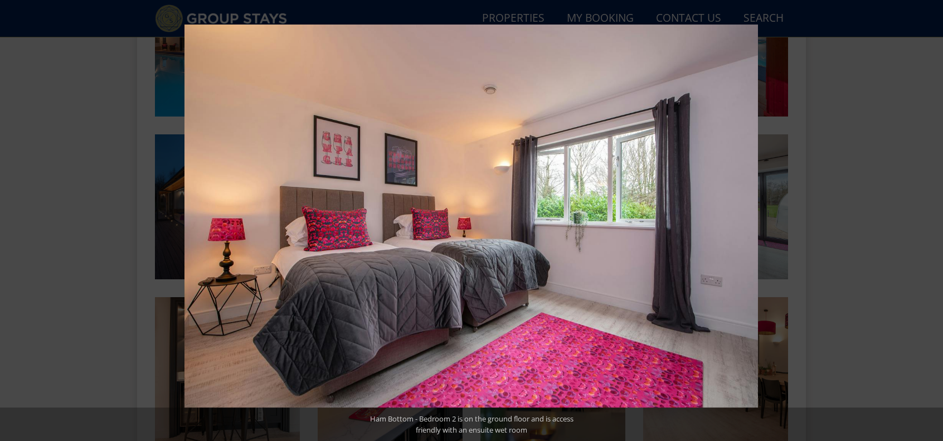
click at [931, 221] on button at bounding box center [923, 221] width 39 height 56
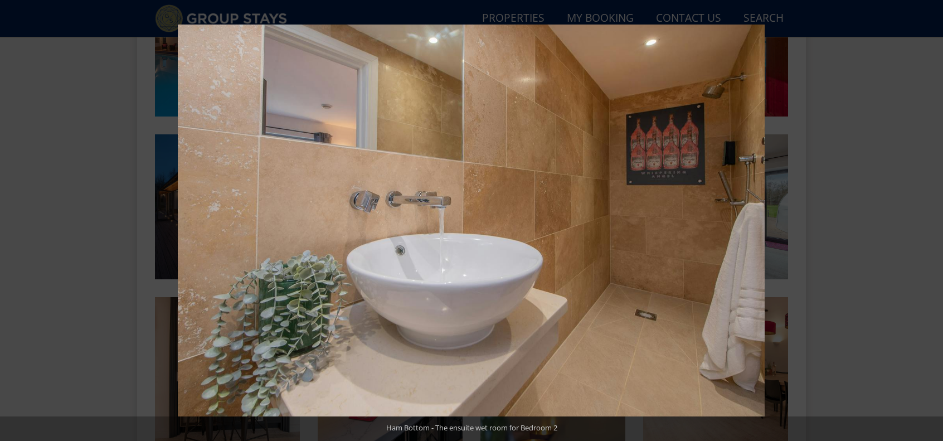
click at [931, 221] on button at bounding box center [923, 221] width 39 height 56
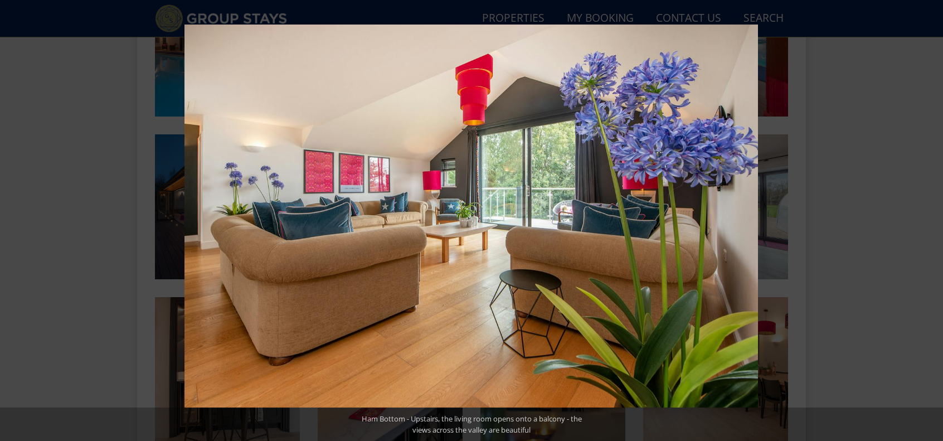
click at [931, 221] on button at bounding box center [923, 221] width 39 height 56
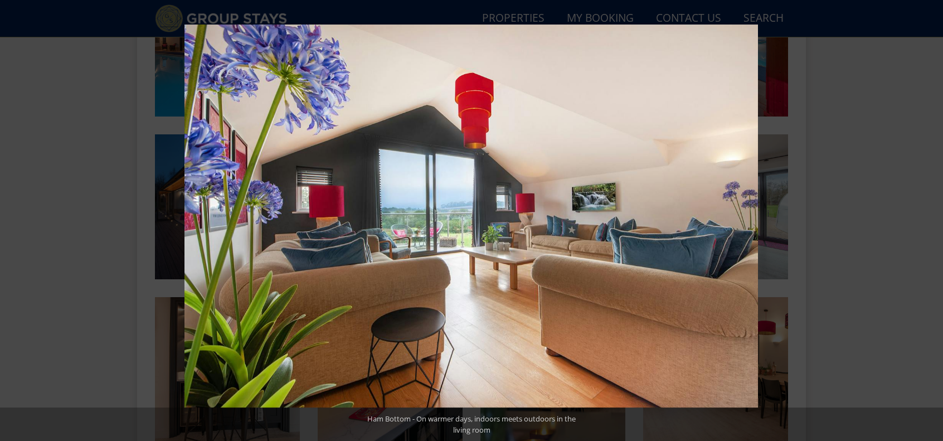
click at [931, 221] on button at bounding box center [923, 221] width 39 height 56
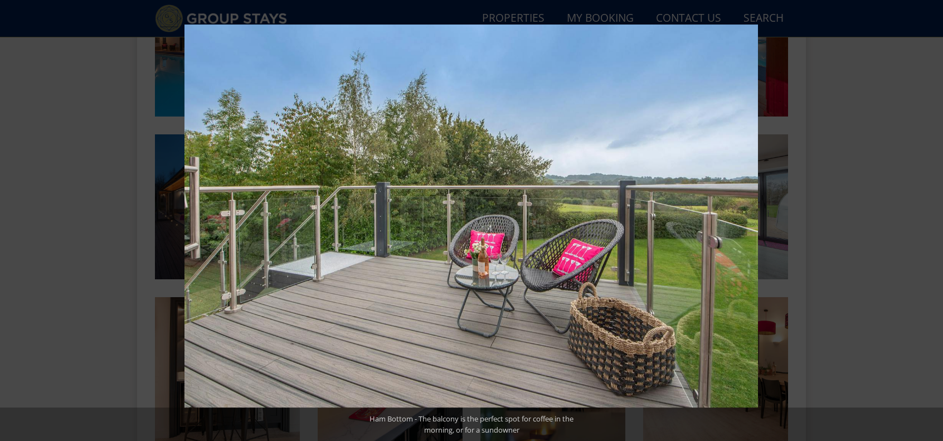
click at [931, 221] on button at bounding box center [923, 221] width 39 height 56
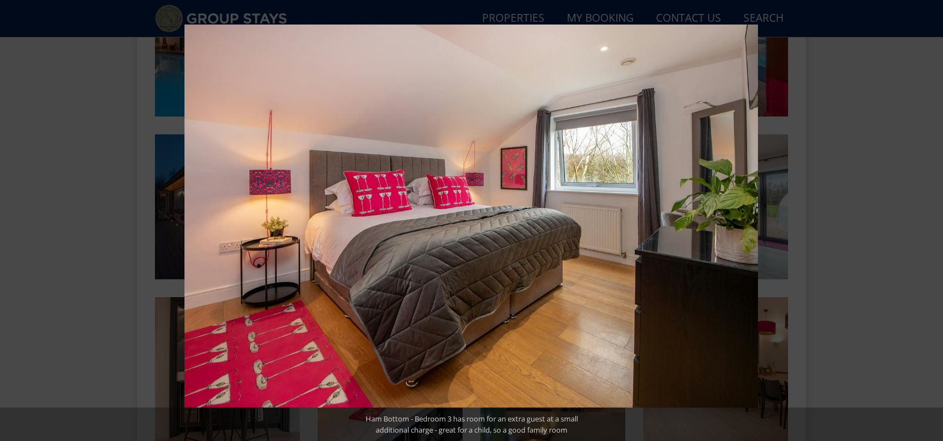
click at [931, 221] on button at bounding box center [923, 221] width 39 height 56
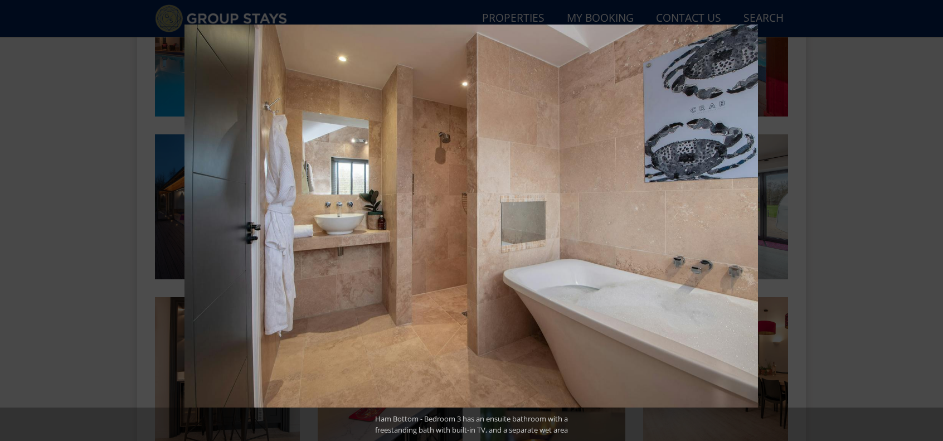
click at [931, 221] on button at bounding box center [923, 221] width 39 height 56
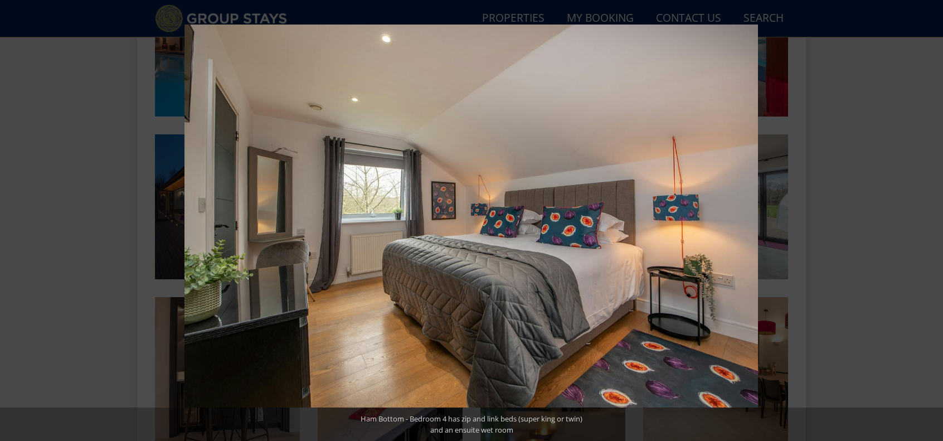
click at [931, 221] on button at bounding box center [923, 221] width 39 height 56
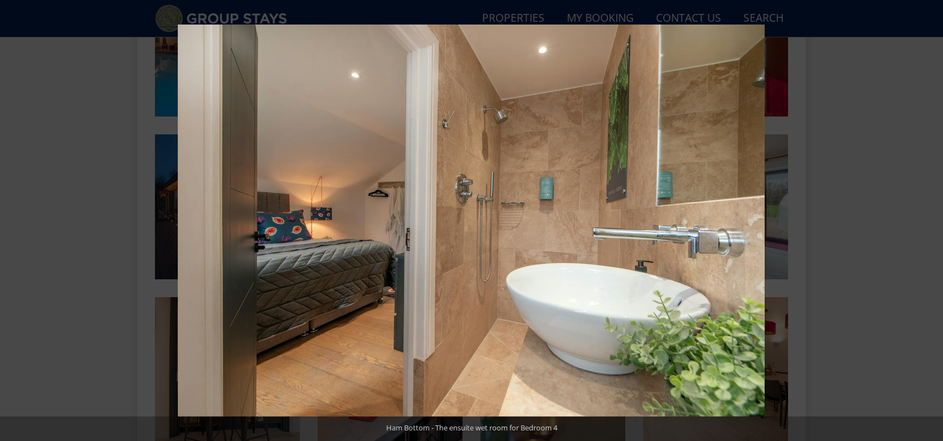
click at [931, 221] on button at bounding box center [923, 221] width 39 height 56
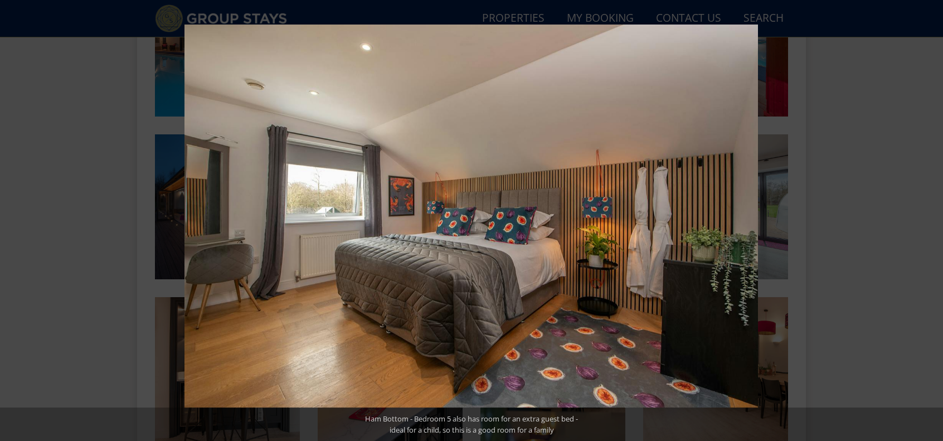
click at [931, 221] on button at bounding box center [923, 221] width 39 height 56
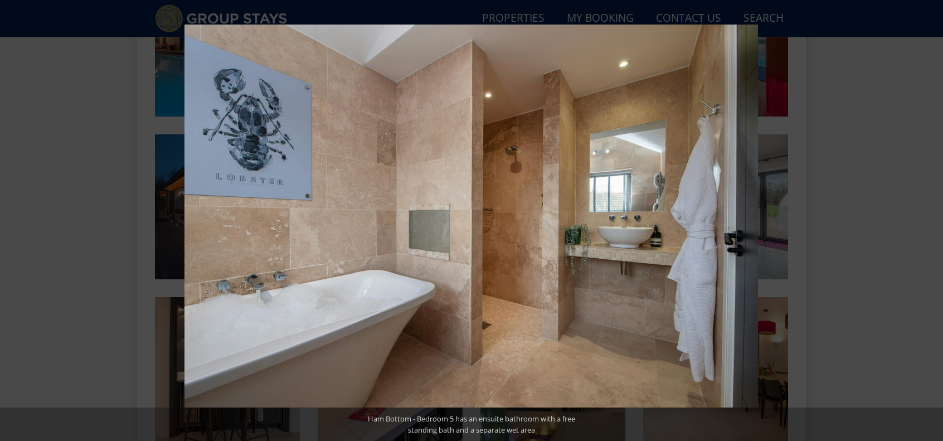
click at [931, 221] on button at bounding box center [923, 221] width 39 height 56
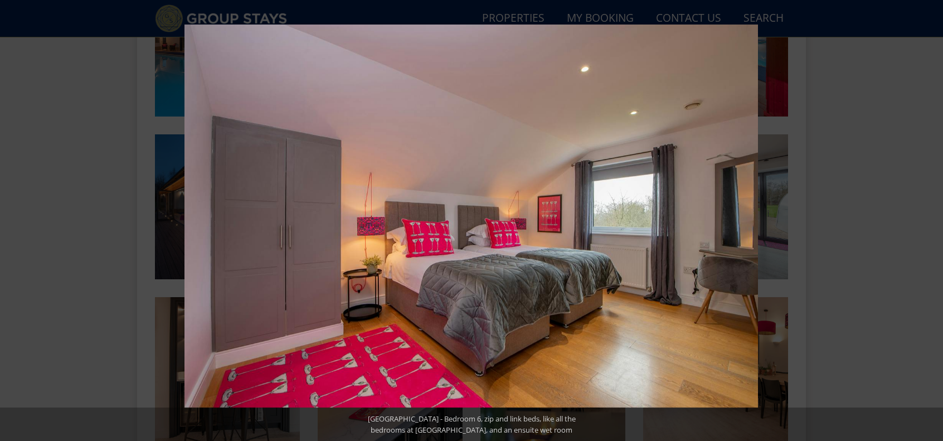
click at [931, 221] on button at bounding box center [923, 221] width 39 height 56
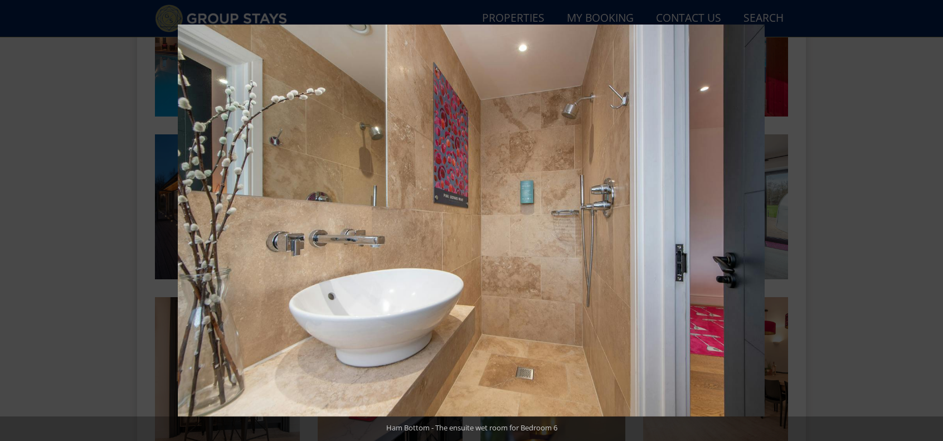
click at [931, 221] on button at bounding box center [923, 221] width 39 height 56
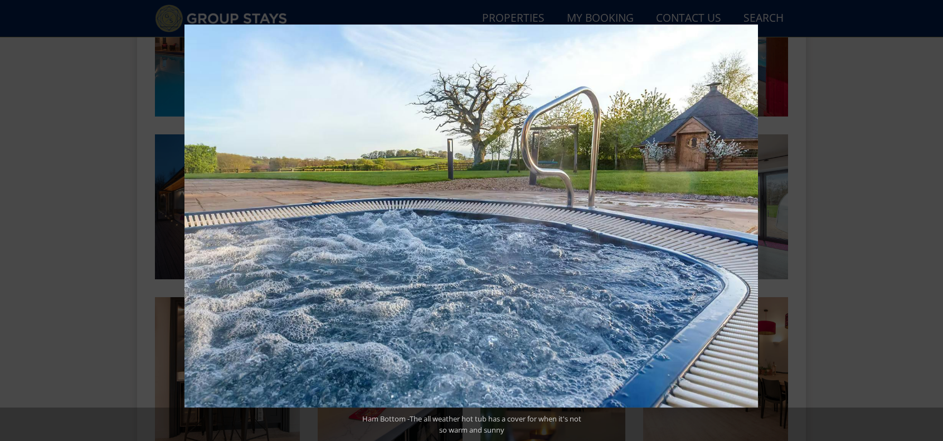
click at [931, 221] on button at bounding box center [923, 221] width 39 height 56
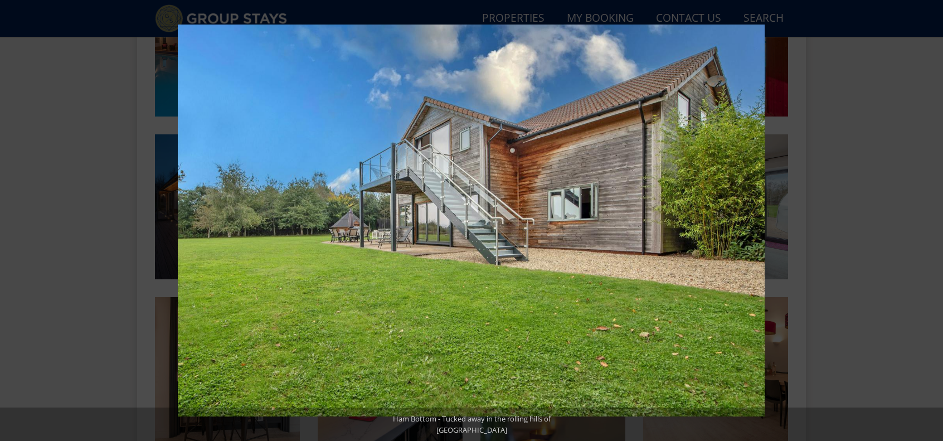
click at [931, 221] on button at bounding box center [923, 221] width 39 height 56
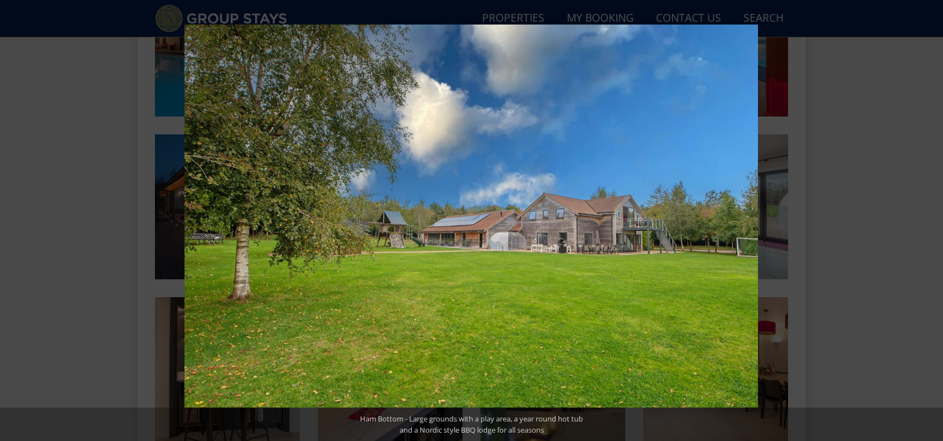
click at [931, 221] on button at bounding box center [923, 221] width 39 height 56
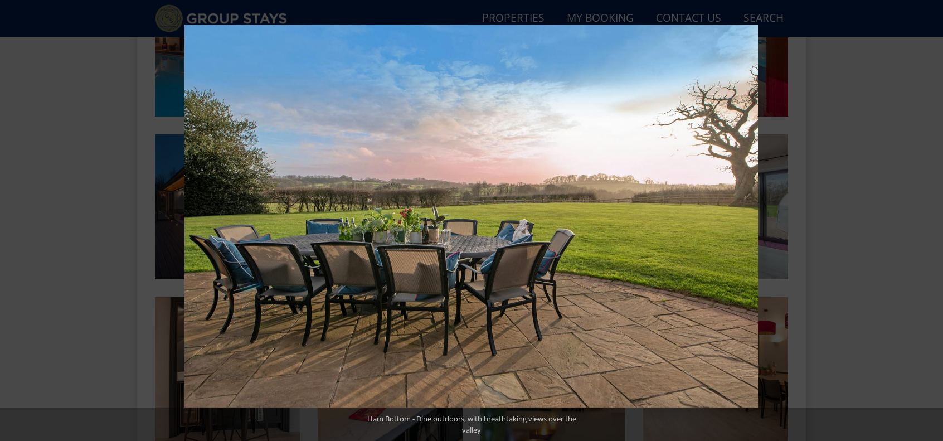
click at [931, 221] on button at bounding box center [923, 221] width 39 height 56
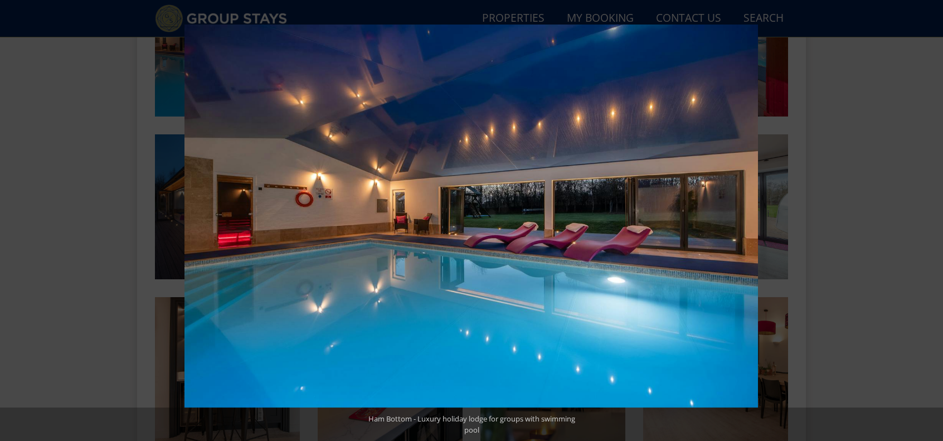
click at [931, 221] on button at bounding box center [923, 221] width 39 height 56
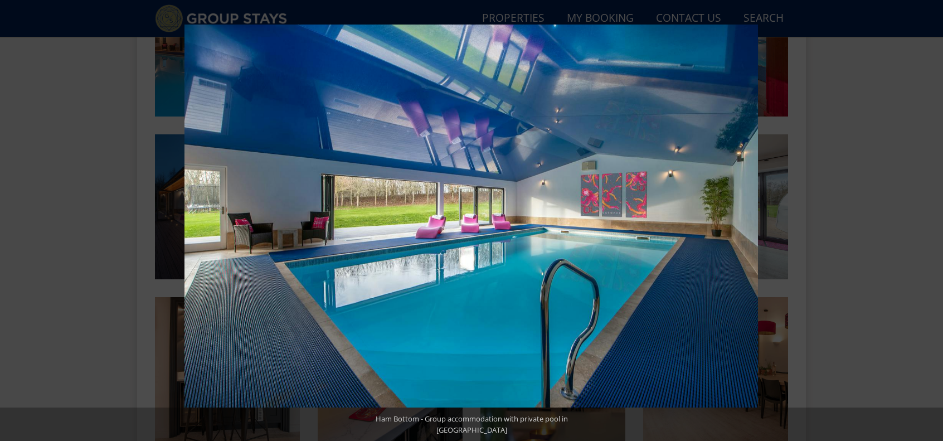
click at [931, 221] on button at bounding box center [923, 221] width 39 height 56
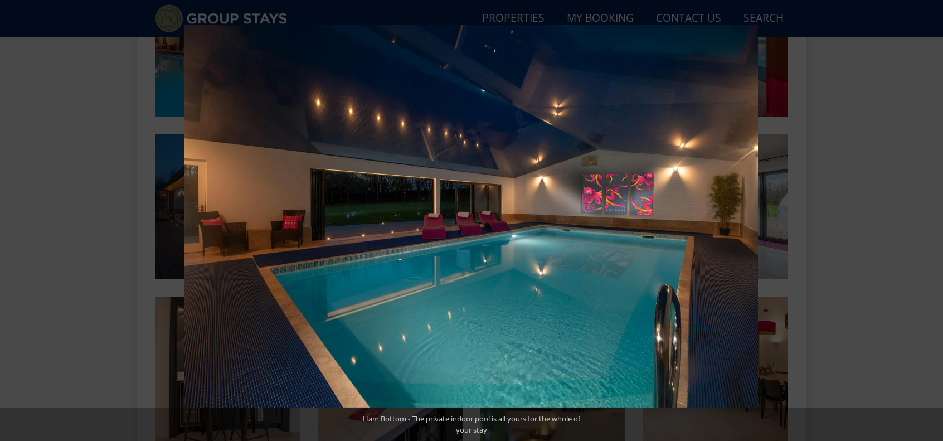
click at [931, 221] on button at bounding box center [923, 221] width 39 height 56
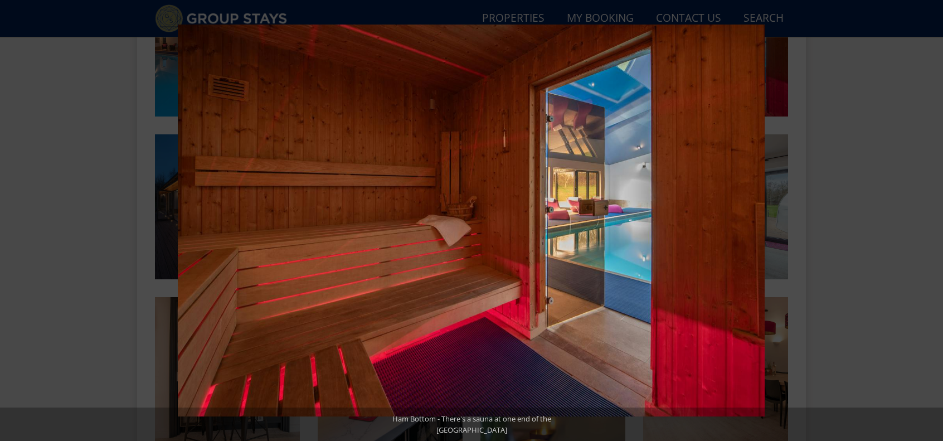
click at [931, 221] on button at bounding box center [923, 221] width 39 height 56
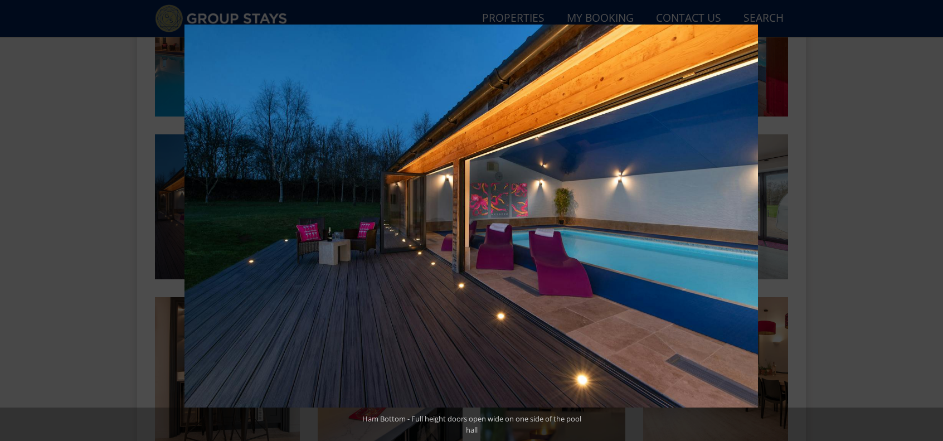
click at [931, 221] on button at bounding box center [923, 221] width 39 height 56
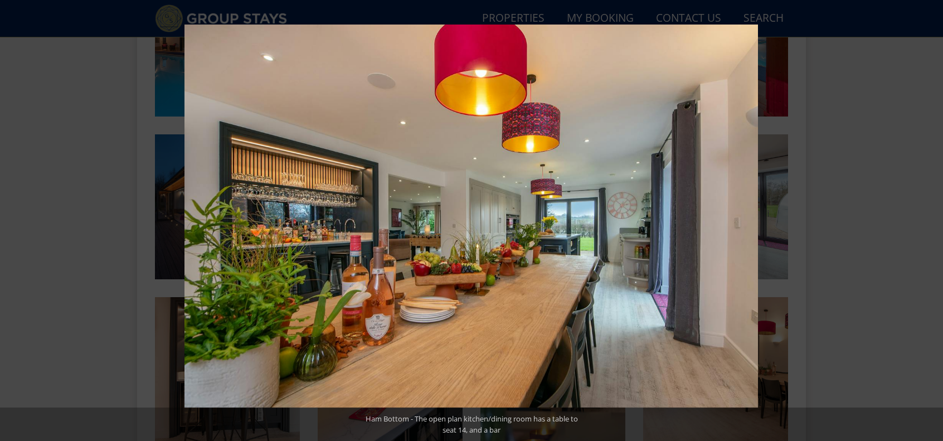
click at [931, 221] on button at bounding box center [923, 221] width 39 height 56
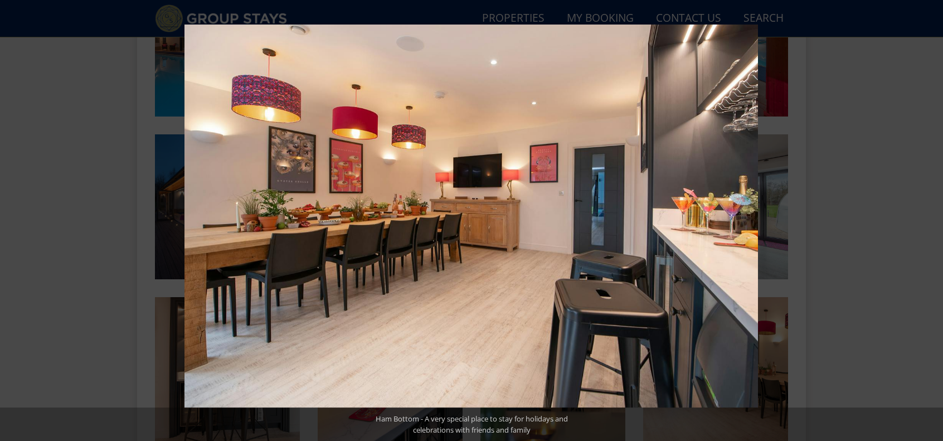
click at [931, 221] on button at bounding box center [923, 221] width 39 height 56
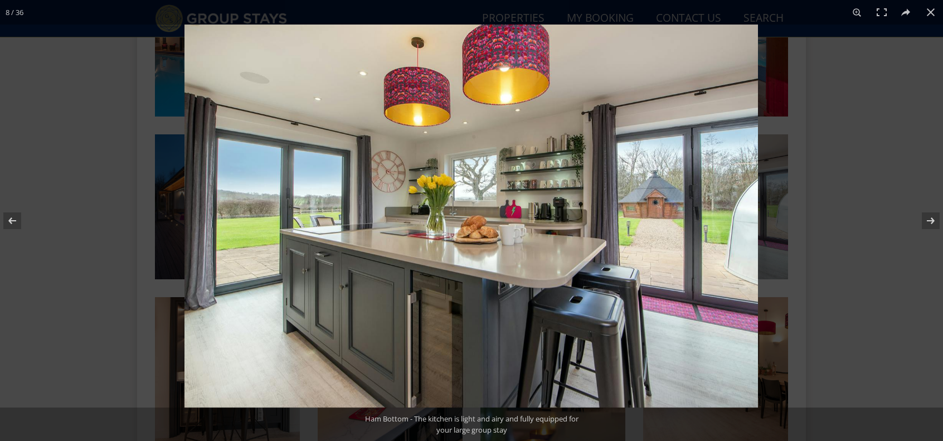
scroll to position [716, 0]
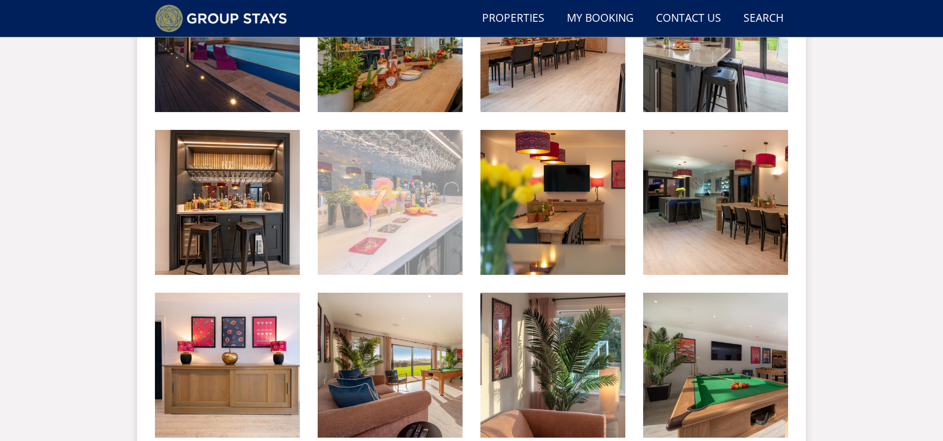
click at [404, 216] on img at bounding box center [390, 202] width 145 height 145
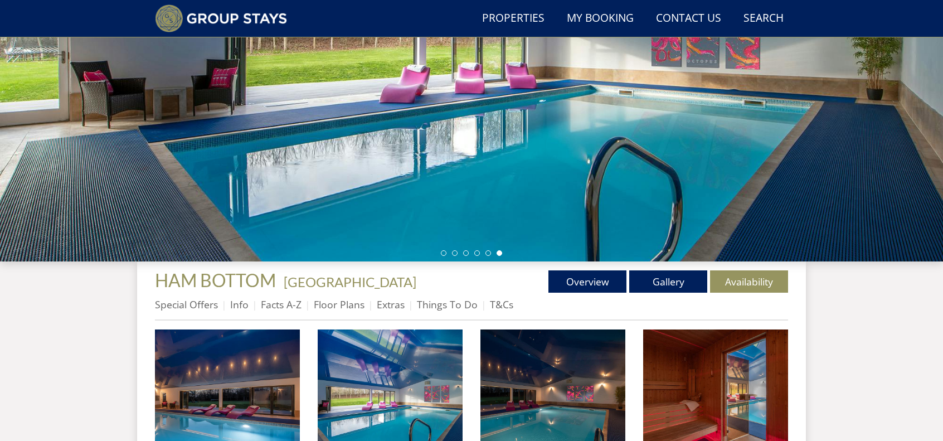
scroll to position [0, 0]
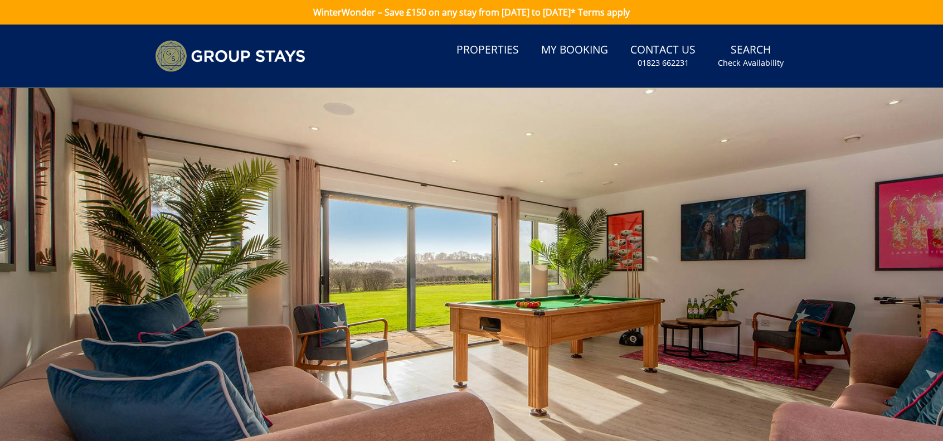
click at [432, 11] on link "WinterWonder – Save £150 on any stay from [DATE] to [DATE]* Terms apply" at bounding box center [471, 12] width 943 height 25
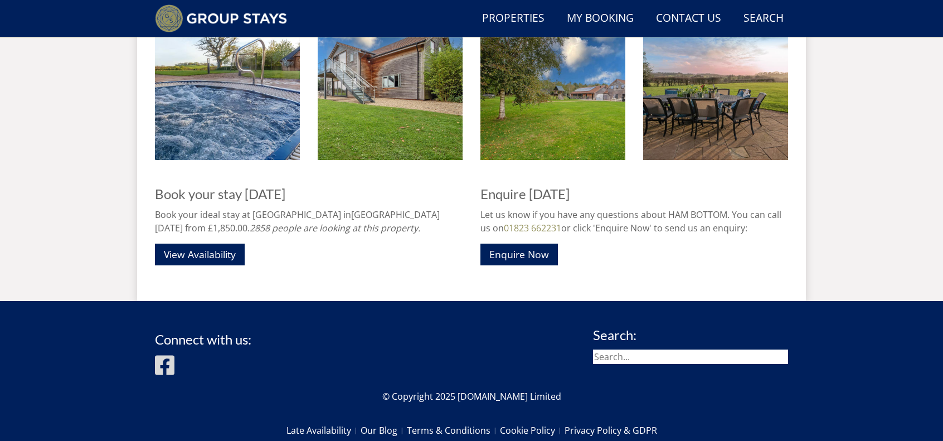
scroll to position [1752, 0]
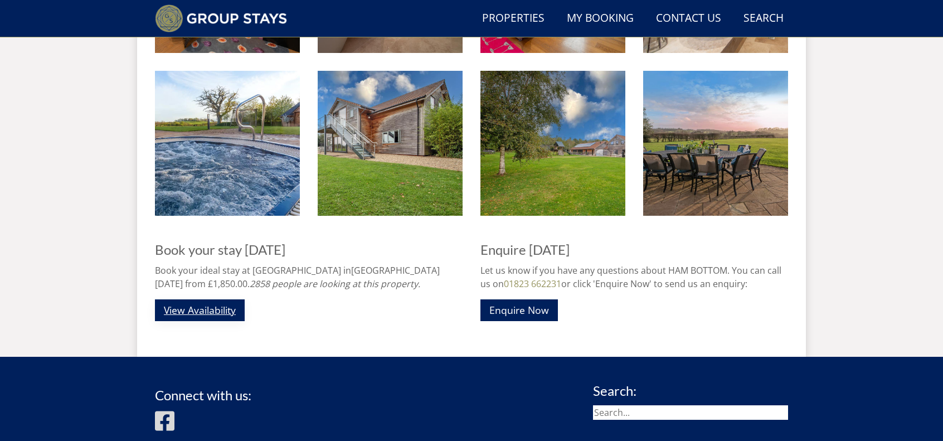
click at [203, 306] on link "View Availability" at bounding box center [200, 310] width 90 height 22
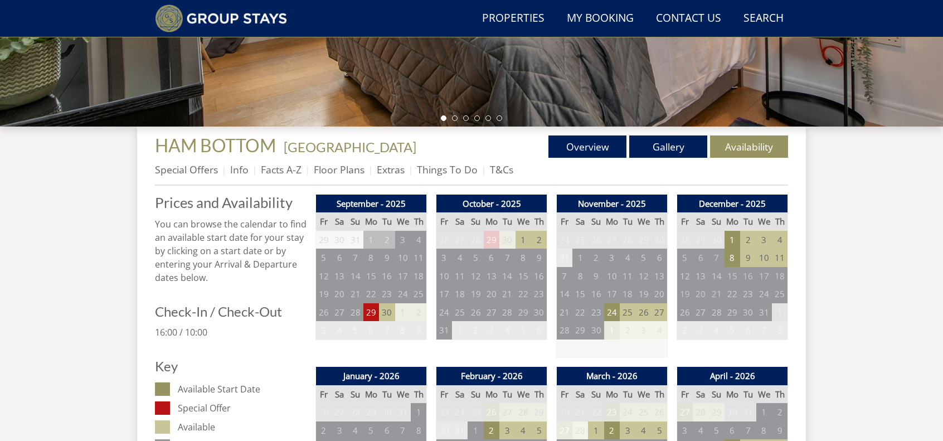
scroll to position [549, 0]
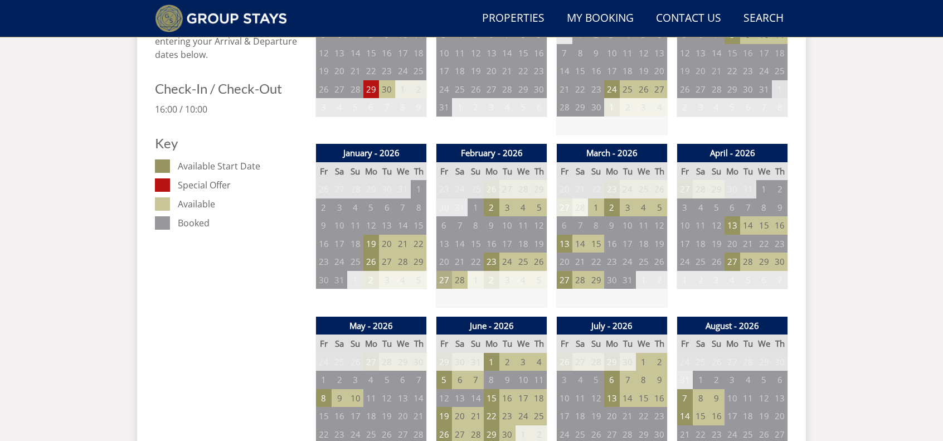
click at [443, 279] on td "27" at bounding box center [445, 280] width 16 height 18
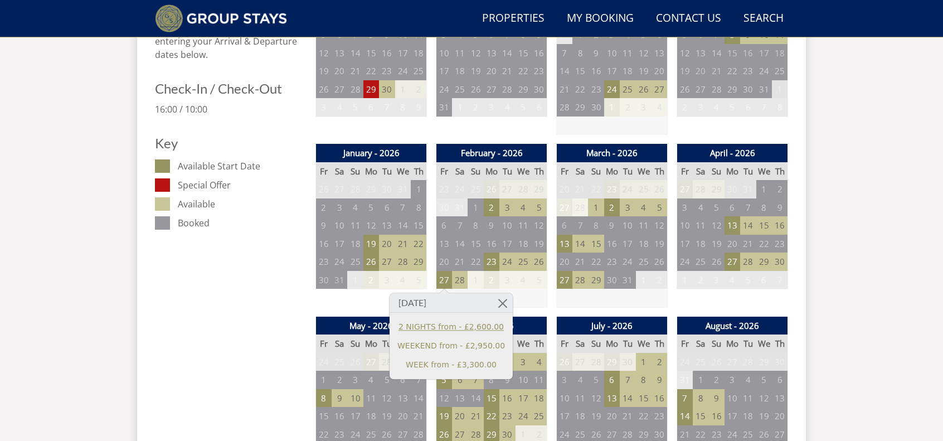
click at [473, 326] on link "2 NIGHTS from - £2,600.00" at bounding box center [452, 327] width 108 height 12
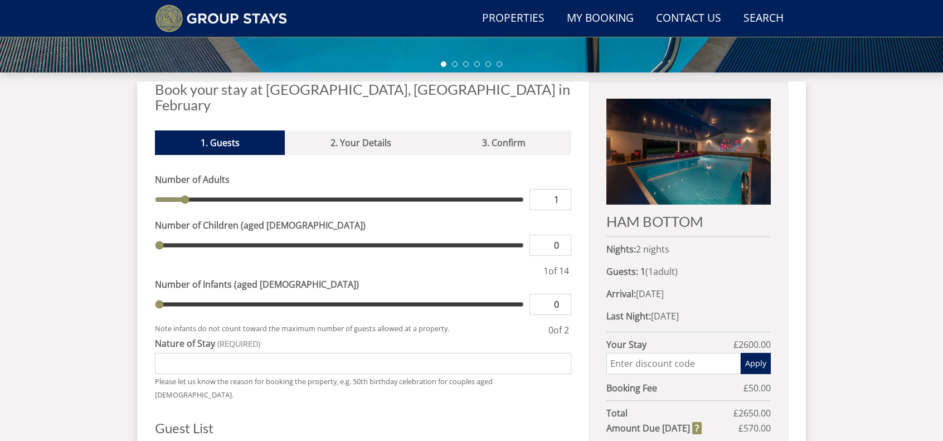
scroll to position [435, 0]
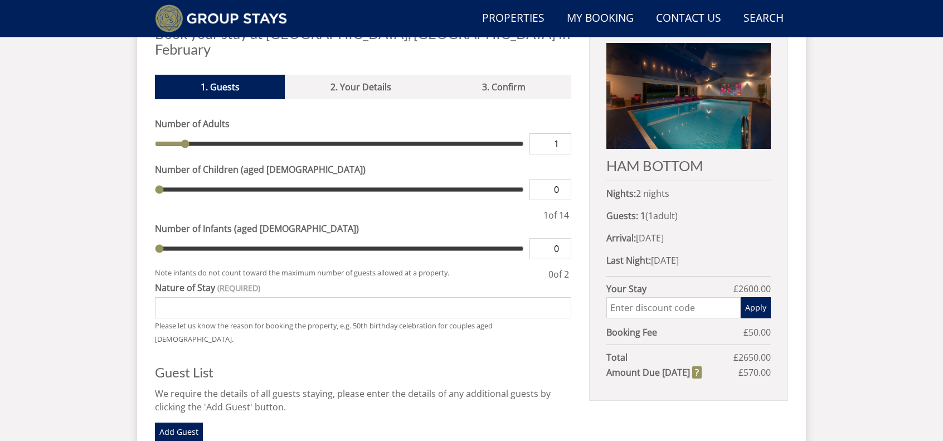
drag, startPoint x: 546, startPoint y: 132, endPoint x: 559, endPoint y: 124, distance: 15.0
click at [559, 133] on input "1" at bounding box center [551, 143] width 42 height 21
type input "2"
click at [562, 133] on input "2" at bounding box center [551, 143] width 42 height 21
type input "2"
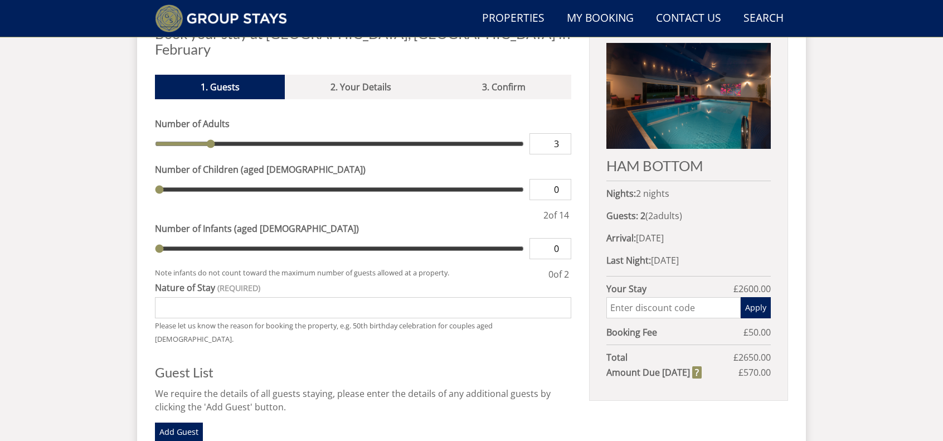
type input "3"
click at [562, 133] on input "3" at bounding box center [551, 143] width 42 height 21
type input "3"
type input "4"
click at [562, 133] on input "4" at bounding box center [551, 143] width 42 height 21
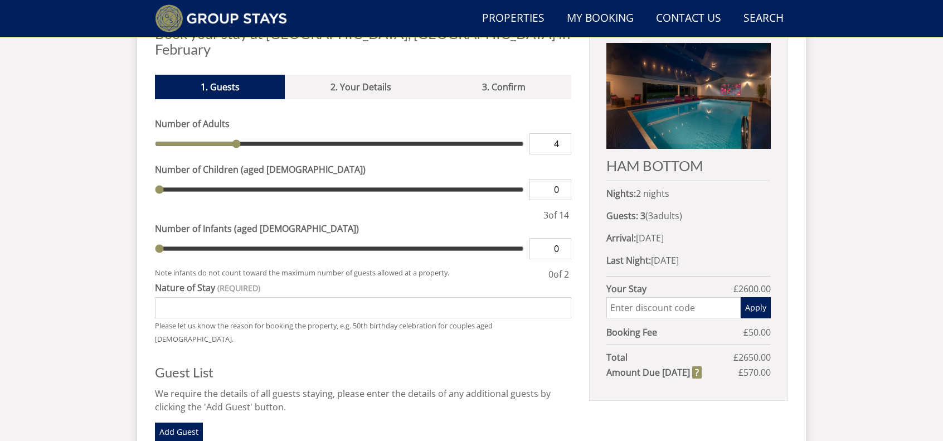
type input "4"
type input "5"
click at [562, 133] on input "5" at bounding box center [551, 143] width 42 height 21
type input "5"
type input "6"
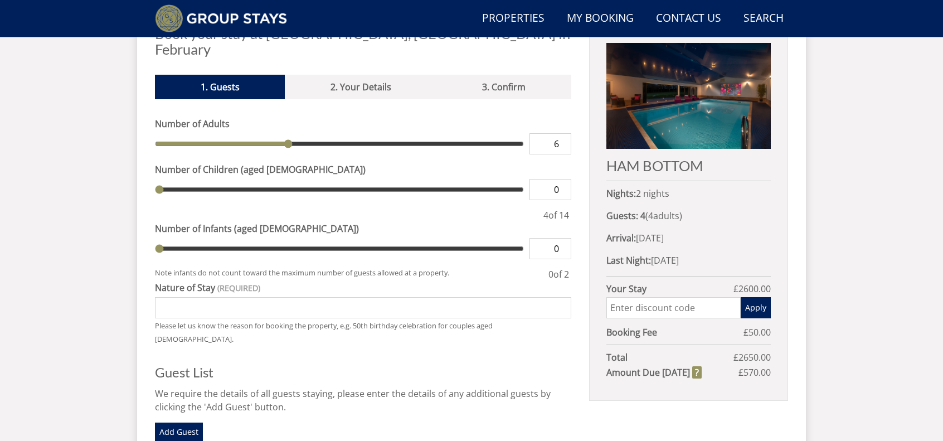
click at [562, 133] on input "6" at bounding box center [551, 143] width 42 height 21
type input "6"
type input "7"
click at [562, 133] on input "7" at bounding box center [551, 143] width 42 height 21
type input "7"
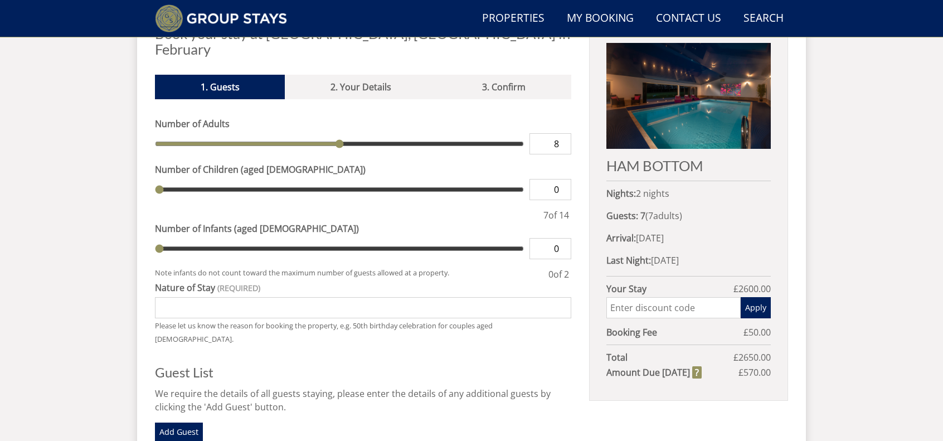
type input "8"
click at [562, 133] on input "8" at bounding box center [551, 143] width 42 height 21
type input "8"
type input "9"
click at [562, 133] on input "9" at bounding box center [551, 143] width 42 height 21
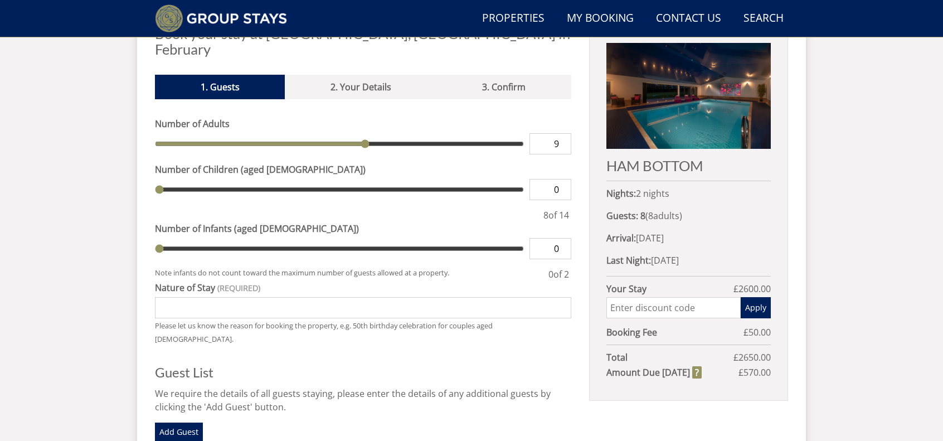
type input "9"
type input "10"
click at [562, 133] on input "10" at bounding box center [551, 143] width 42 height 21
type input "10"
type input "9"
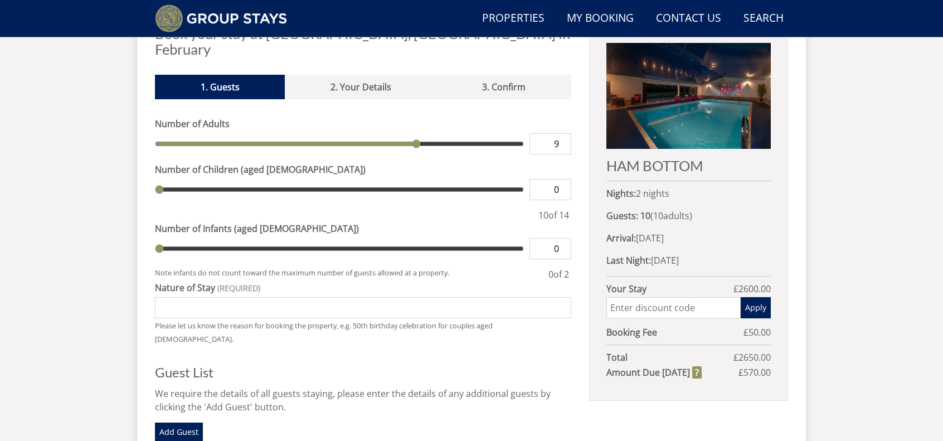
click at [563, 133] on input "9" at bounding box center [551, 143] width 42 height 21
type input "9"
type input "10"
click at [563, 133] on input "10" at bounding box center [551, 143] width 42 height 21
type input "10"
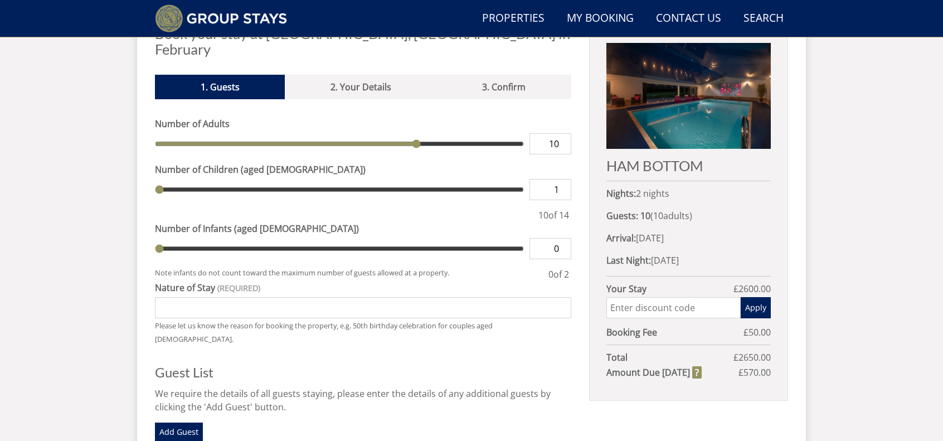
type input "1"
click at [560, 179] on input "1" at bounding box center [551, 189] width 42 height 21
type input "1"
type input "0"
click at [564, 179] on input "0" at bounding box center [551, 189] width 42 height 21
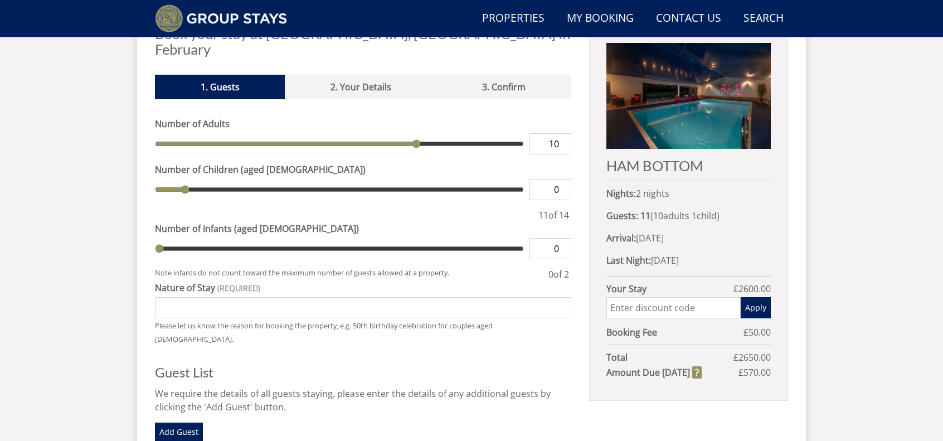
type input "0"
click at [558, 238] on input "0" at bounding box center [551, 248] width 42 height 21
type input "1"
click at [564, 238] on input "1" at bounding box center [551, 248] width 42 height 21
type input "1"
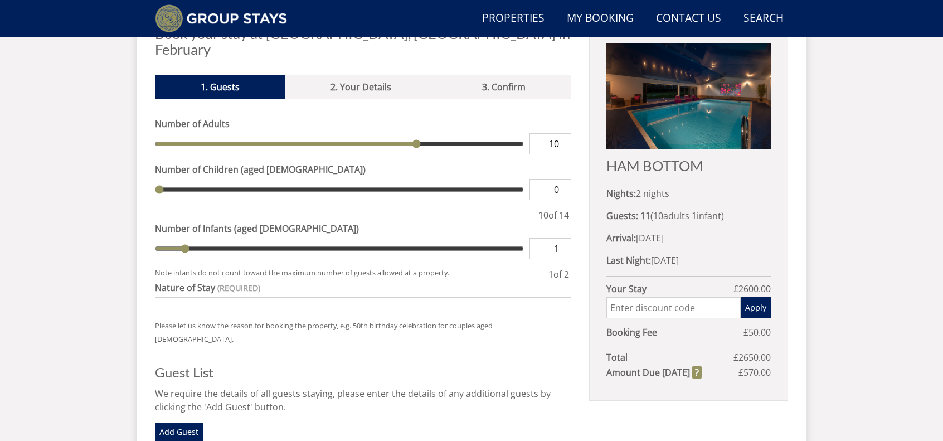
click at [258, 297] on input "Nature of Stay" at bounding box center [363, 307] width 417 height 21
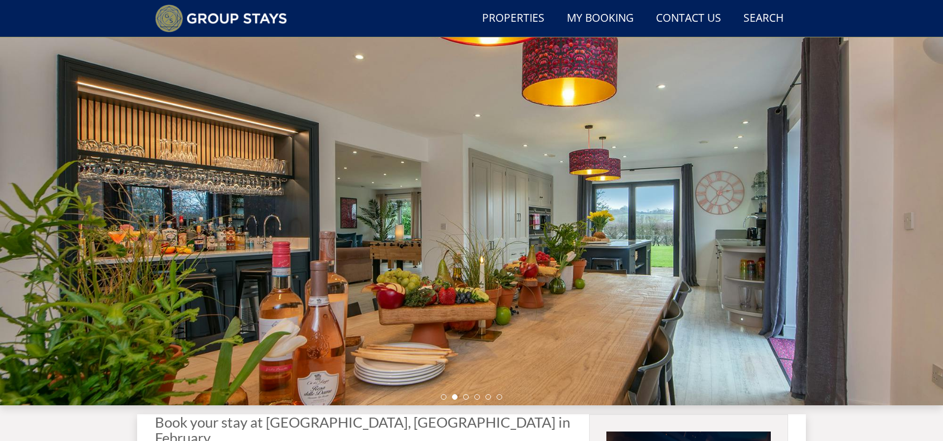
scroll to position [0, 0]
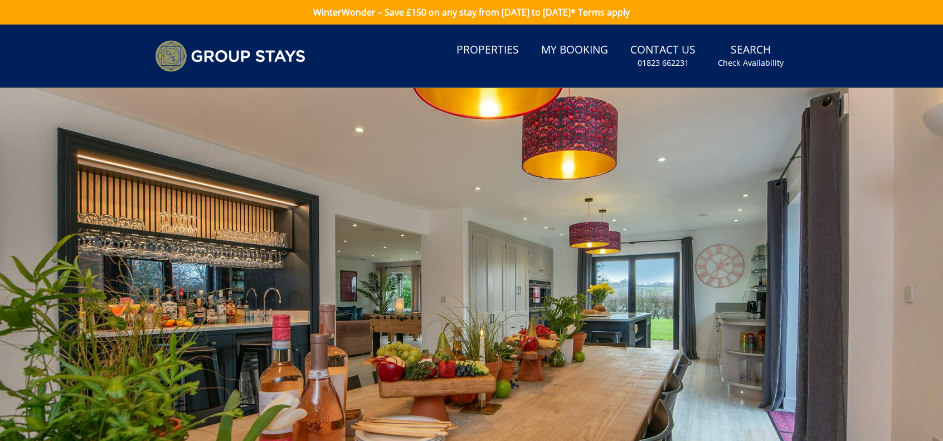
type input "50th Birthday celebration"
